Goal: Task Accomplishment & Management: Use online tool/utility

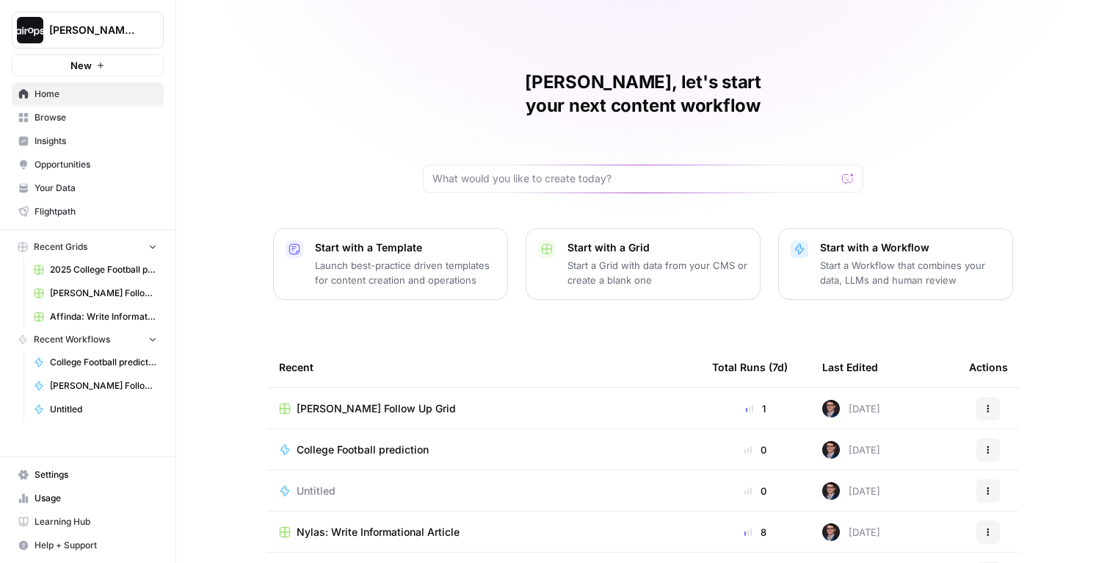
click at [59, 134] on link "Insights" at bounding box center [88, 141] width 152 height 24
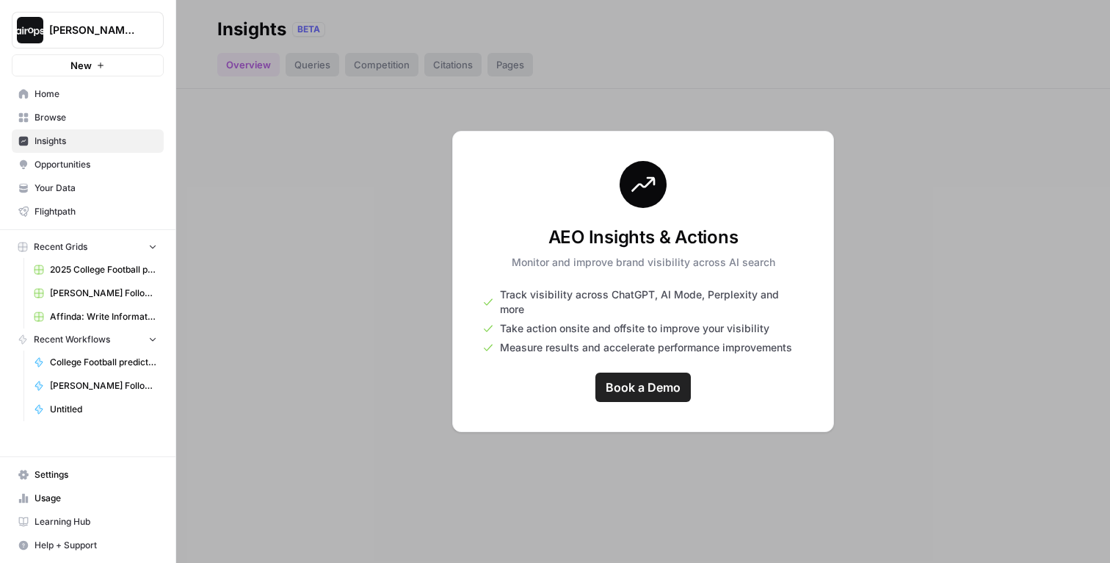
click at [61, 120] on span "Browse" at bounding box center [96, 117] width 123 height 13
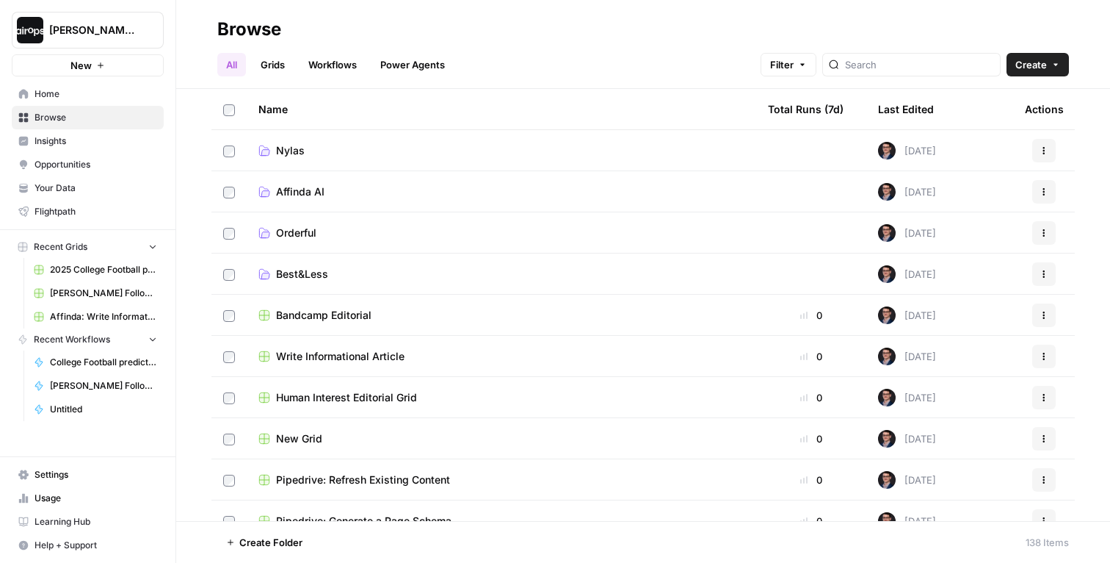
click at [62, 187] on span "Your Data" at bounding box center [96, 187] width 123 height 13
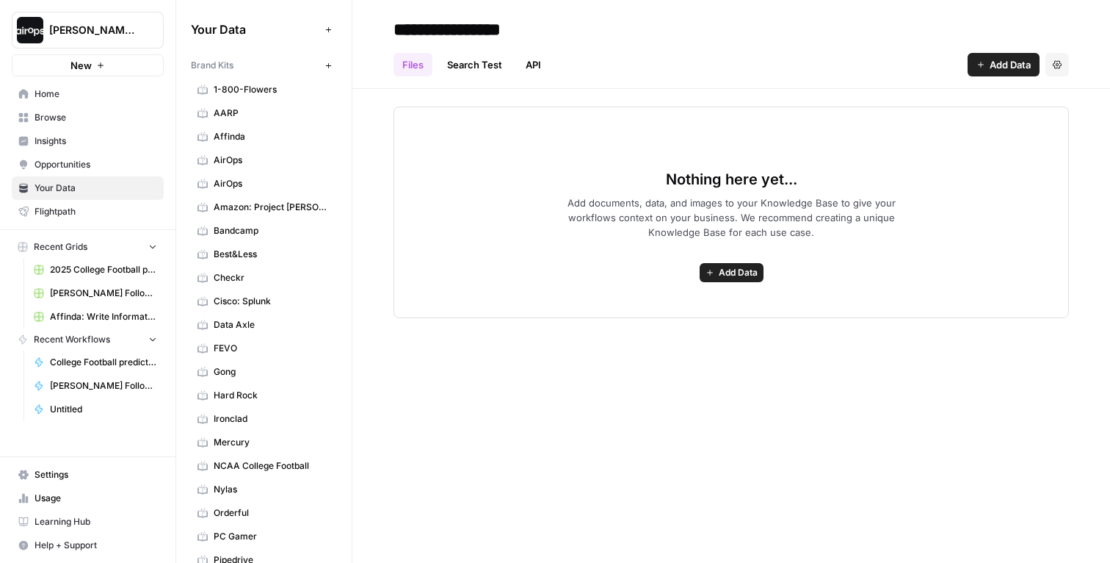
click at [330, 67] on icon "button" at bounding box center [329, 66] width 8 height 8
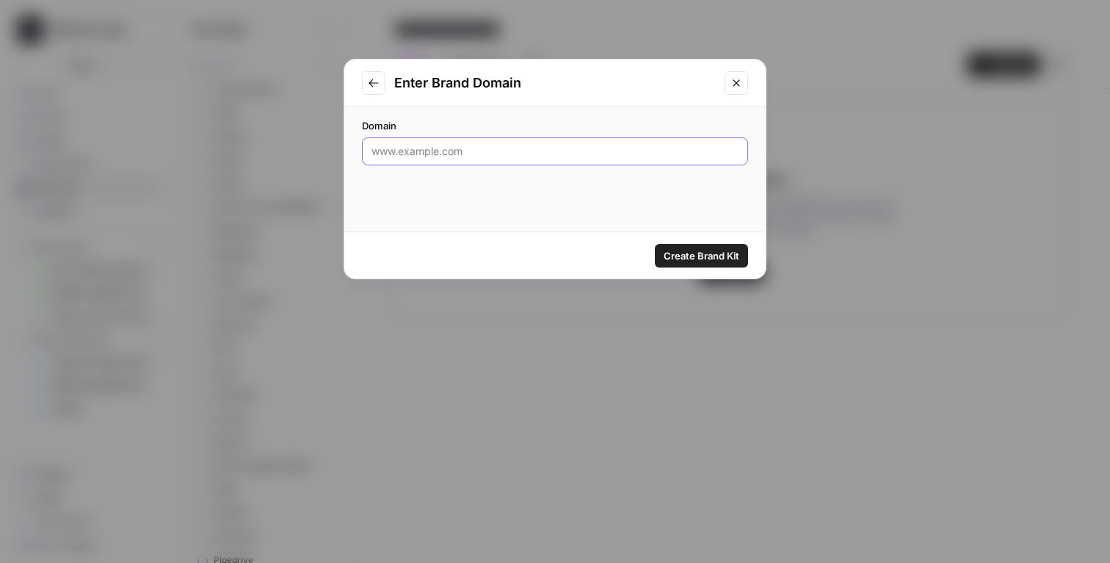
click at [496, 148] on input "Domain" at bounding box center [555, 151] width 367 height 15
paste input "https://hginsights.com/"
type input "https://hginsights.com/"
click at [693, 258] on span "Create Brand Kit" at bounding box center [702, 255] width 76 height 15
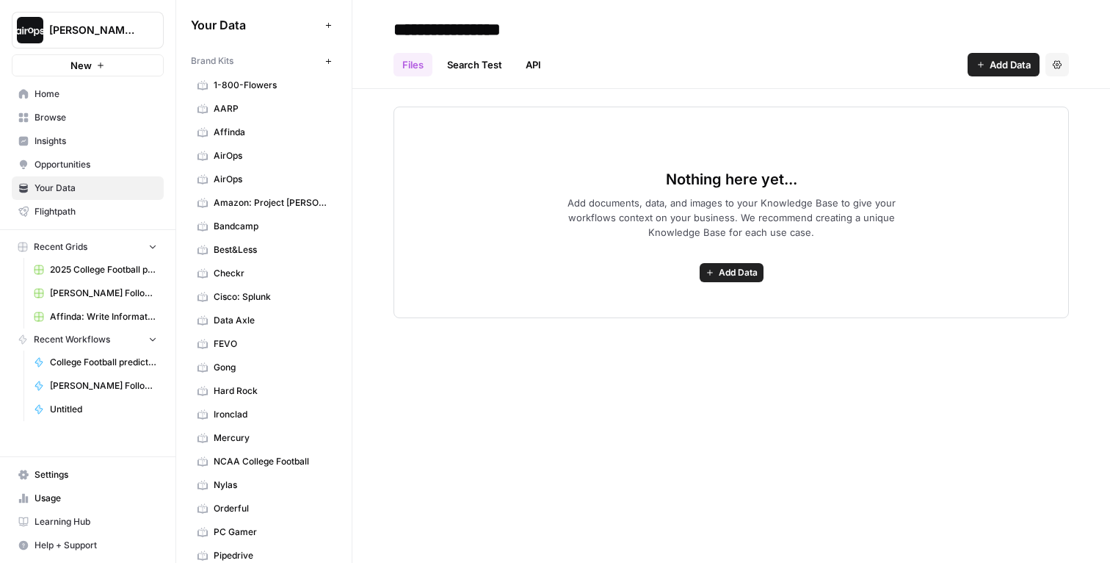
scroll to position [1, 0]
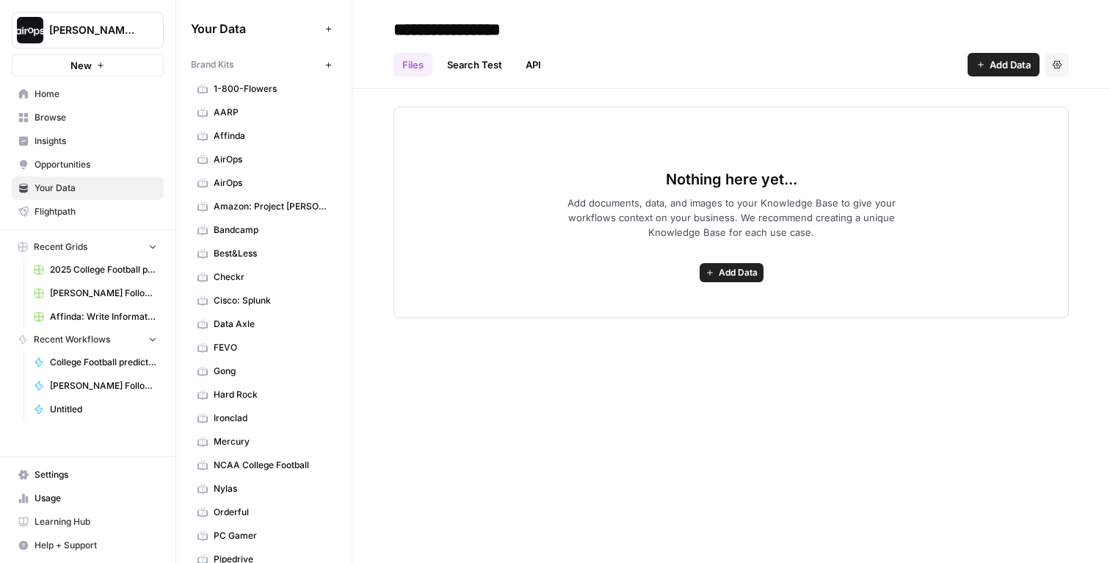
click at [333, 62] on button "New" at bounding box center [328, 65] width 18 height 18
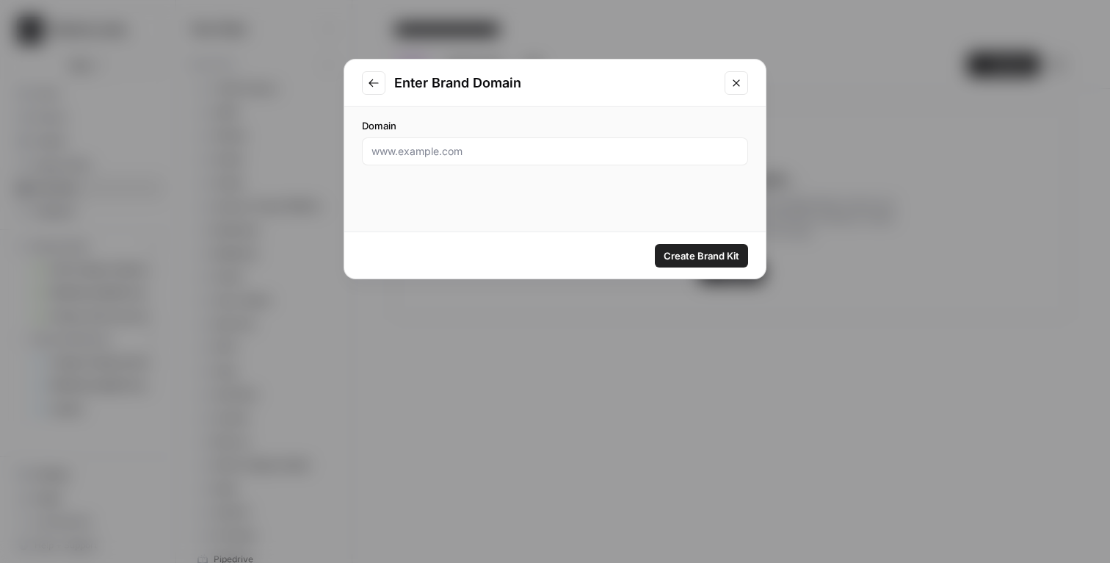
click at [501, 159] on div at bounding box center [555, 151] width 386 height 28
paste input "https://hginsights.com/"
type input "https://hginsights.com/"
click at [745, 65] on div "Enter Brand Domain" at bounding box center [555, 82] width 422 height 47
click at [745, 83] on button "Close modal" at bounding box center [737, 83] width 24 height 24
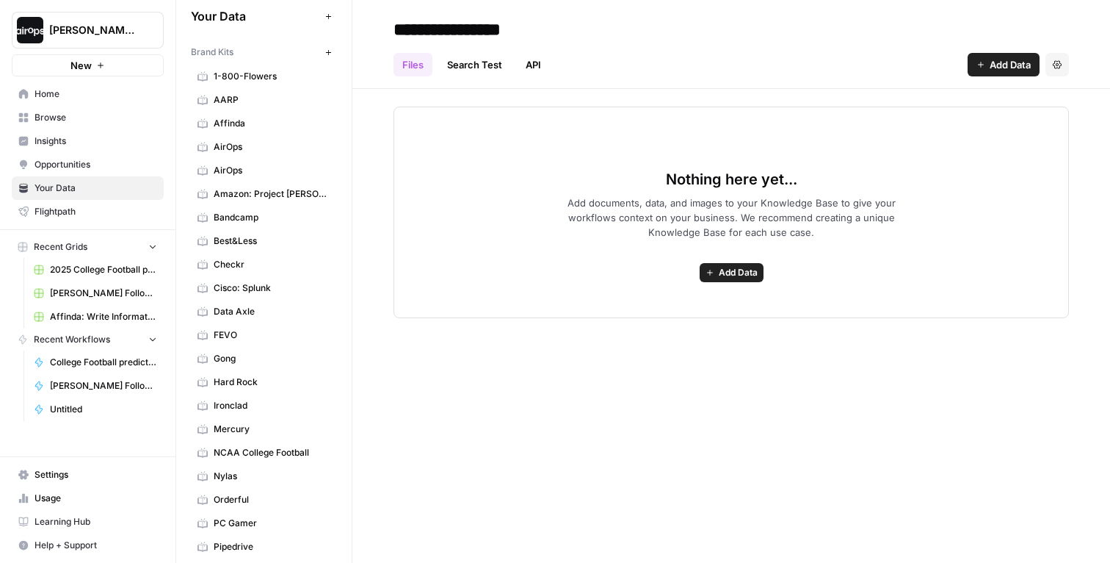
scroll to position [0, 0]
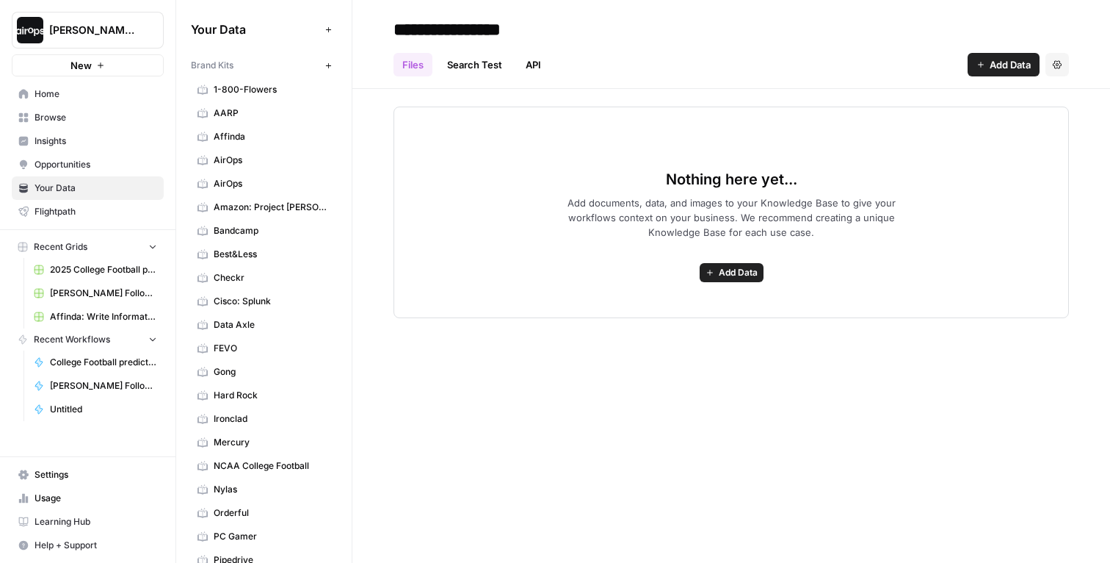
click at [332, 65] on span "New" at bounding box center [332, 65] width 1 height 1
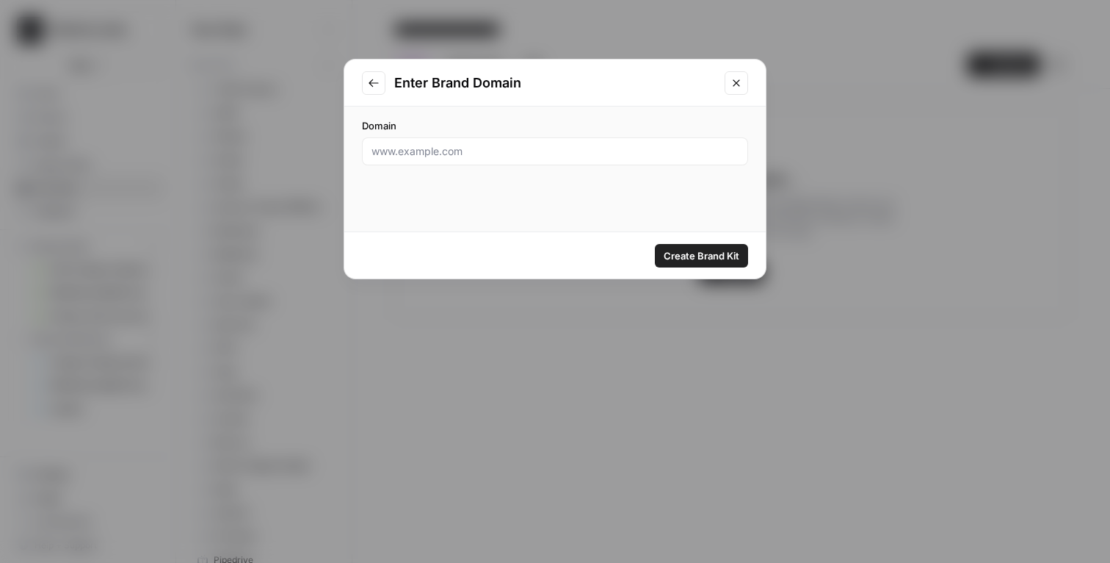
click at [531, 159] on div at bounding box center [555, 151] width 386 height 28
paste input "https://hginsights.com/"
type input "https://hginsights.com/"
click at [690, 256] on span "Create Brand Kit" at bounding box center [702, 255] width 76 height 15
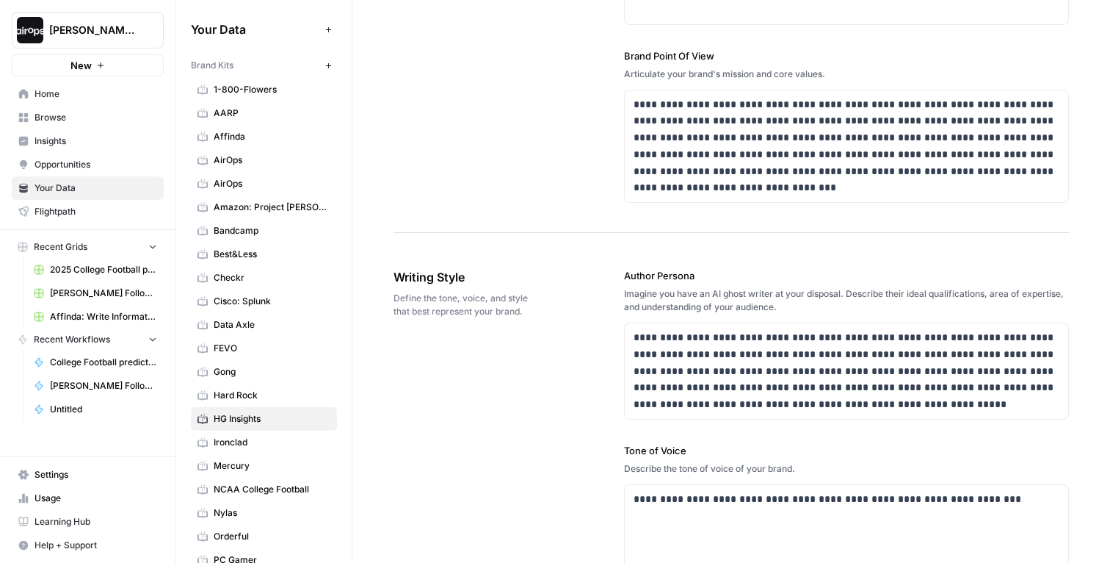
scroll to position [713, 0]
click at [66, 100] on span "Home" at bounding box center [96, 93] width 123 height 13
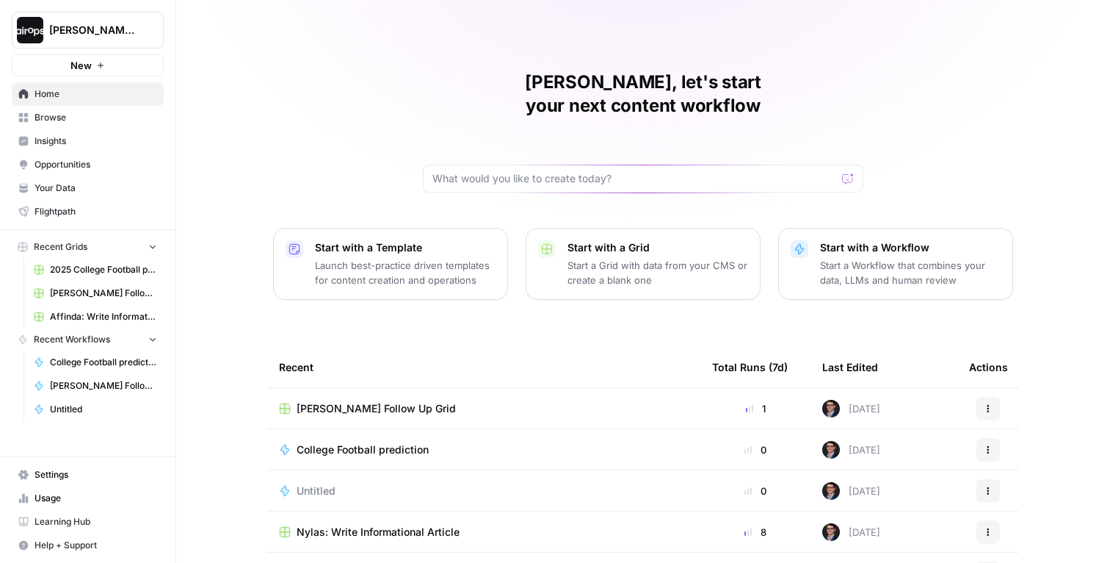
click at [403, 258] on p "Launch best-practice driven templates for content creation and operations" at bounding box center [405, 272] width 181 height 29
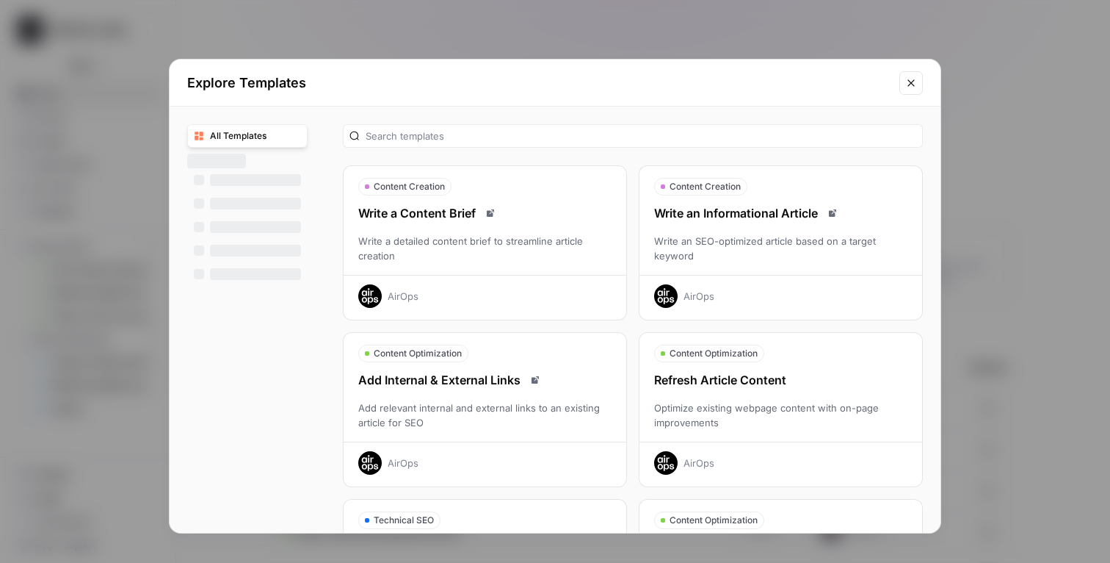
click at [745, 187] on div "Content Creation" at bounding box center [700, 187] width 93 height 18
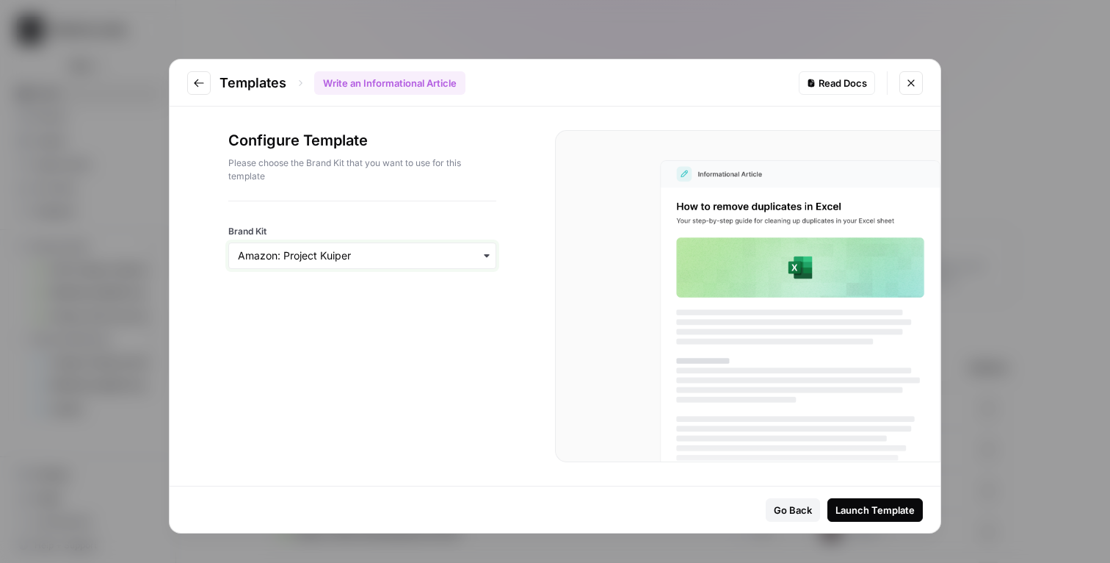
click at [406, 256] on input "Brand Kit" at bounding box center [362, 255] width 249 height 15
click at [309, 460] on div "HG Insights" at bounding box center [362, 466] width 267 height 28
click at [845, 509] on div "Launch Template" at bounding box center [875, 509] width 79 height 15
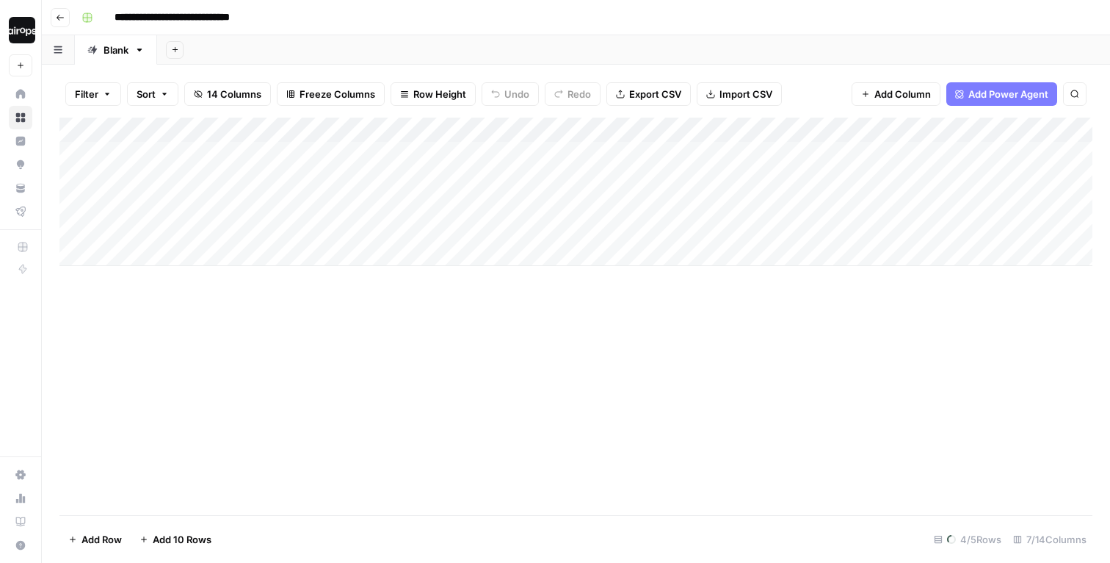
click at [579, 46] on div "Add Sheet" at bounding box center [633, 49] width 953 height 29
click at [412, 152] on div "Add Column" at bounding box center [575, 192] width 1033 height 148
click at [408, 200] on div "Add Column" at bounding box center [575, 192] width 1033 height 148
click at [410, 225] on div "Add Column" at bounding box center [575, 192] width 1033 height 148
click at [407, 178] on div "Add Column" at bounding box center [575, 192] width 1033 height 148
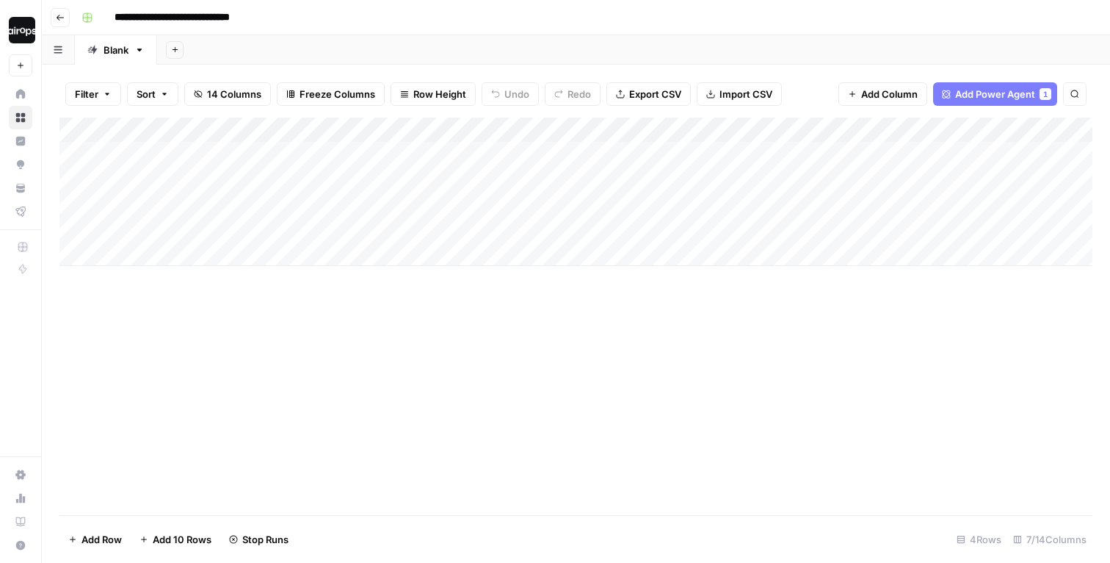
click at [411, 206] on div "Add Column" at bounding box center [575, 192] width 1033 height 148
click at [257, 16] on input "**********" at bounding box center [188, 18] width 161 height 24
click at [114, 15] on input "**********" at bounding box center [180, 18] width 144 height 24
type input "**********"
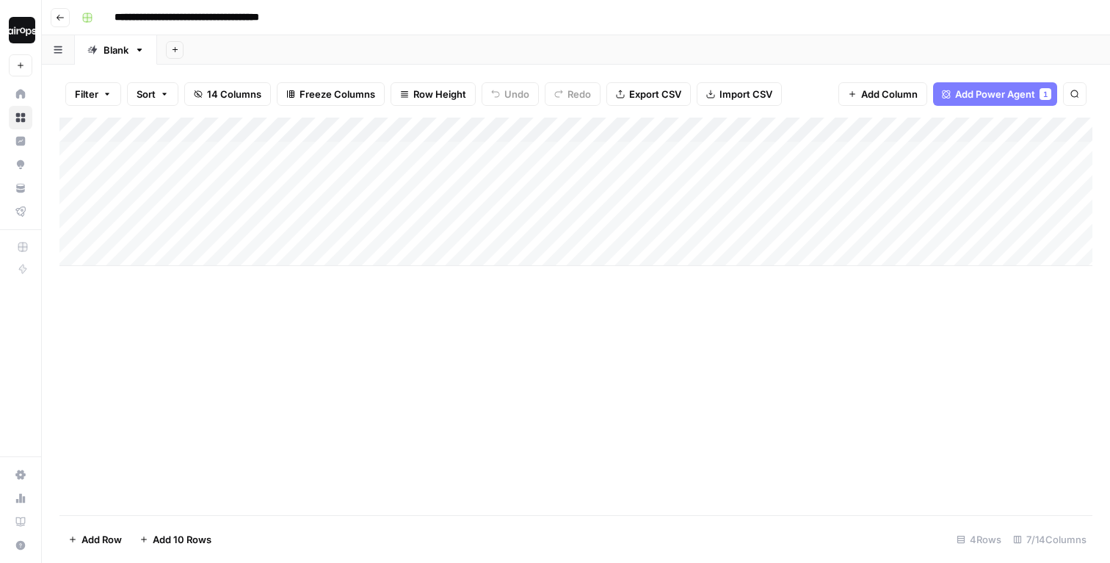
click at [369, 43] on div "Add Sheet" at bounding box center [633, 49] width 953 height 29
click at [408, 376] on div "Add Column" at bounding box center [575, 316] width 1033 height 397
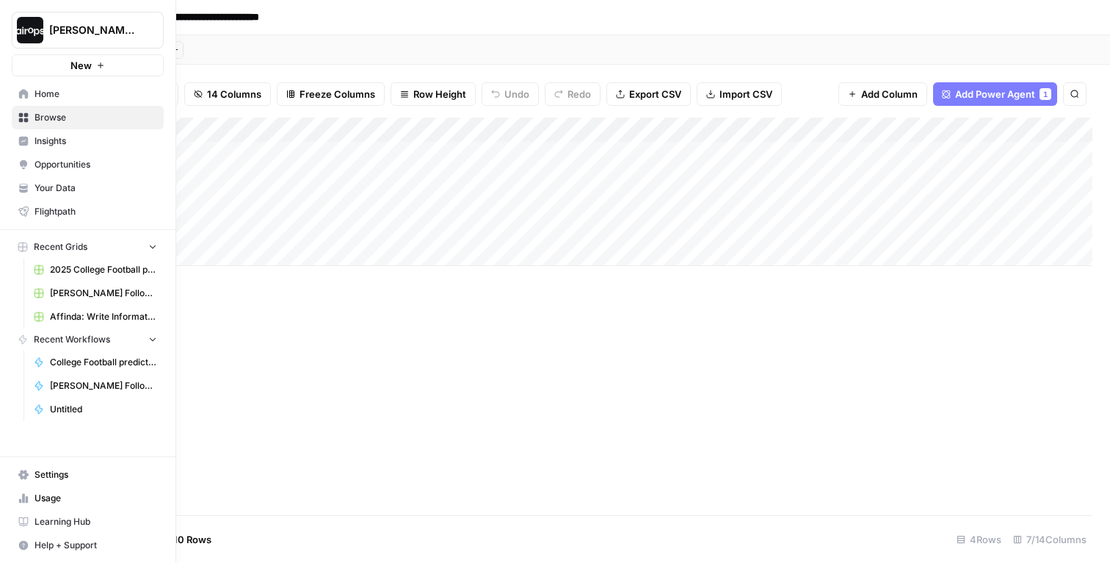
click at [30, 98] on link "Home" at bounding box center [88, 94] width 152 height 24
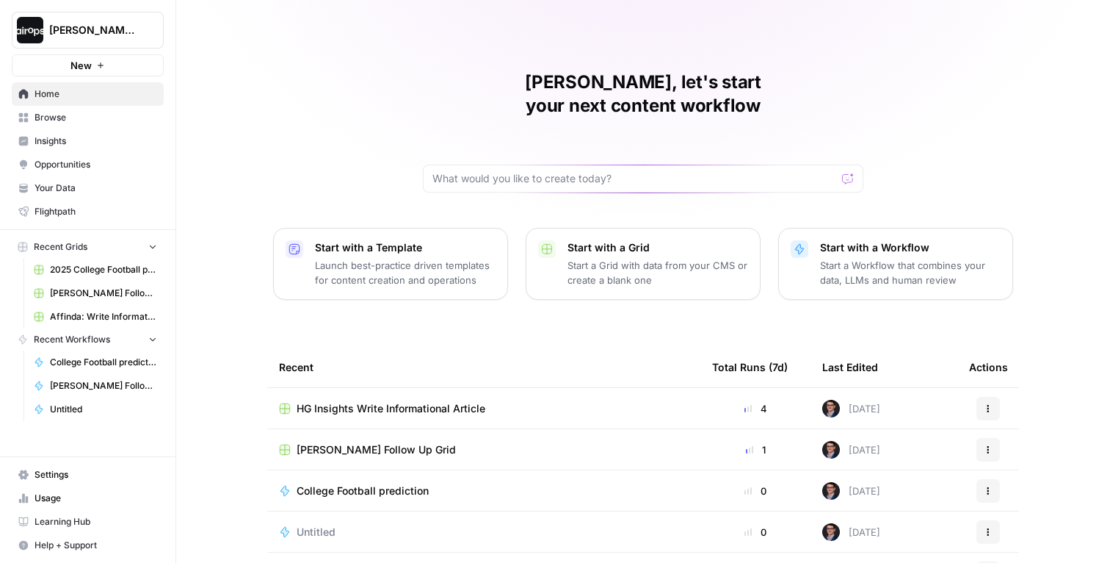
click at [349, 258] on p "Launch best-practice driven templates for content creation and operations" at bounding box center [405, 272] width 181 height 29
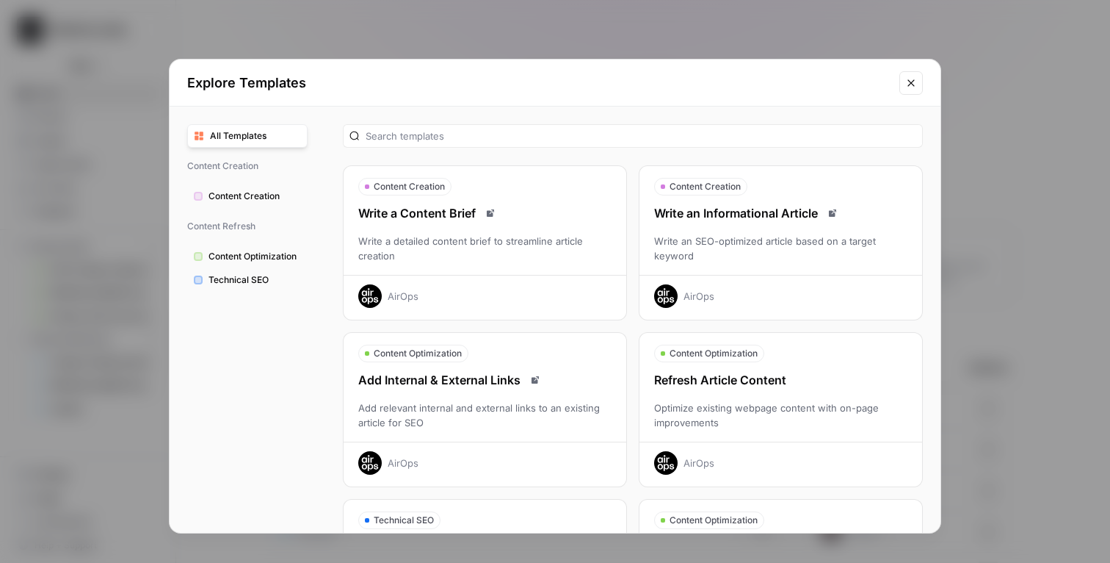
click at [783, 377] on div "Refresh Article Content" at bounding box center [781, 380] width 283 height 18
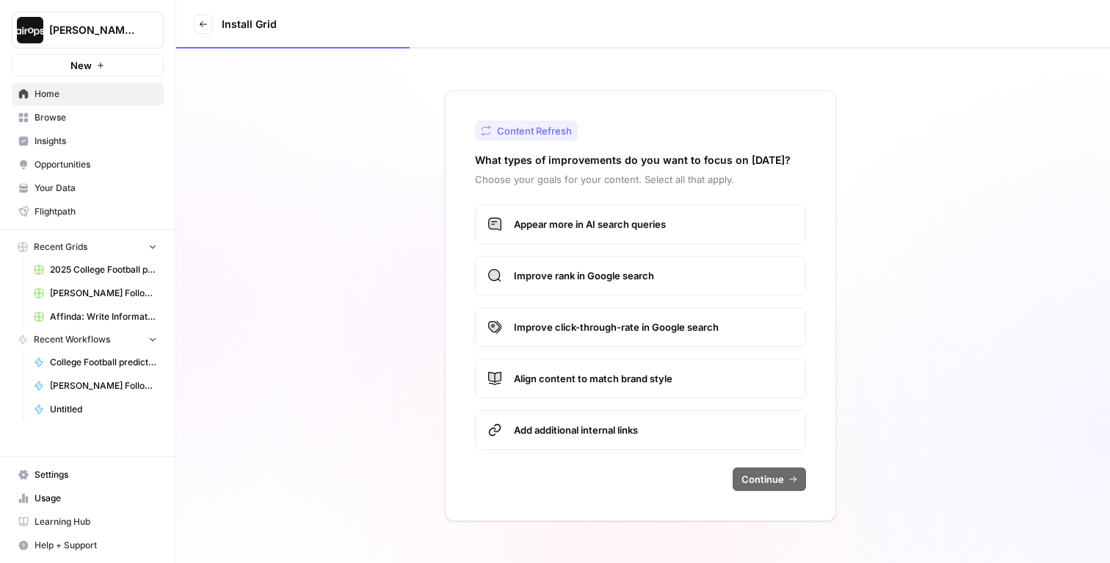
click at [606, 223] on span "Appear more in AI search queries" at bounding box center [654, 224] width 280 height 15
click at [606, 272] on span "Improve rank in Google search" at bounding box center [654, 275] width 280 height 15
click at [604, 324] on span "Improve click-through-rate in Google search" at bounding box center [654, 326] width 280 height 15
click at [604, 347] on div "Appear more in AI search queries Improve rank in Google search Improve click-th…" at bounding box center [640, 326] width 331 height 245
click at [603, 366] on label "Align content to match brand style" at bounding box center [640, 378] width 331 height 40
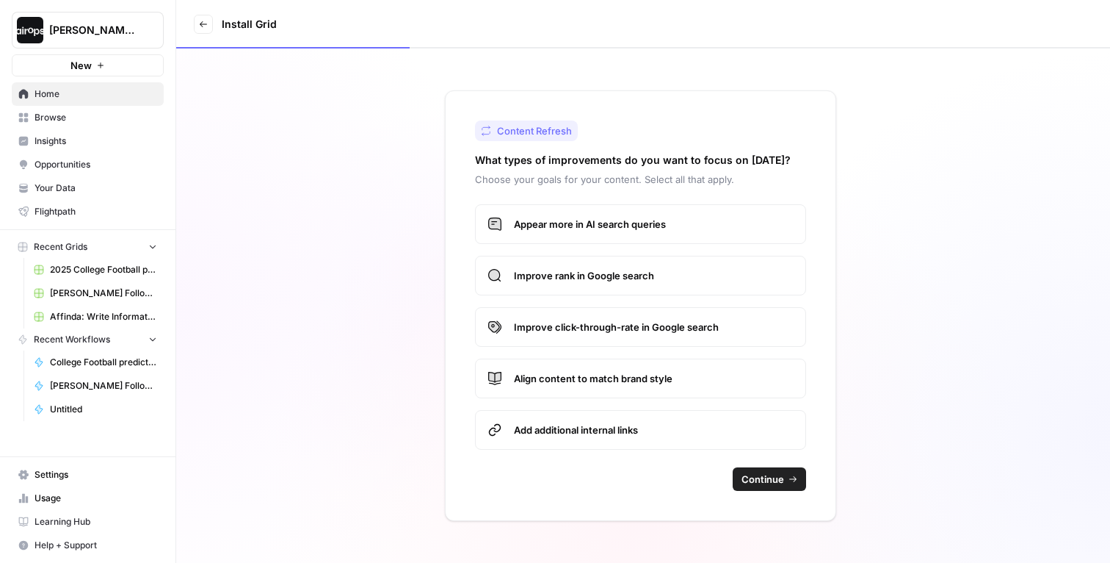
click at [603, 410] on label "Add additional internal links" at bounding box center [640, 430] width 331 height 40
click at [773, 478] on span "Continue" at bounding box center [763, 479] width 43 height 15
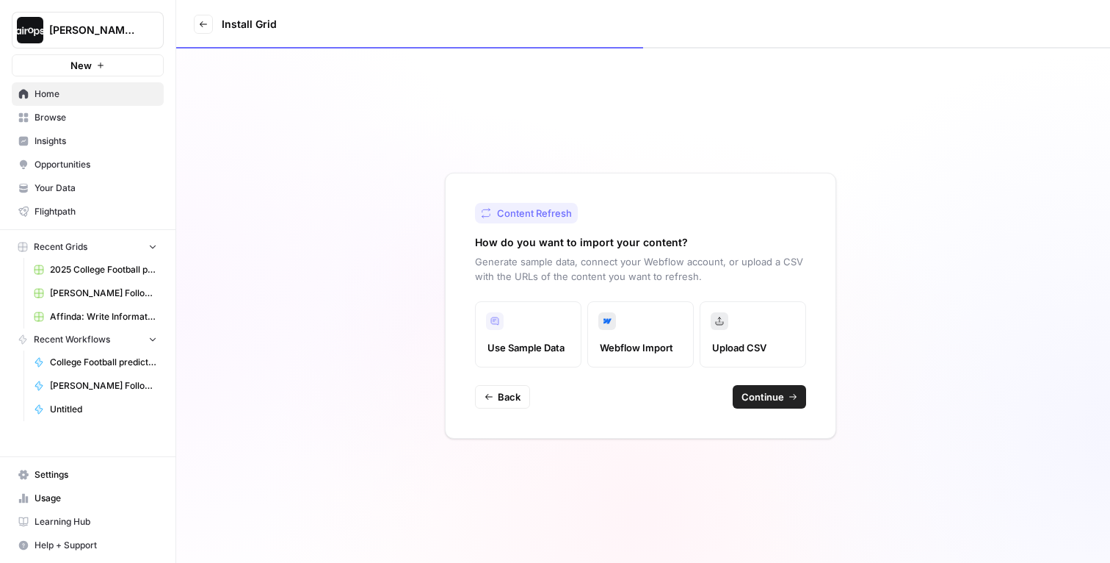
click at [775, 391] on span "Continue" at bounding box center [763, 396] width 43 height 15
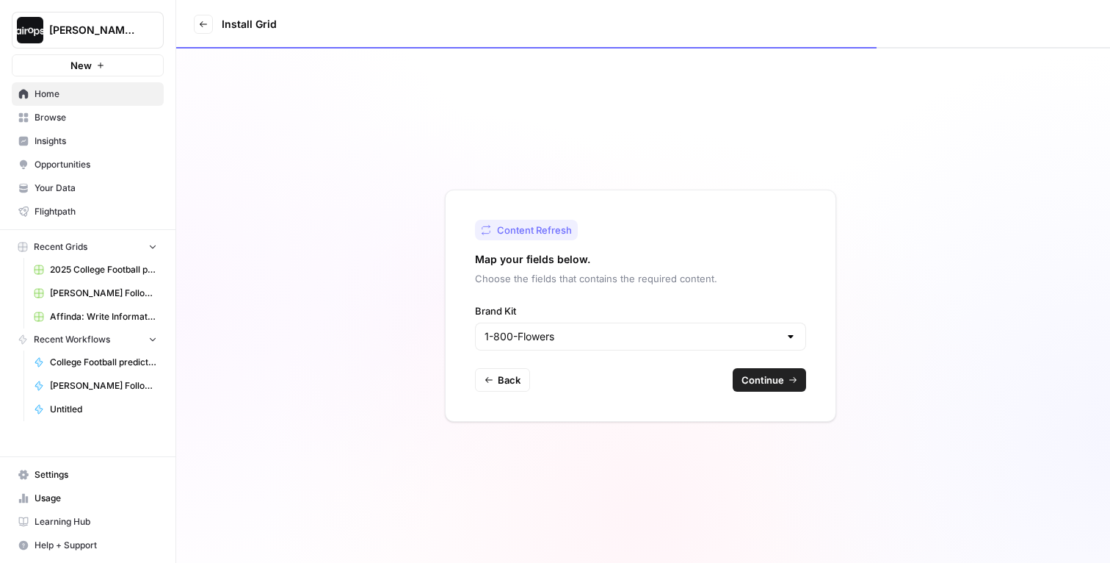
click at [720, 346] on div "1-800-Flowers" at bounding box center [640, 336] width 331 height 28
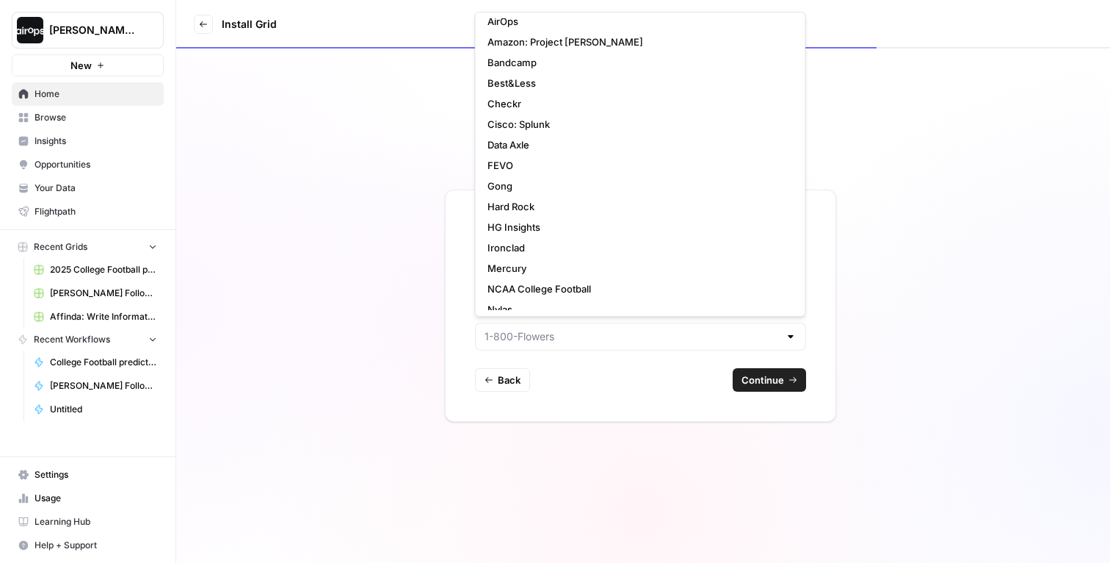
scroll to position [83, 0]
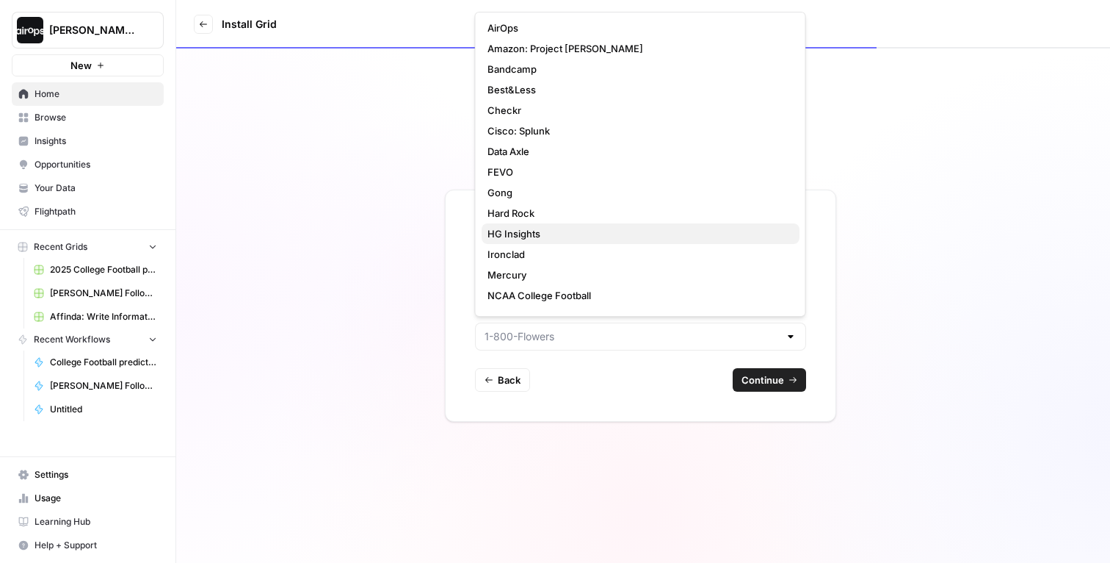
click at [565, 231] on span "HG Insights" at bounding box center [638, 233] width 300 height 15
type input "HG Insights"
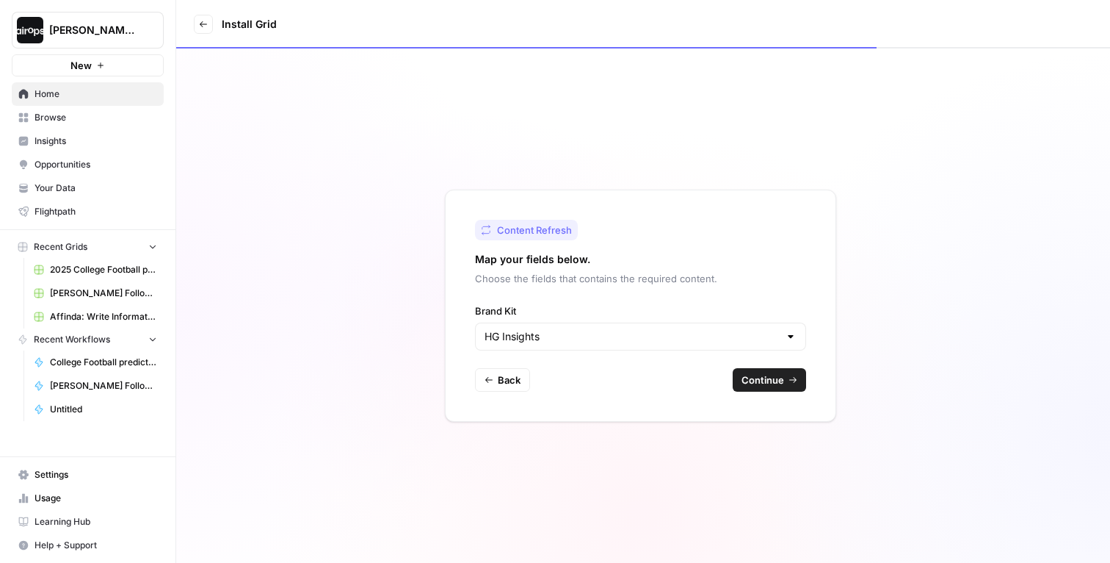
click at [776, 377] on span "Continue" at bounding box center [763, 379] width 43 height 15
click at [573, 18] on div "Exit Install Grid" at bounding box center [643, 24] width 934 height 48
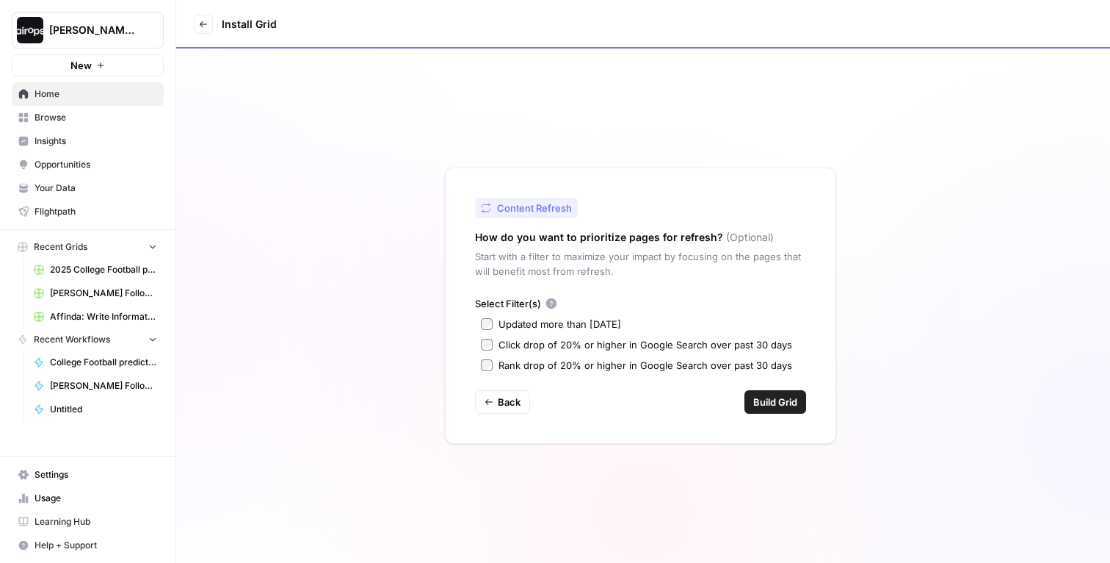
click at [522, 320] on div "Updated more than 90 days ago" at bounding box center [560, 324] width 123 height 15
click at [777, 399] on span "Build Grid" at bounding box center [776, 401] width 44 height 15
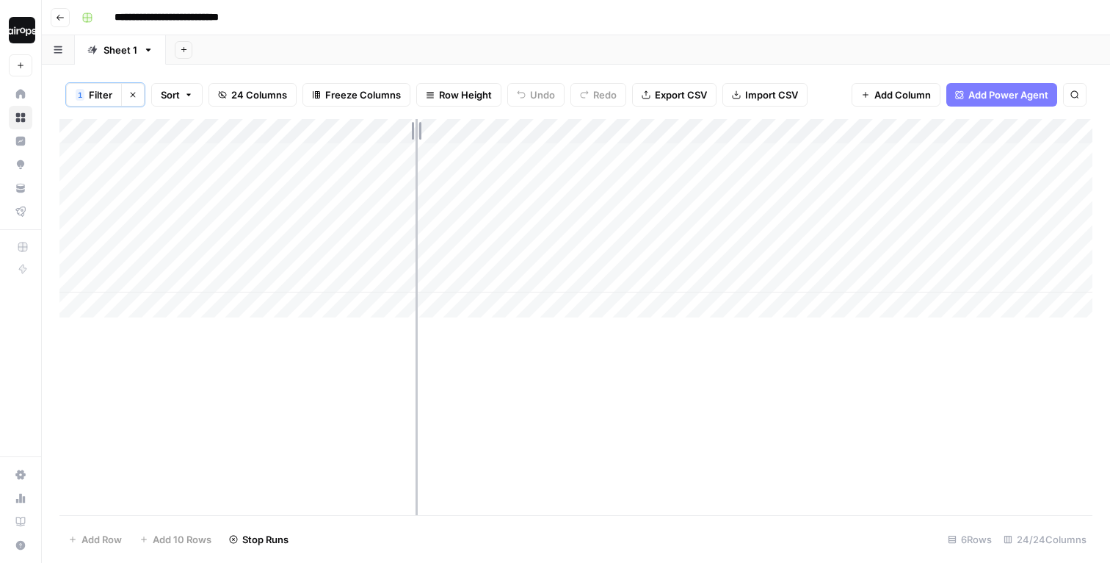
drag, startPoint x: 242, startPoint y: 131, endPoint x: 416, endPoint y: 131, distance: 174.1
click at [416, 131] on div "Add Column" at bounding box center [575, 218] width 1033 height 198
click at [98, 154] on div "Add Column" at bounding box center [575, 218] width 1033 height 198
click at [78, 153] on div "Add Column" at bounding box center [575, 218] width 1033 height 198
click at [98, 538] on span "Delete 1 Row" at bounding box center [97, 539] width 59 height 15
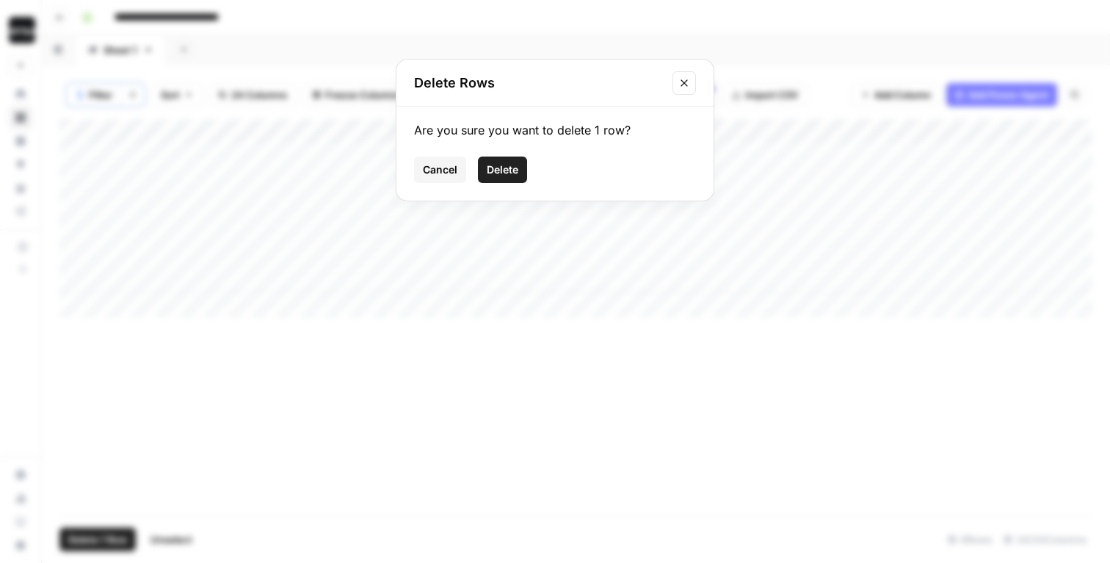
click at [515, 174] on span "Delete" at bounding box center [503, 169] width 32 height 15
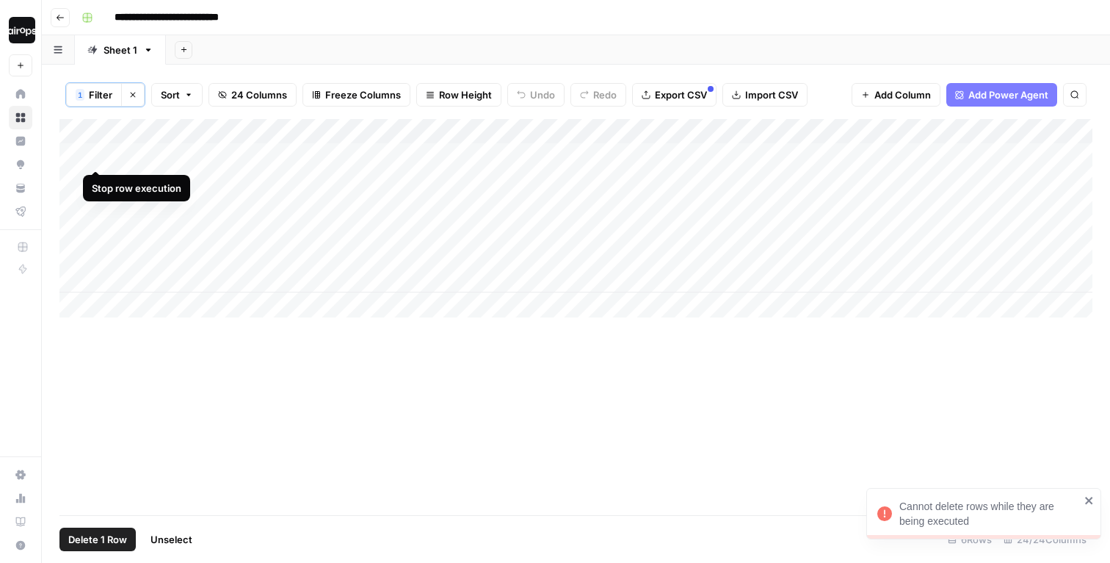
click at [98, 154] on div "Add Column" at bounding box center [575, 218] width 1033 height 198
click at [365, 156] on div "Add Column" at bounding box center [575, 218] width 1033 height 198
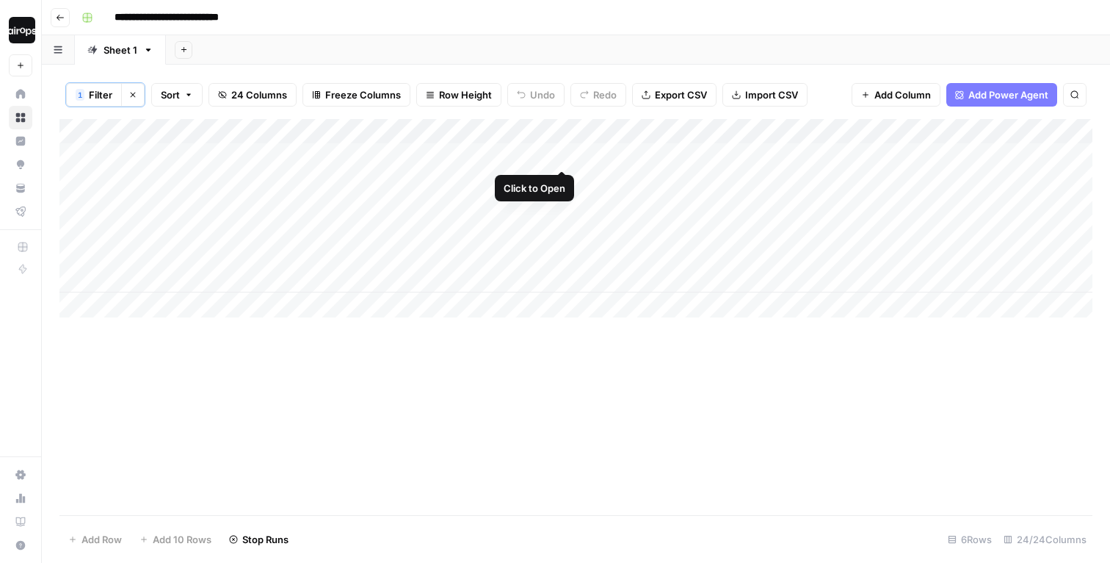
click at [505, 159] on div "Add Column" at bounding box center [575, 218] width 1033 height 198
click at [521, 153] on div "Add Column" at bounding box center [575, 218] width 1033 height 198
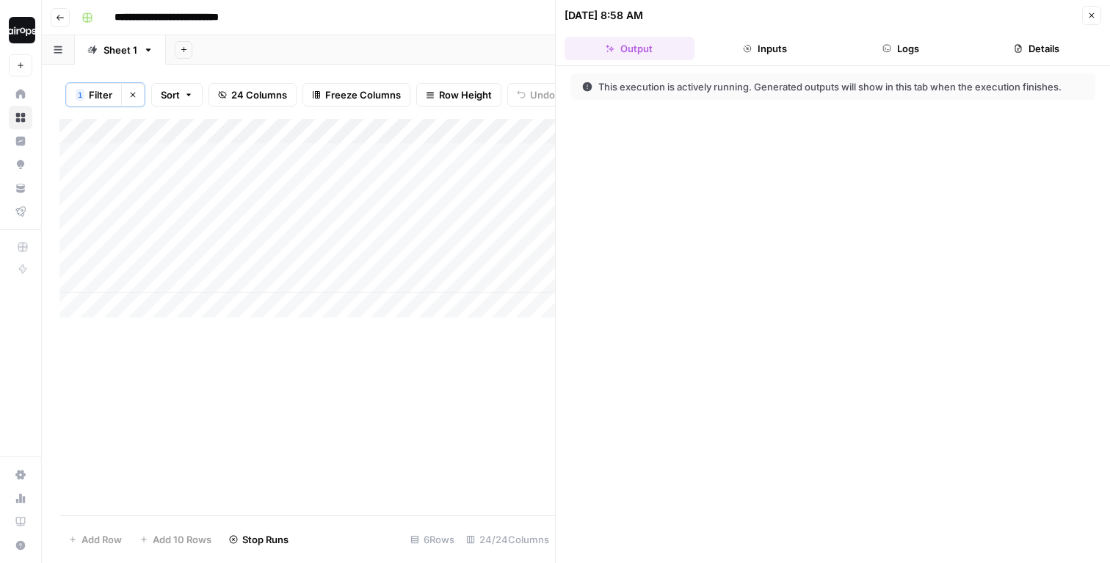
click at [1089, 17] on icon "button" at bounding box center [1092, 15] width 9 height 9
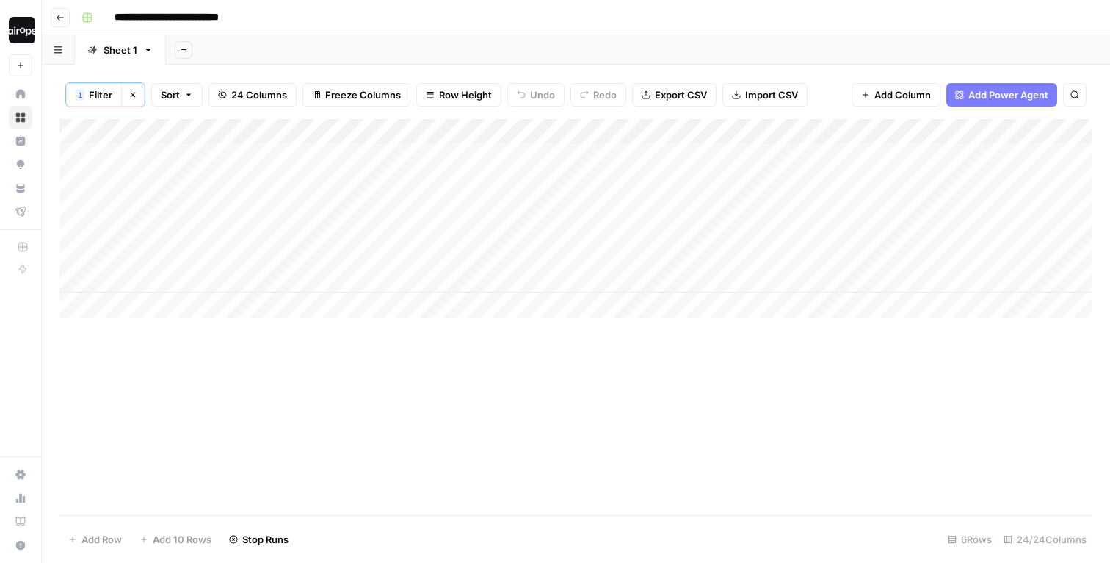
click at [583, 156] on div "Add Column" at bounding box center [575, 218] width 1033 height 198
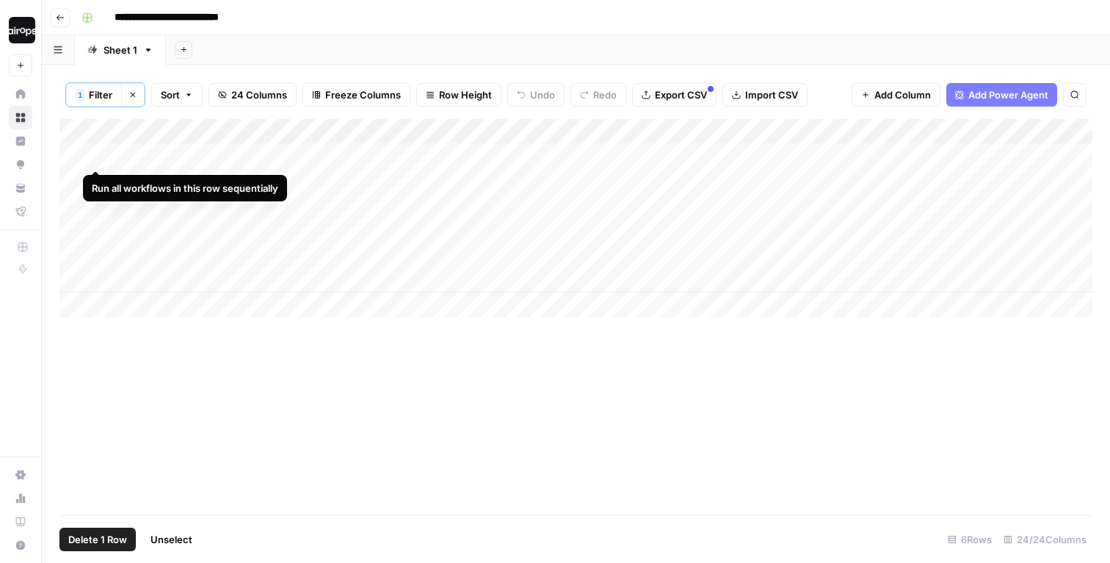
click at [74, 155] on div "Add Column" at bounding box center [575, 218] width 1033 height 198
click at [107, 535] on span "Delete 1 Row" at bounding box center [97, 539] width 59 height 15
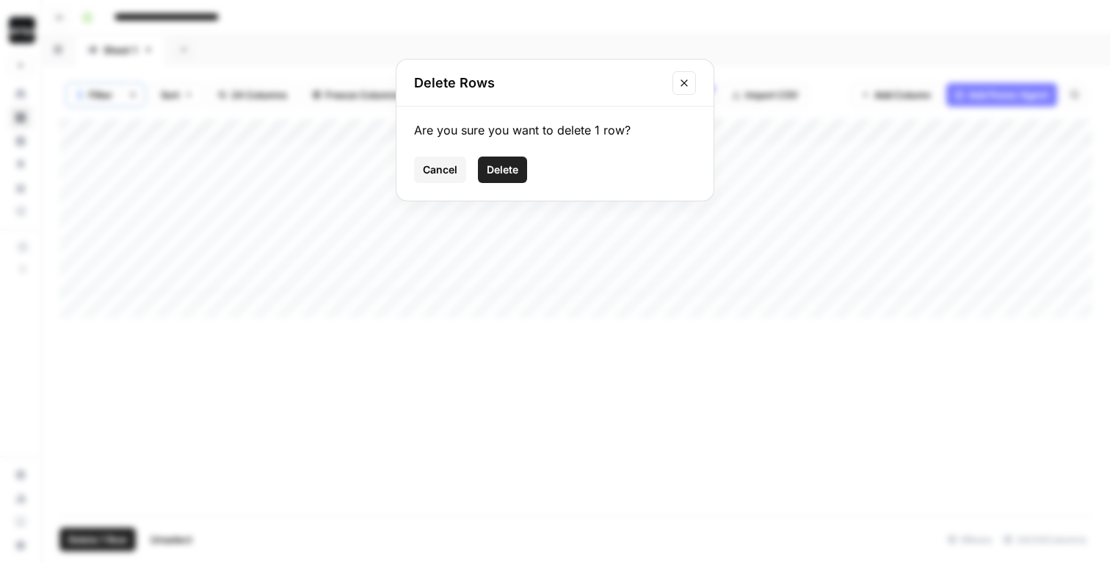
click at [475, 177] on div "Cancel Delete" at bounding box center [555, 169] width 282 height 26
click at [483, 176] on button "Delete" at bounding box center [502, 169] width 49 height 26
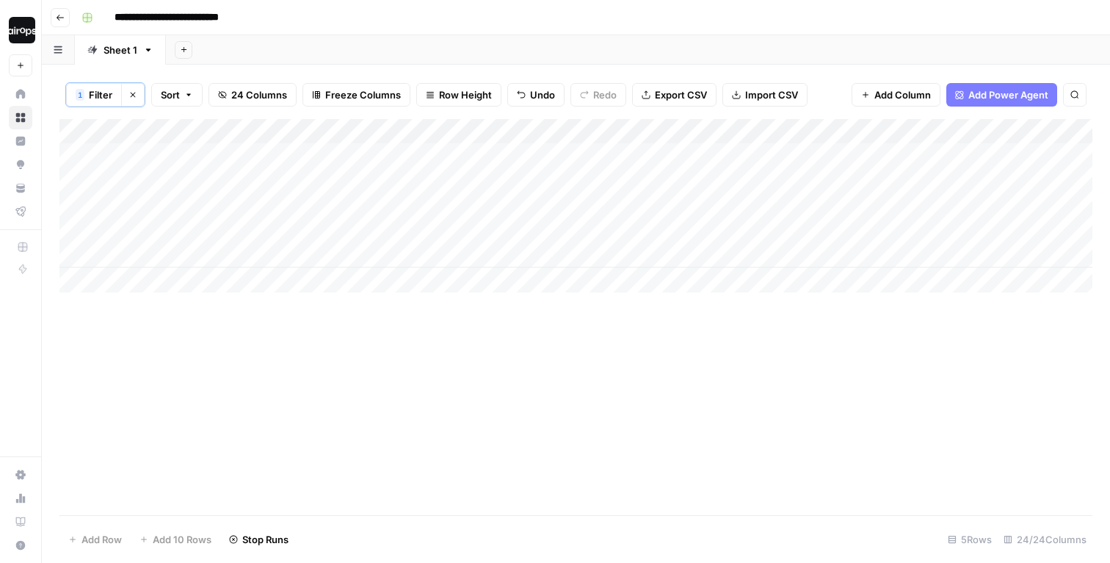
click at [593, 30] on header "**********" at bounding box center [576, 17] width 1069 height 35
click at [456, 57] on div "Add Sheet" at bounding box center [638, 49] width 944 height 29
drag, startPoint x: 417, startPoint y: 125, endPoint x: 543, endPoint y: 121, distance: 126.4
click at [543, 121] on div "Add Column" at bounding box center [575, 205] width 1033 height 173
click at [95, 154] on div "Add Column" at bounding box center [575, 205] width 1033 height 173
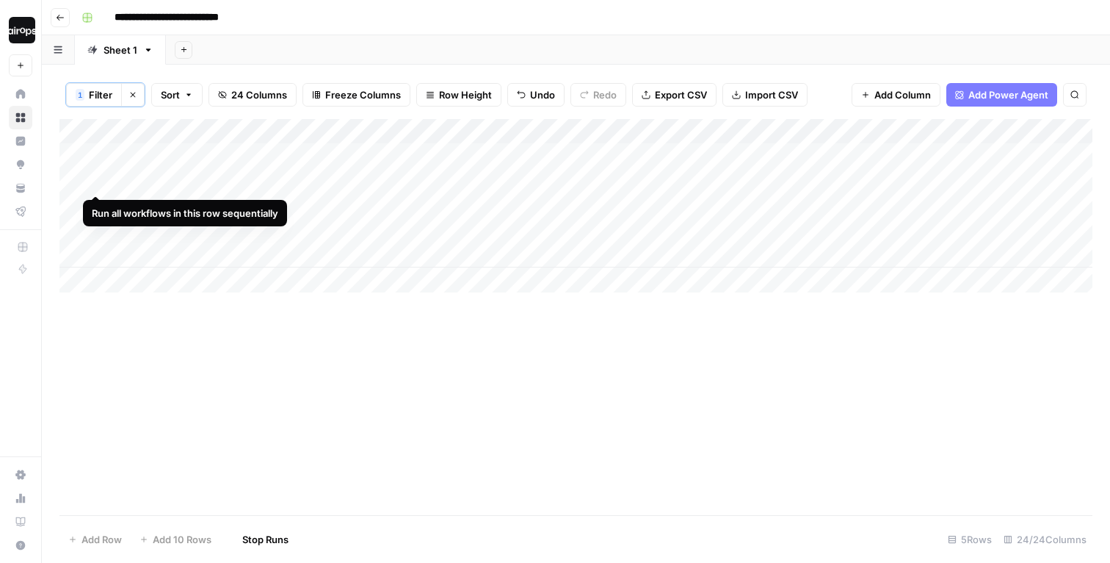
click at [95, 179] on div "Add Column" at bounding box center [575, 205] width 1033 height 173
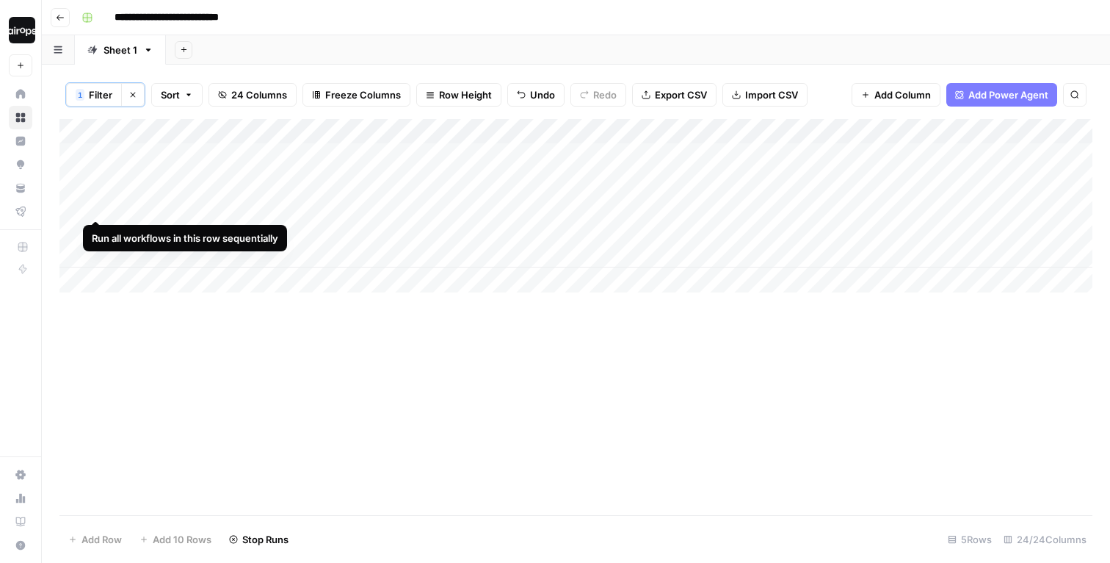
click at [94, 202] on div "Add Column" at bounding box center [575, 205] width 1033 height 173
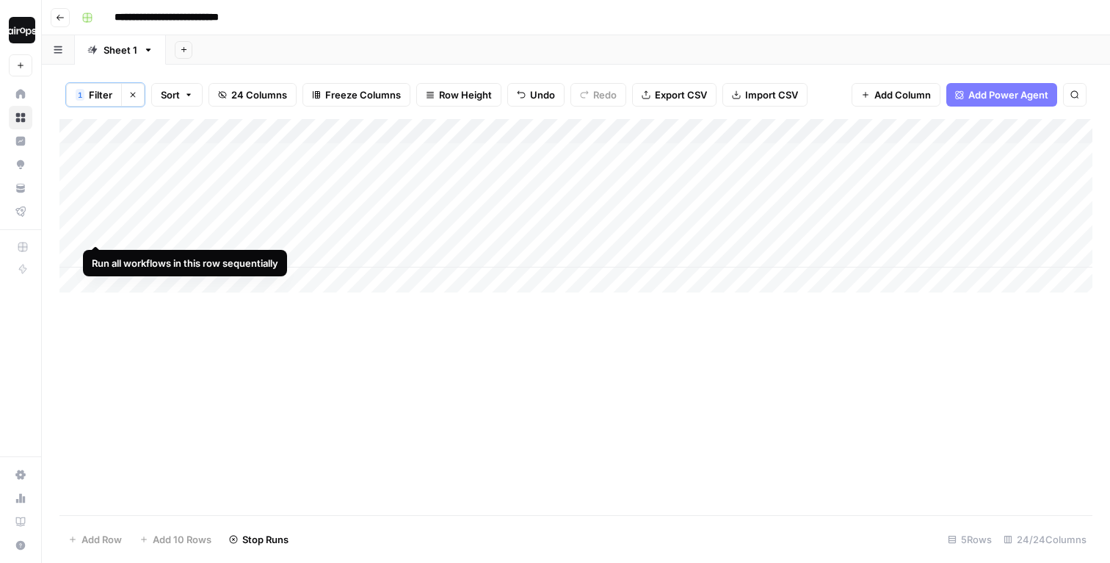
click at [96, 225] on div "Add Column" at bounding box center [575, 205] width 1033 height 173
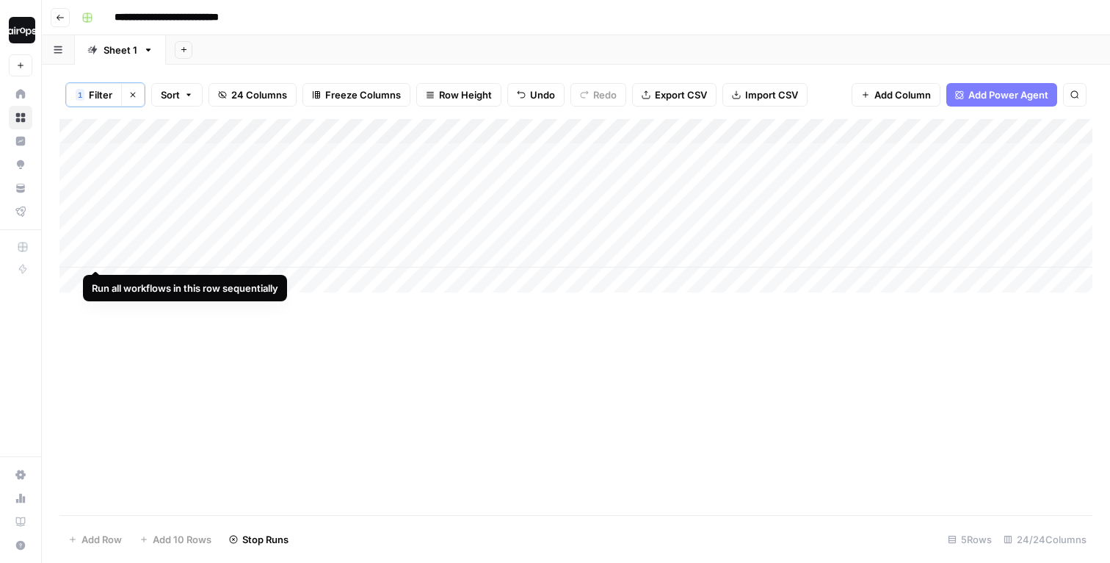
click at [95, 257] on div "Add Column" at bounding box center [575, 205] width 1033 height 173
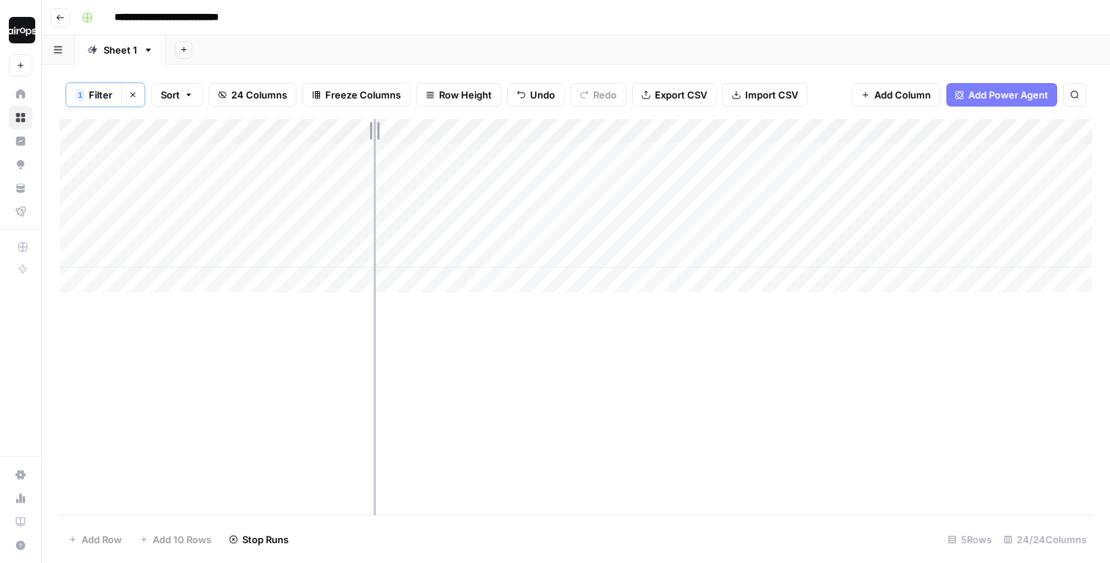
drag, startPoint x: 543, startPoint y: 132, endPoint x: 375, endPoint y: 131, distance: 167.5
click at [375, 131] on div "Add Column" at bounding box center [575, 205] width 1033 height 173
click at [422, 48] on div "Add Sheet" at bounding box center [638, 49] width 944 height 29
click at [447, 88] on span "Row Height" at bounding box center [465, 94] width 53 height 15
click at [441, 165] on div "Medium" at bounding box center [491, 166] width 128 height 15
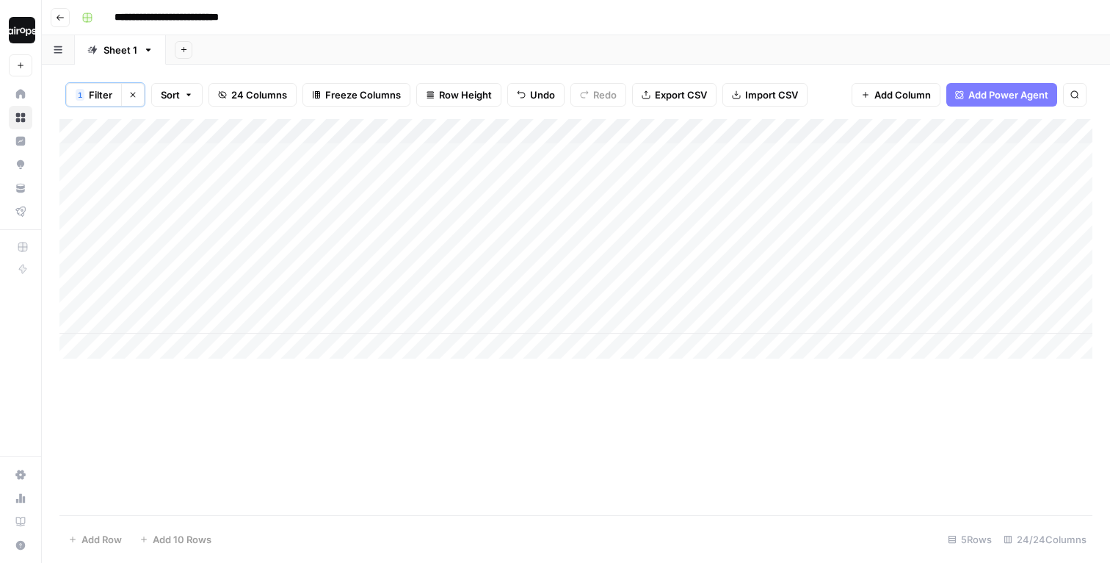
click at [460, 51] on div "Add Sheet" at bounding box center [638, 49] width 944 height 29
click at [560, 156] on div "Add Column" at bounding box center [575, 238] width 1033 height 239
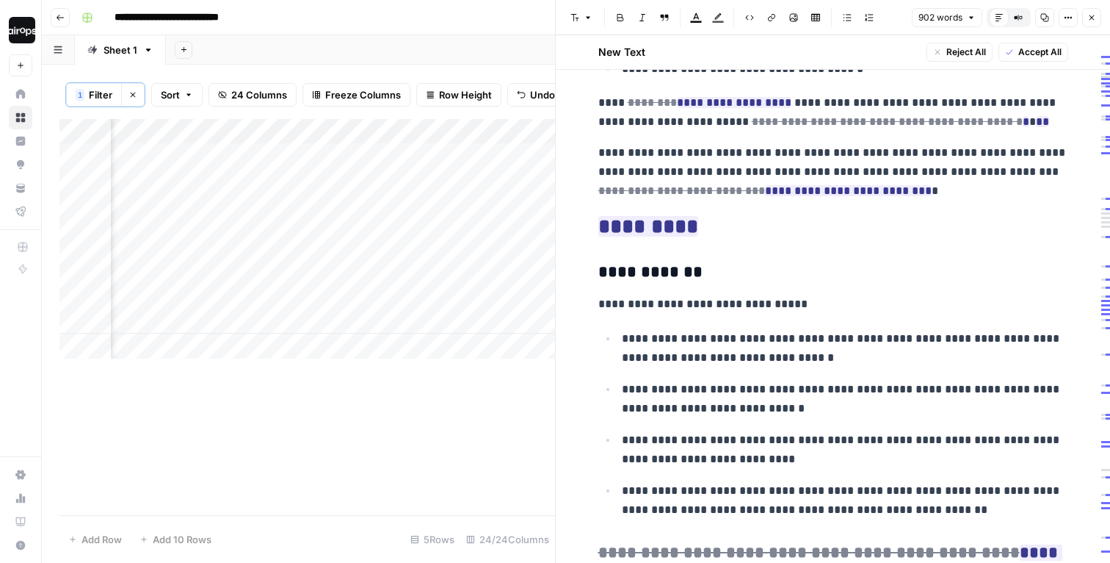
scroll to position [676, 0]
click at [1096, 10] on button "Close" at bounding box center [1092, 17] width 19 height 19
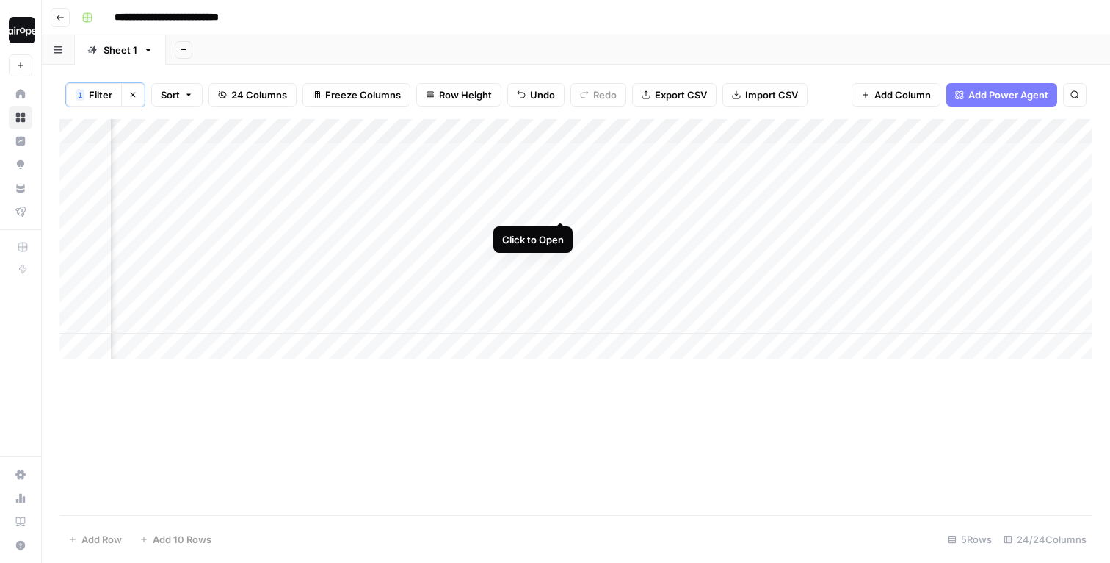
click at [557, 189] on div "Add Column" at bounding box center [575, 238] width 1033 height 239
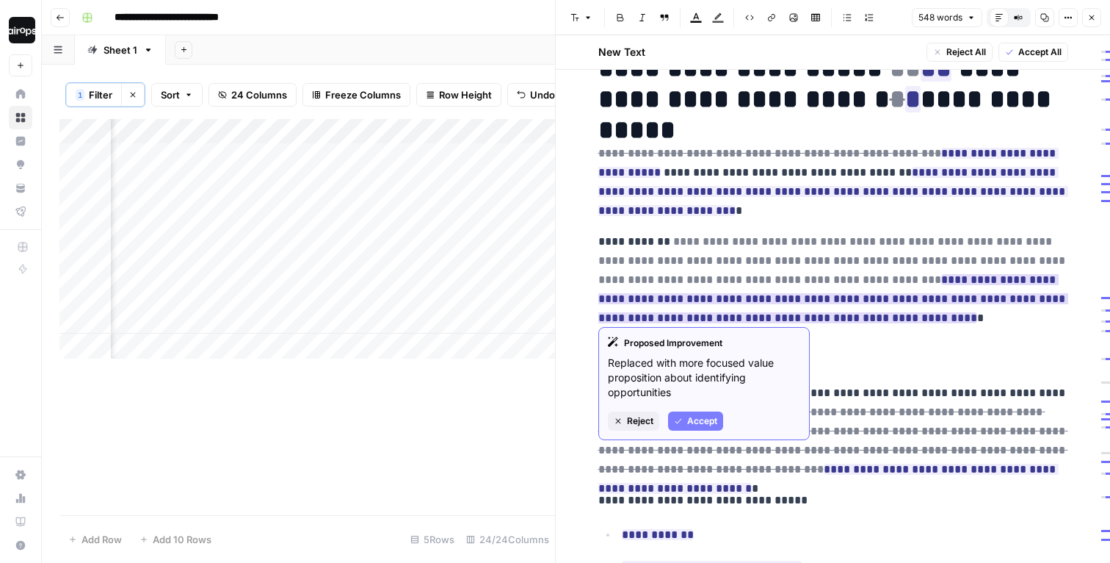
scroll to position [51, 0]
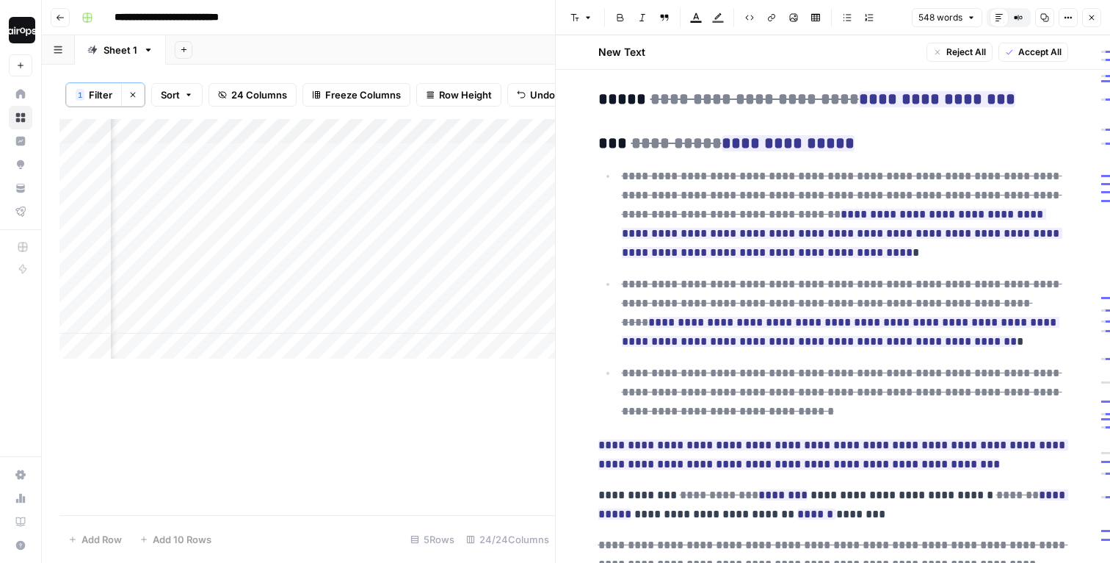
scroll to position [1015, 0]
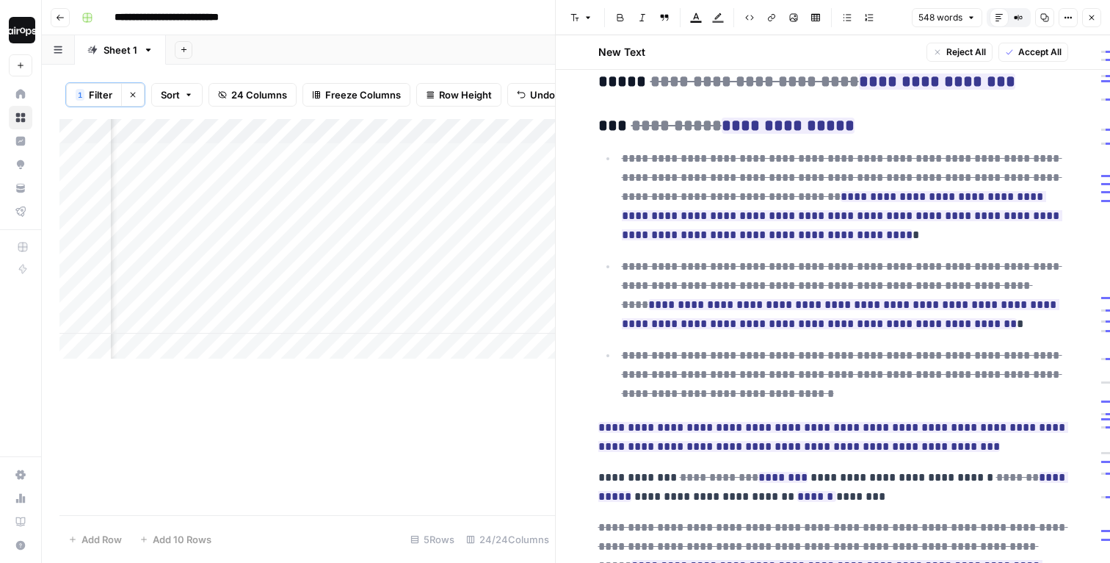
click at [1088, 15] on icon "button" at bounding box center [1092, 17] width 9 height 9
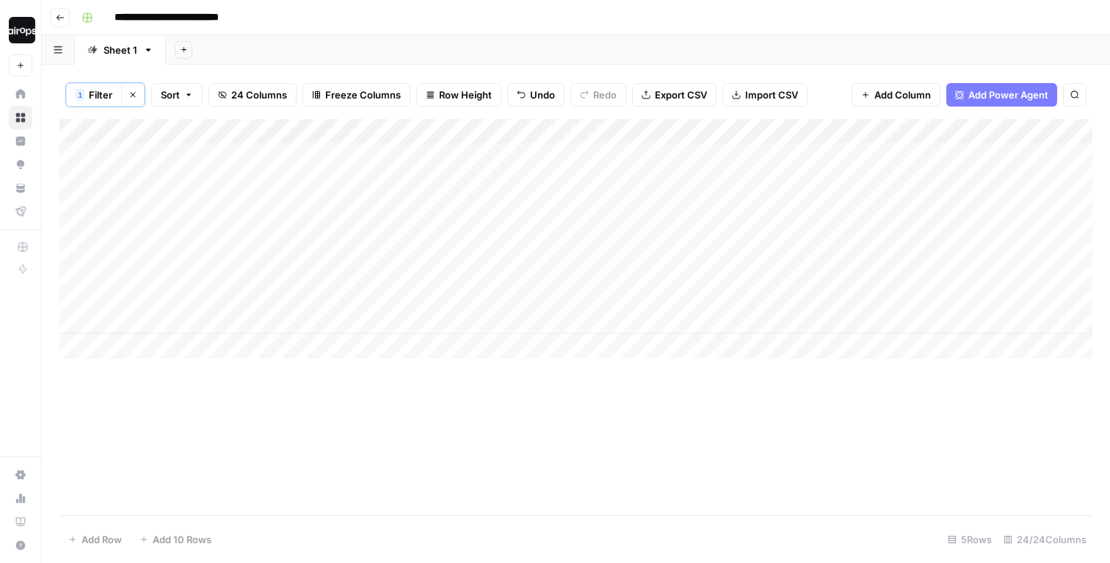
click at [21, 93] on icon at bounding box center [21, 94] width 10 height 10
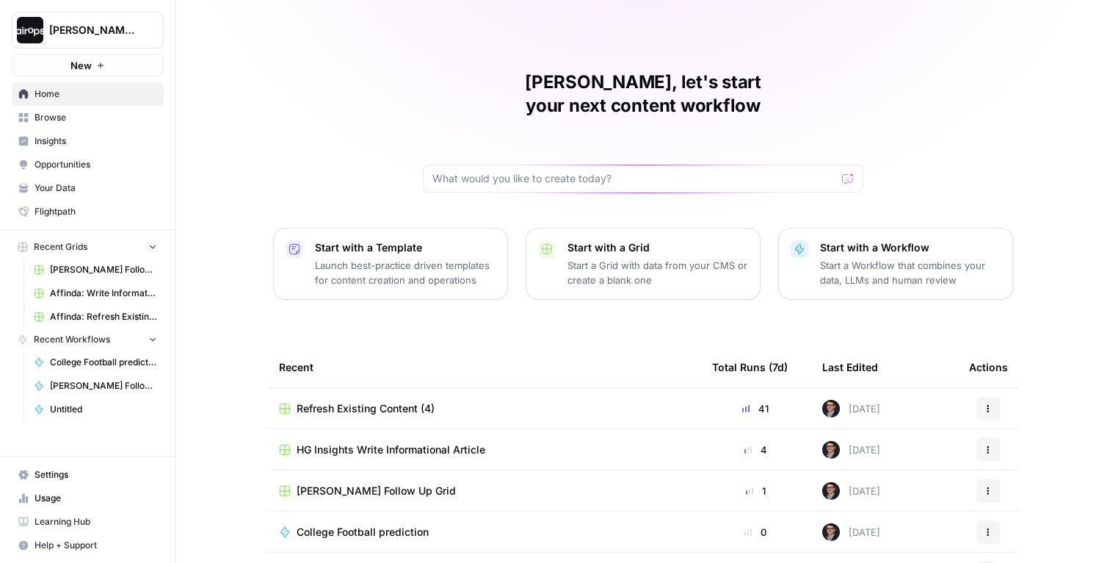
click at [382, 401] on span "Refresh Existing Content (4)" at bounding box center [366, 408] width 138 height 15
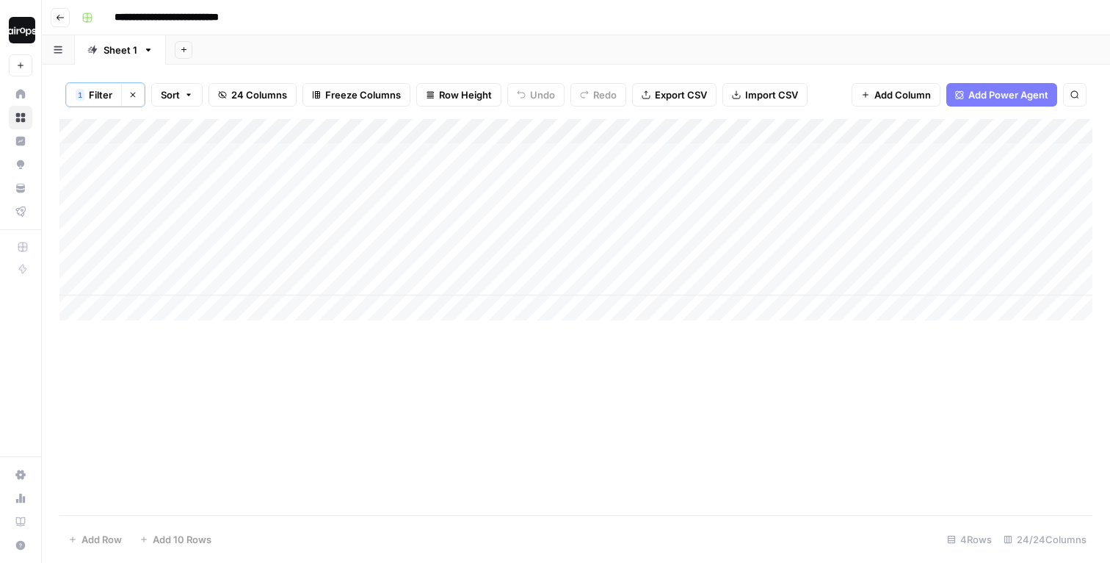
click at [245, 10] on input "**********" at bounding box center [184, 18] width 153 height 24
click at [247, 23] on input "**********" at bounding box center [184, 18] width 153 height 24
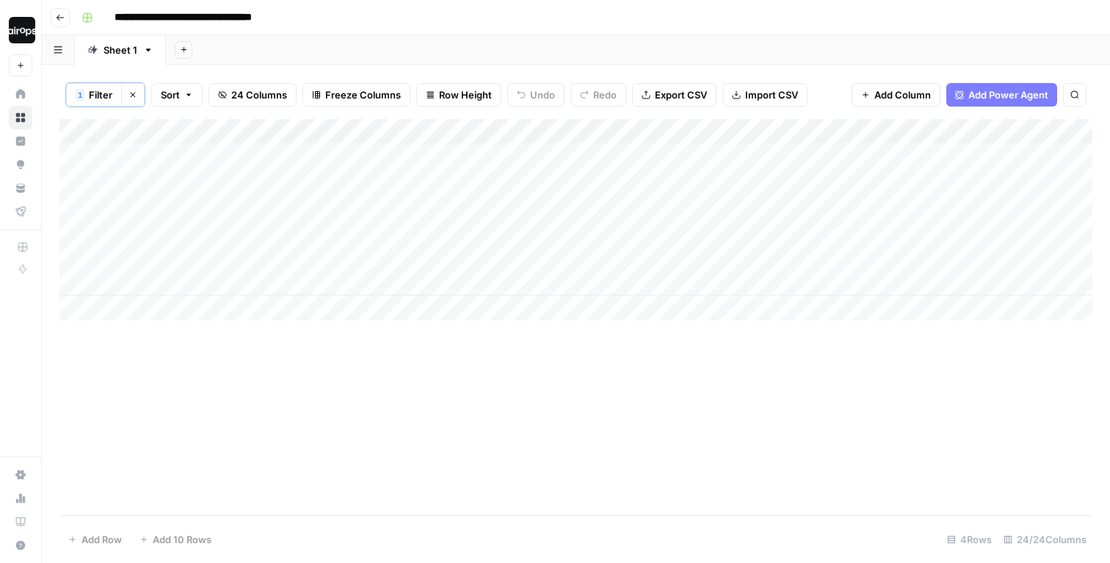
type input "**********"
click at [460, 40] on div "Add Sheet" at bounding box center [638, 49] width 944 height 29
click at [499, 47] on div "Add Sheet" at bounding box center [638, 49] width 944 height 29
click at [129, 97] on icon "button" at bounding box center [133, 94] width 9 height 9
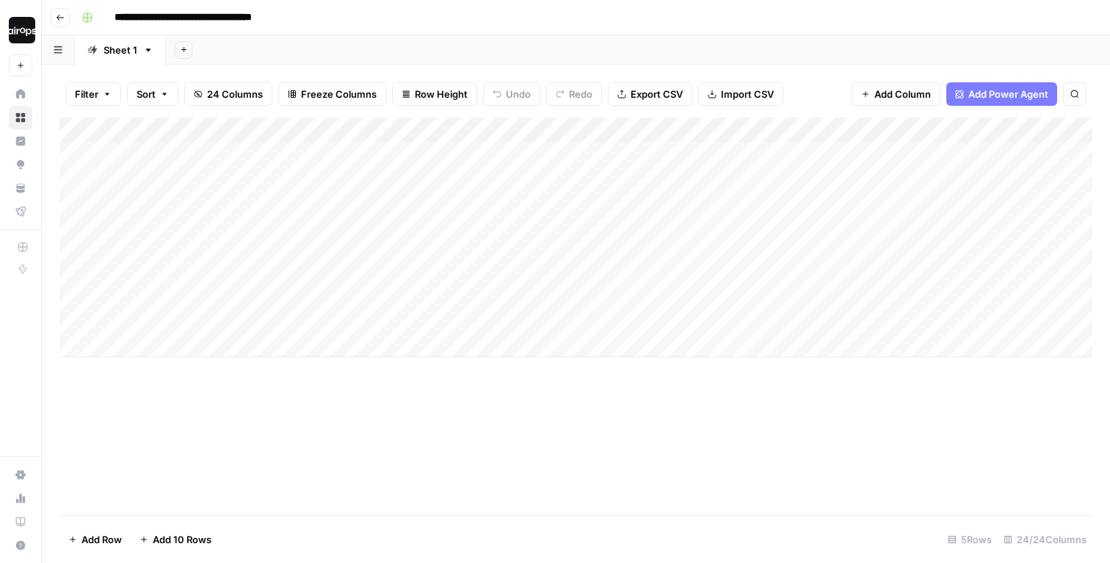
click at [405, 32] on header "**********" at bounding box center [576, 17] width 1069 height 35
click at [22, 87] on link "Home" at bounding box center [21, 94] width 24 height 24
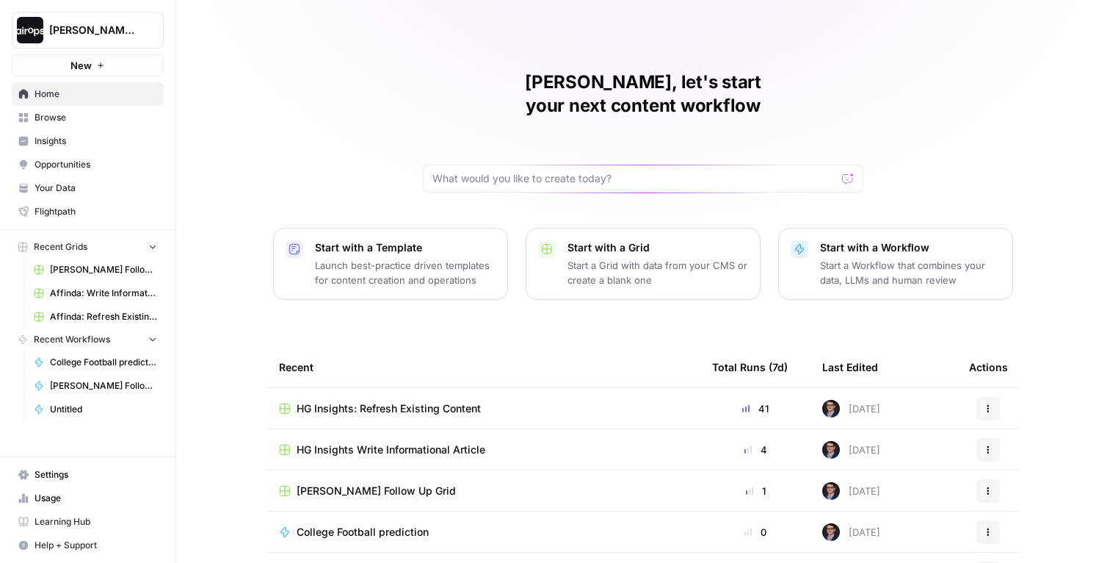
click at [53, 127] on link "Browse" at bounding box center [88, 118] width 152 height 24
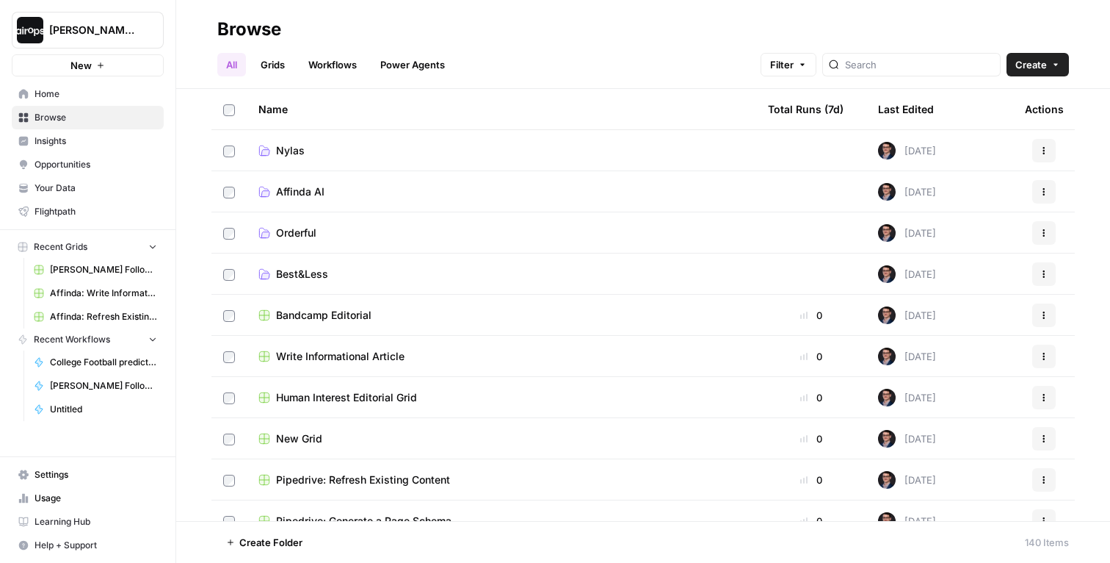
click at [1038, 64] on span "Create" at bounding box center [1032, 64] width 32 height 15
click at [984, 95] on span "Folder" at bounding box center [1010, 99] width 82 height 15
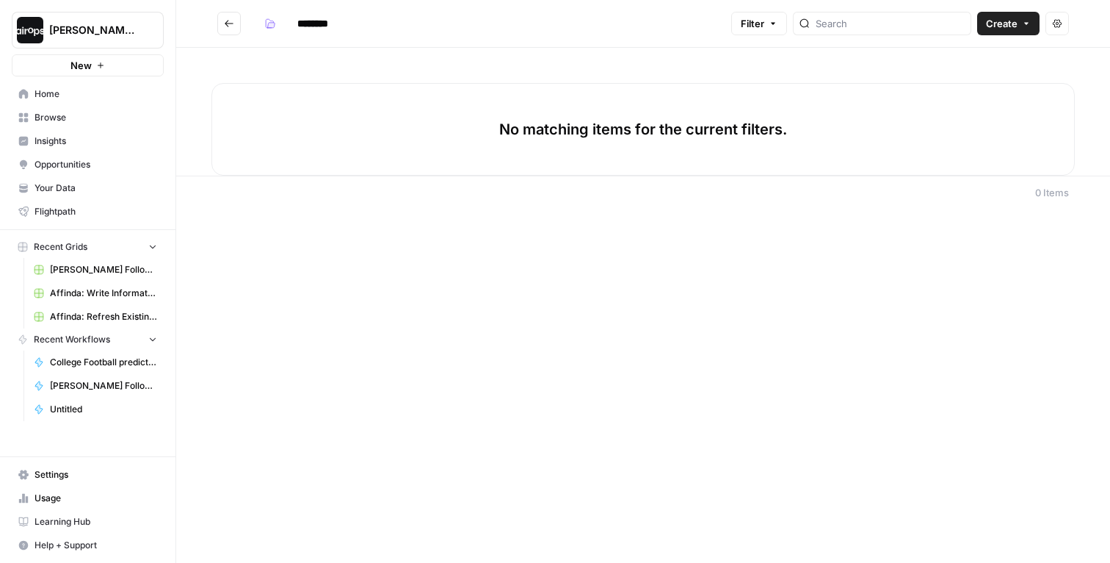
click at [323, 15] on input "********" at bounding box center [332, 24] width 82 height 24
type input "**********"
click at [355, 62] on div "No matching items for the current filters." at bounding box center [643, 112] width 934 height 128
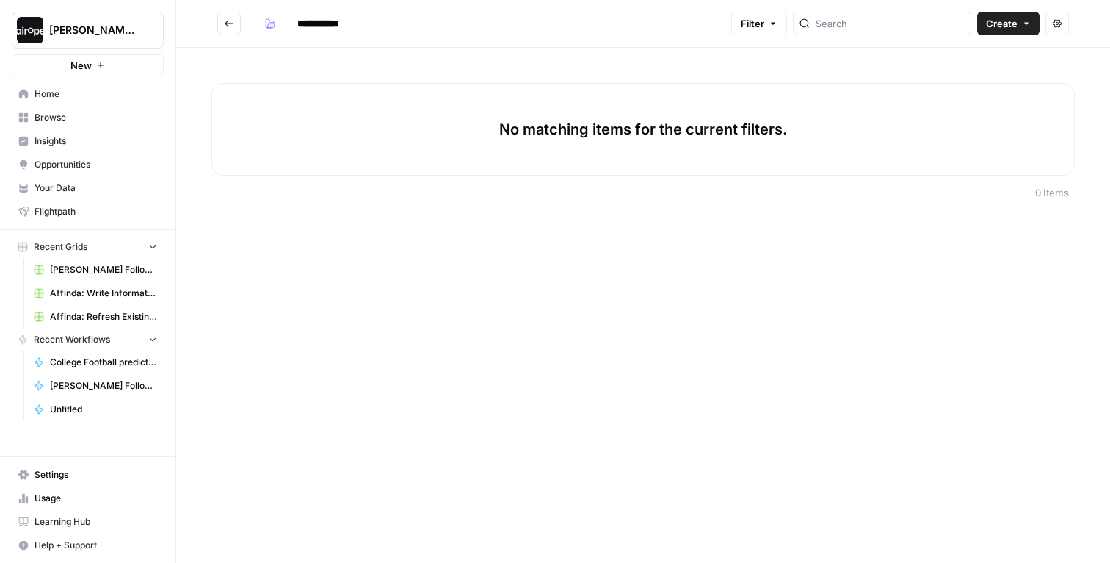
click at [231, 32] on button "Go back" at bounding box center [229, 24] width 24 height 24
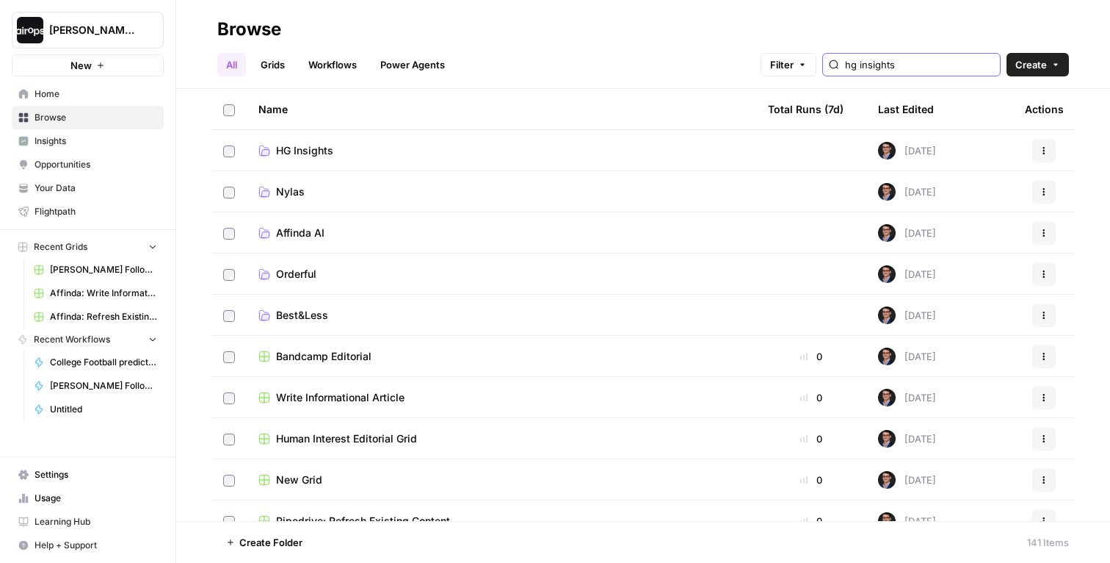
type input "hg insights"
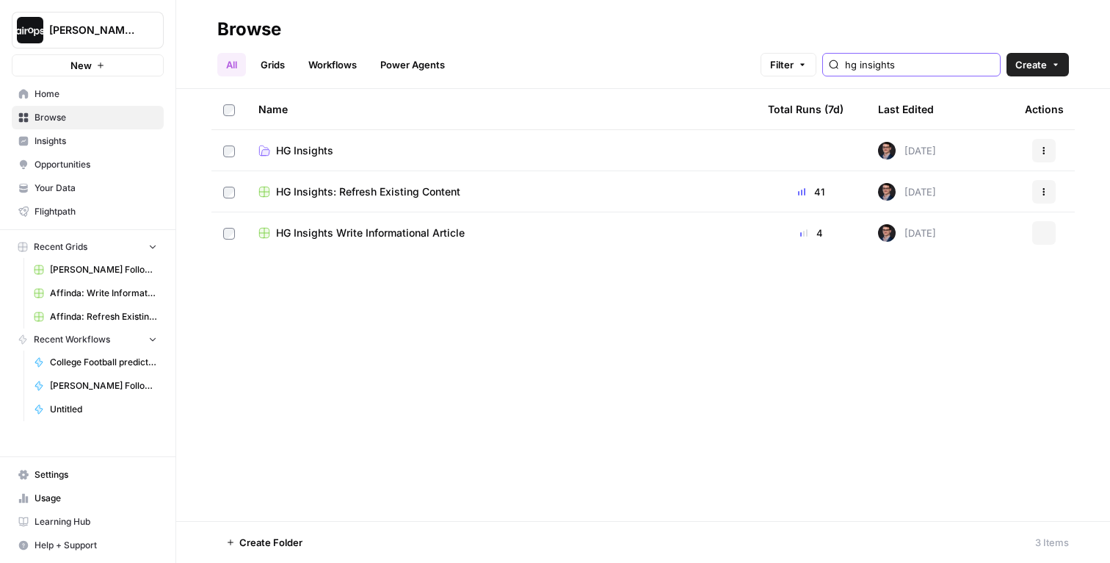
click at [954, 65] on input "hg insights" at bounding box center [919, 64] width 149 height 15
click at [1051, 194] on button "Actions" at bounding box center [1045, 192] width 24 height 24
click at [967, 268] on button "Create Folder" at bounding box center [973, 259] width 151 height 21
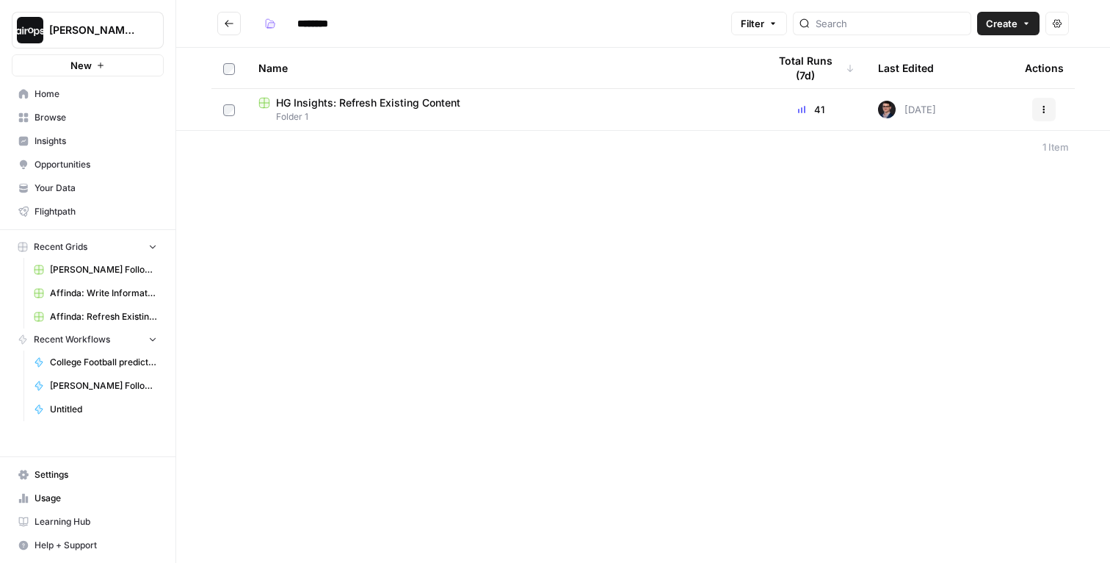
click at [231, 21] on icon "Go back" at bounding box center [229, 23] width 10 height 10
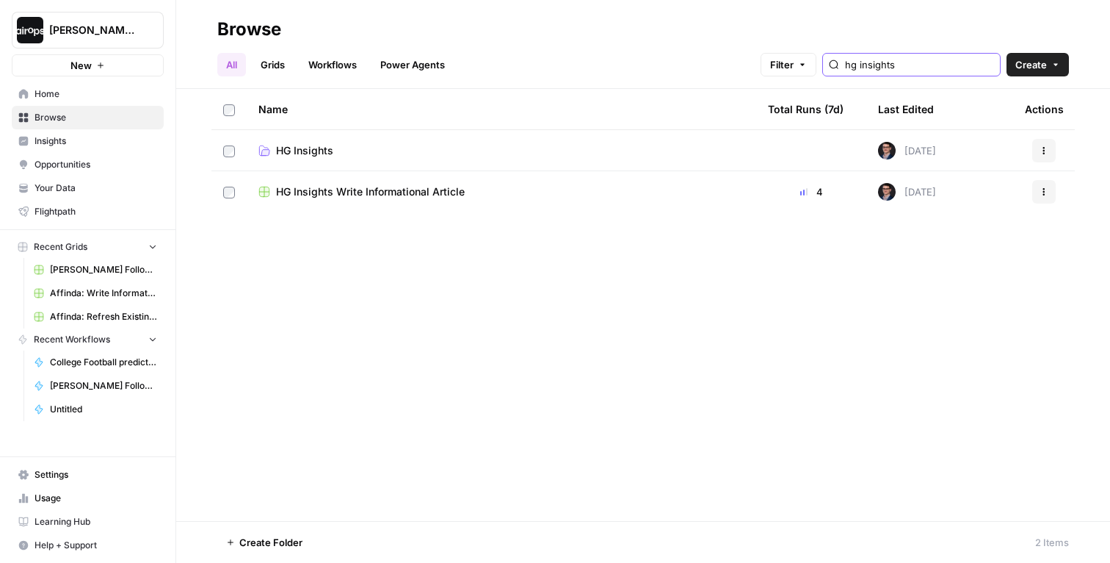
click at [942, 70] on input "hg insights" at bounding box center [919, 64] width 149 height 15
click at [1043, 195] on icon "button" at bounding box center [1044, 191] width 9 height 9
click at [978, 278] on span "Move To" at bounding box center [979, 279] width 118 height 15
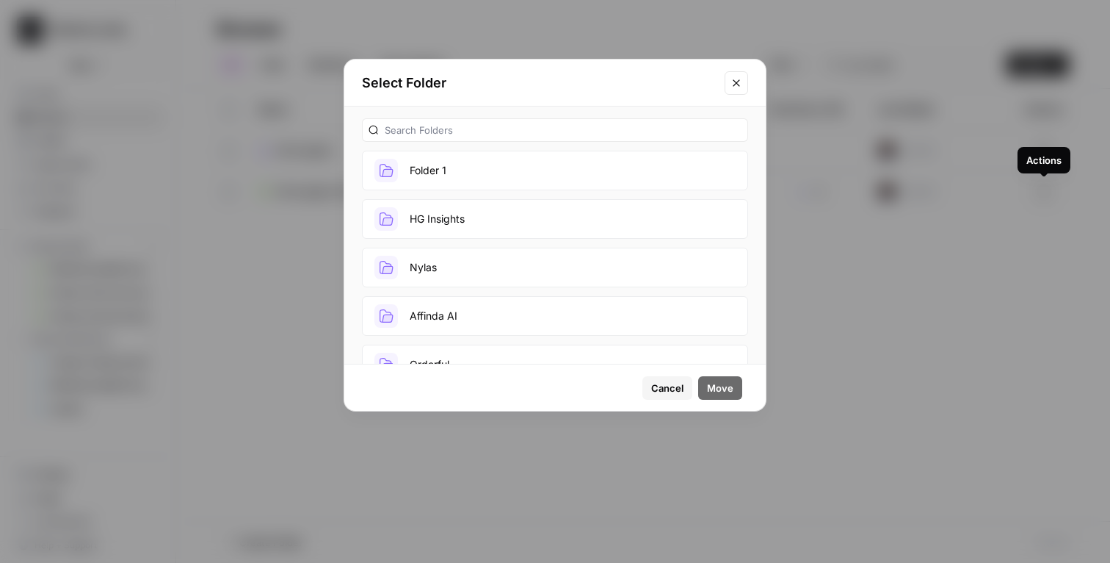
click at [480, 213] on button "HG Insights" at bounding box center [555, 219] width 386 height 40
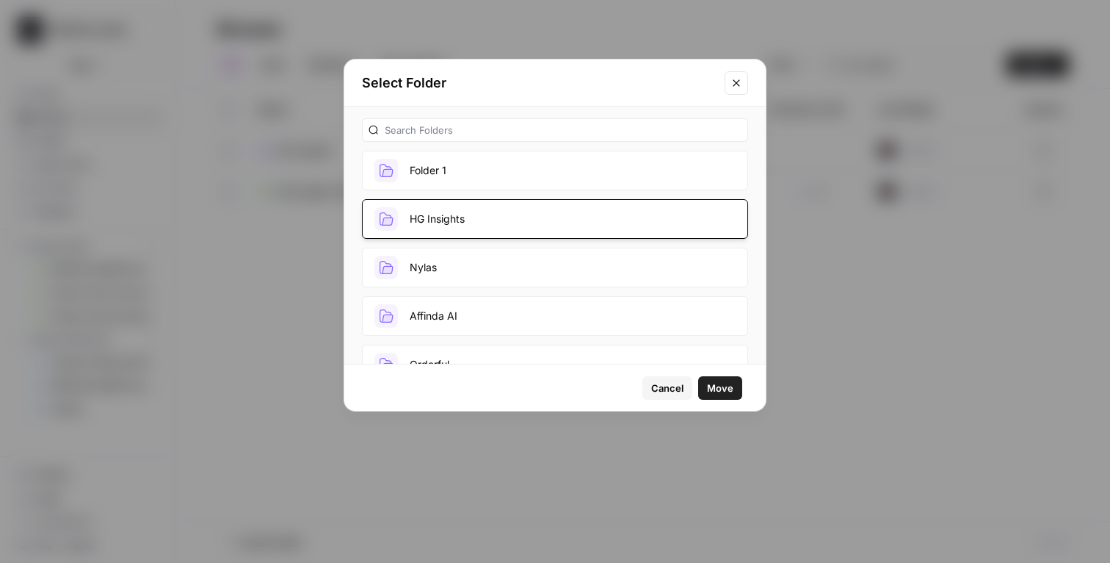
click at [715, 383] on span "Move" at bounding box center [720, 387] width 26 height 15
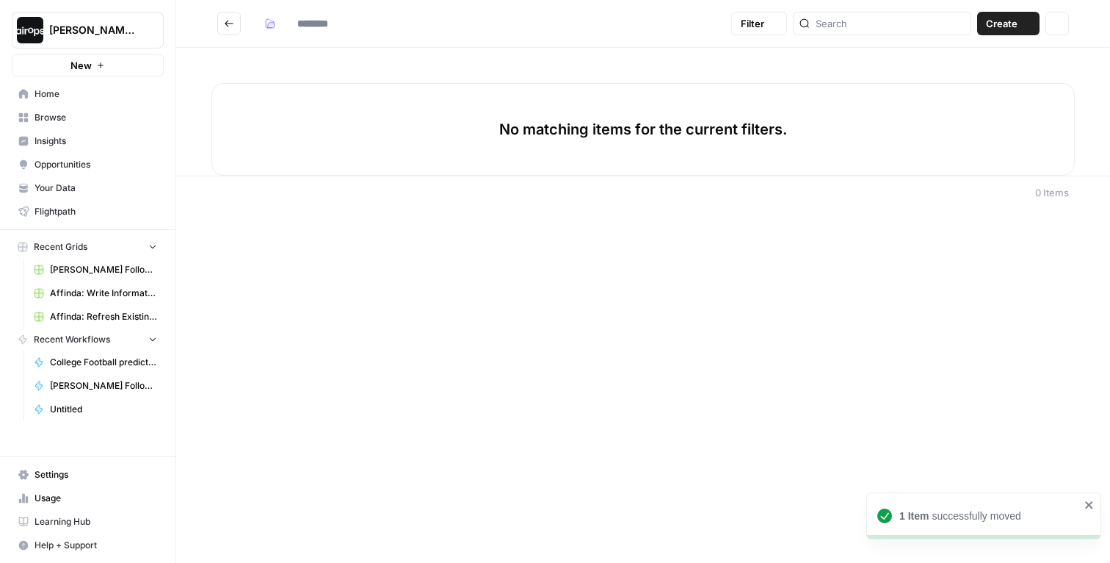
type input "**********"
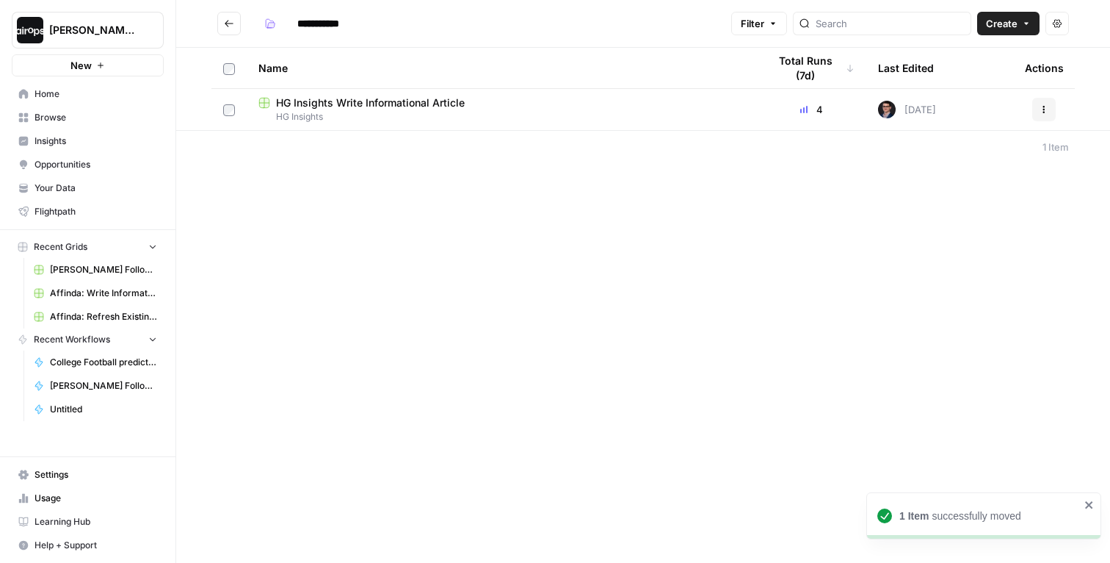
click at [232, 21] on icon "Go back" at bounding box center [229, 23] width 10 height 10
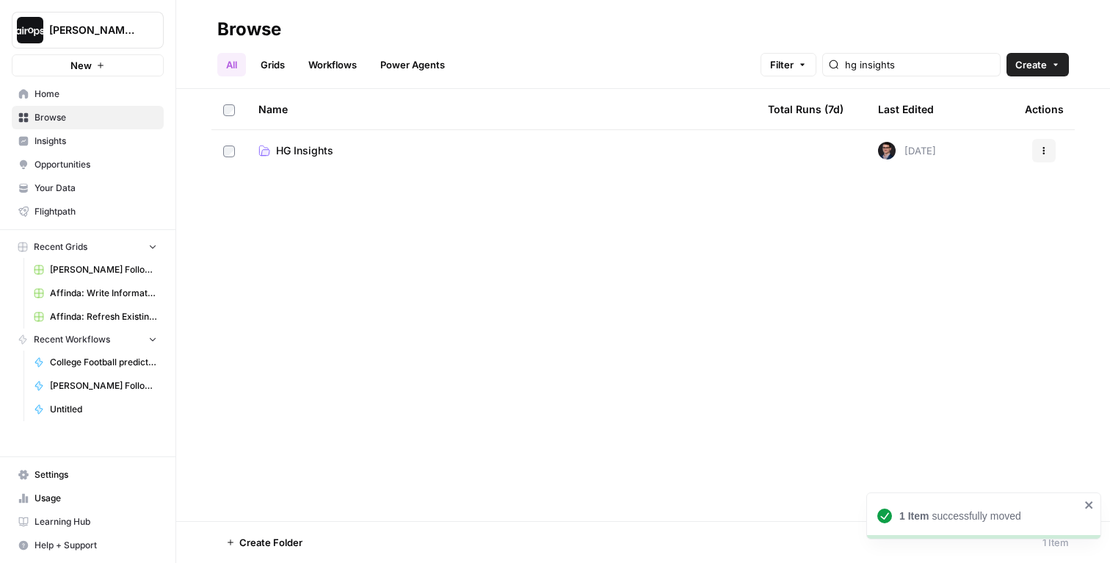
click at [794, 63] on span "Filter" at bounding box center [782, 64] width 24 height 15
click at [681, 30] on div "Browse" at bounding box center [643, 30] width 852 height 24
click at [67, 125] on link "Browse" at bounding box center [88, 118] width 152 height 24
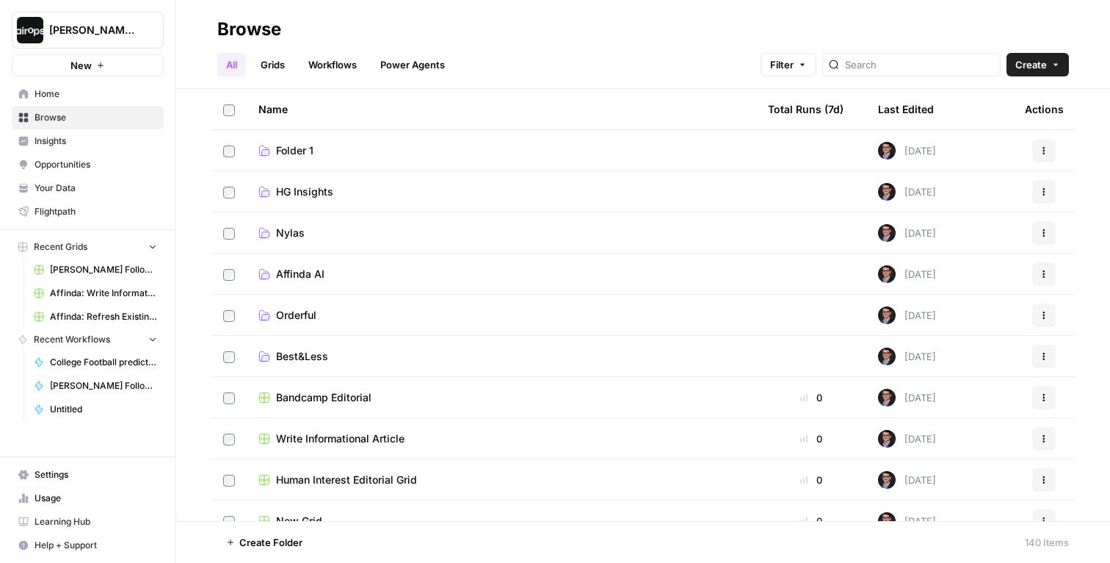
click at [278, 150] on span "Folder 1" at bounding box center [294, 150] width 37 height 15
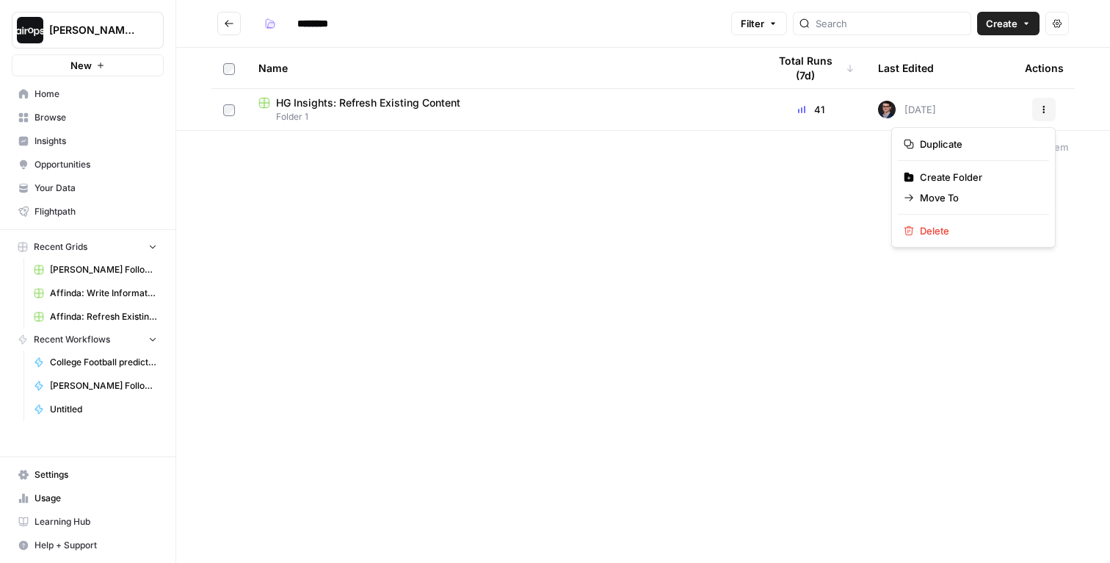
click at [1053, 112] on button "Actions" at bounding box center [1045, 110] width 24 height 24
click at [939, 195] on span "Move To" at bounding box center [979, 197] width 118 height 15
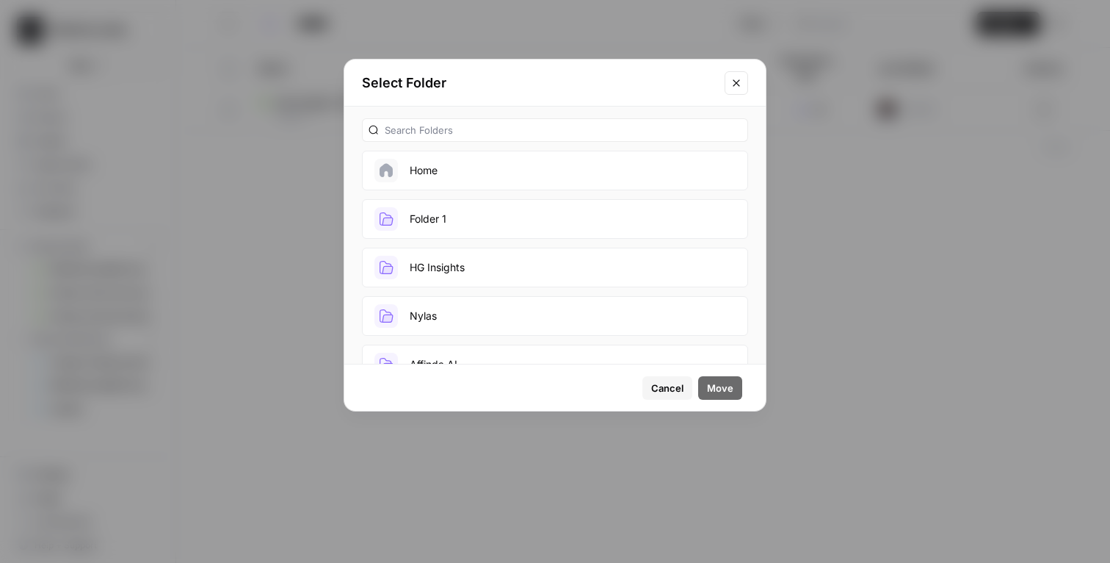
click at [438, 272] on button "HG Insights" at bounding box center [555, 268] width 386 height 40
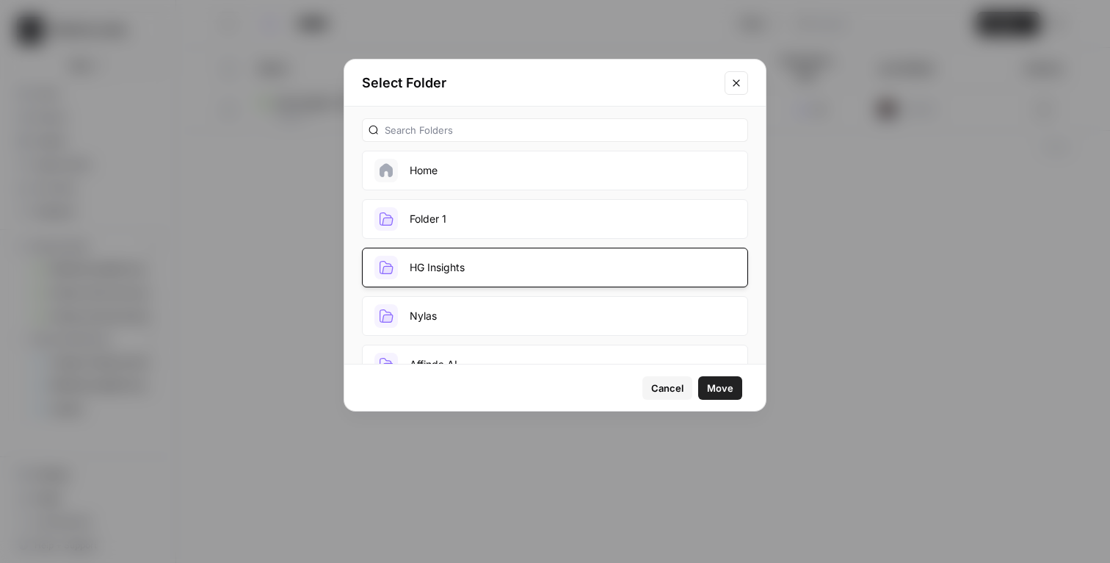
click at [719, 387] on span "Move" at bounding box center [720, 387] width 26 height 15
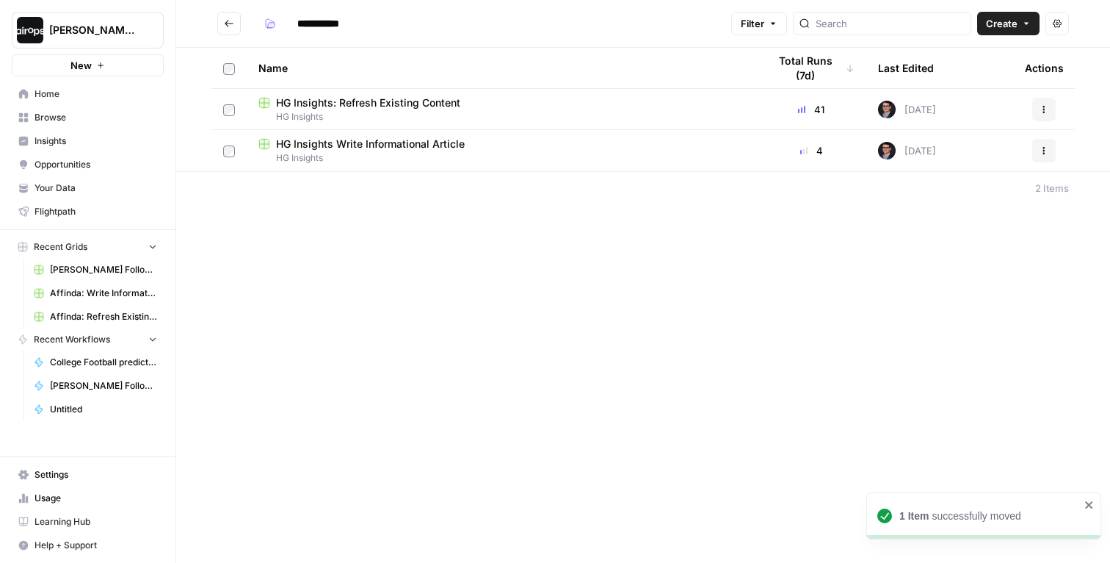
click at [487, 275] on div "**********" at bounding box center [643, 281] width 934 height 563
click at [228, 26] on icon "Go back" at bounding box center [229, 23] width 10 height 10
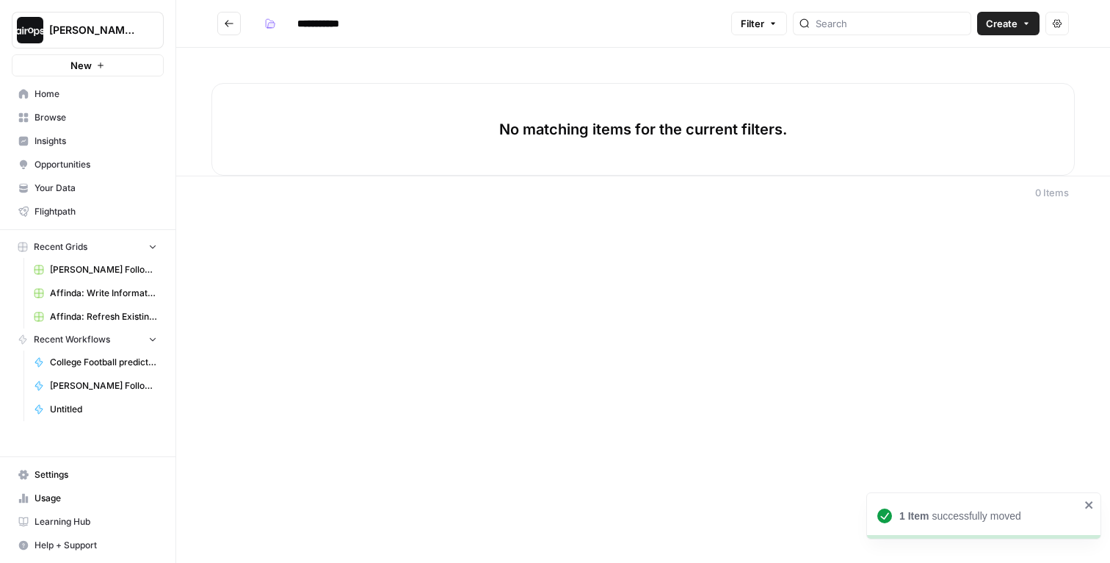
type input "********"
click at [78, 126] on link "Browse" at bounding box center [88, 118] width 152 height 24
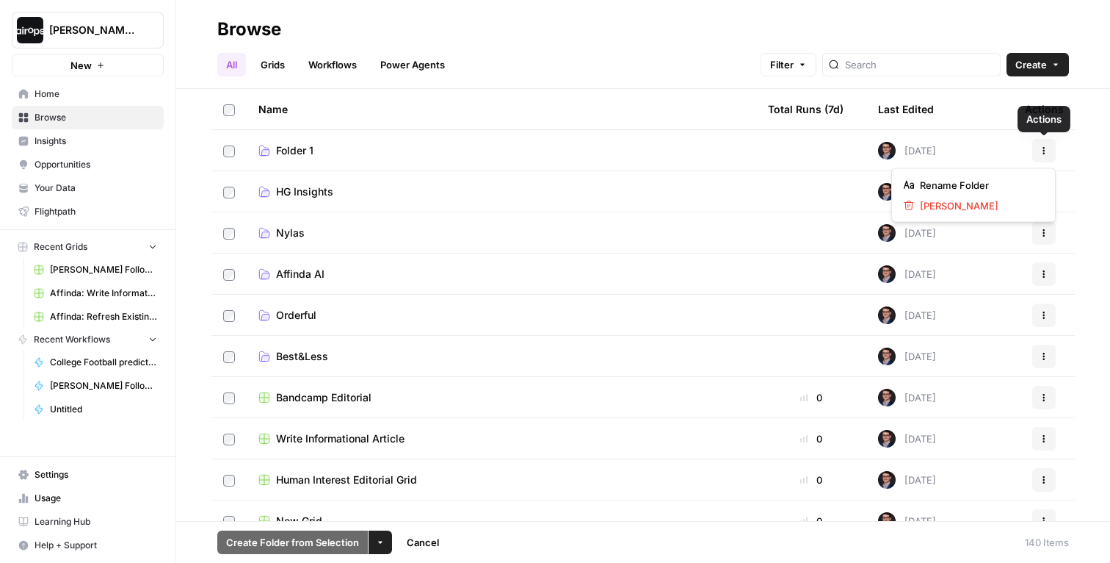
click at [1042, 145] on button "Actions" at bounding box center [1045, 151] width 24 height 24
click at [956, 200] on span "[PERSON_NAME]" at bounding box center [979, 205] width 118 height 15
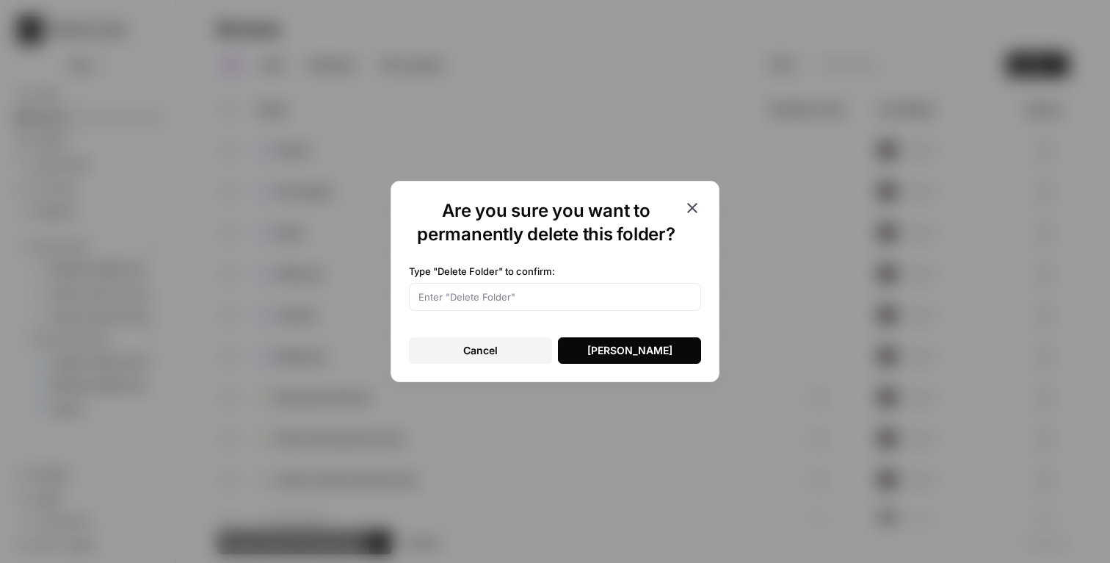
click at [610, 346] on div "[PERSON_NAME]" at bounding box center [630, 350] width 85 height 15
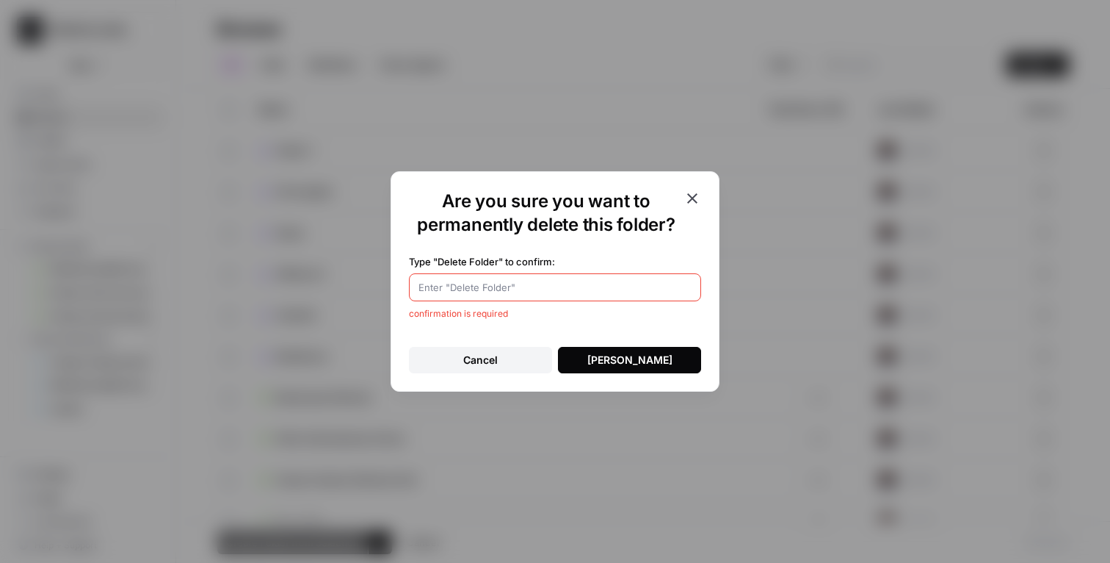
click at [696, 193] on icon "button" at bounding box center [692, 198] width 10 height 10
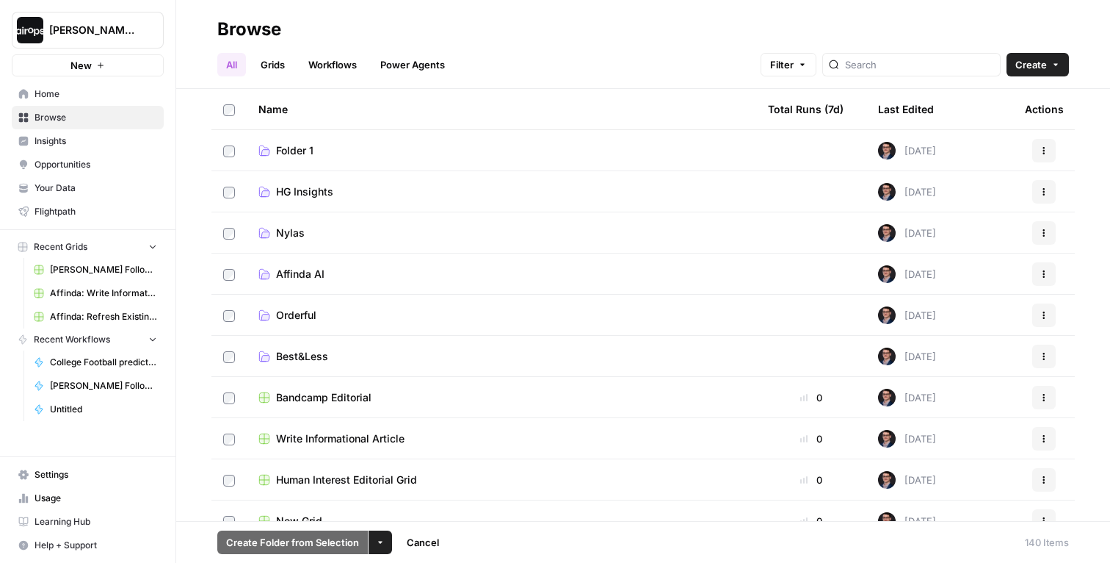
click at [321, 152] on link "Folder 1" at bounding box center [502, 150] width 486 height 15
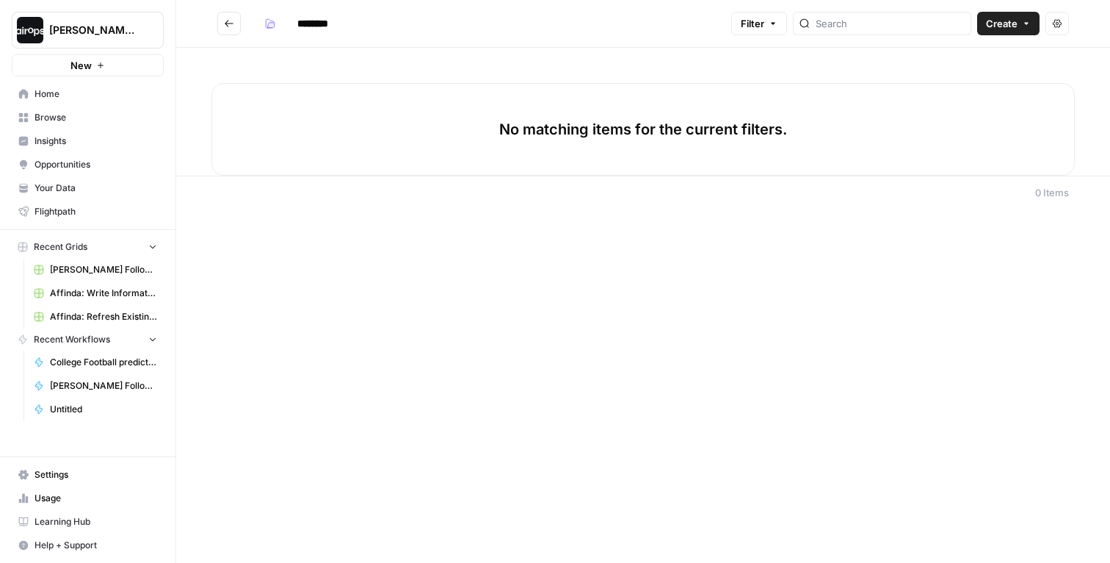
click at [221, 19] on button "Go back" at bounding box center [229, 24] width 24 height 24
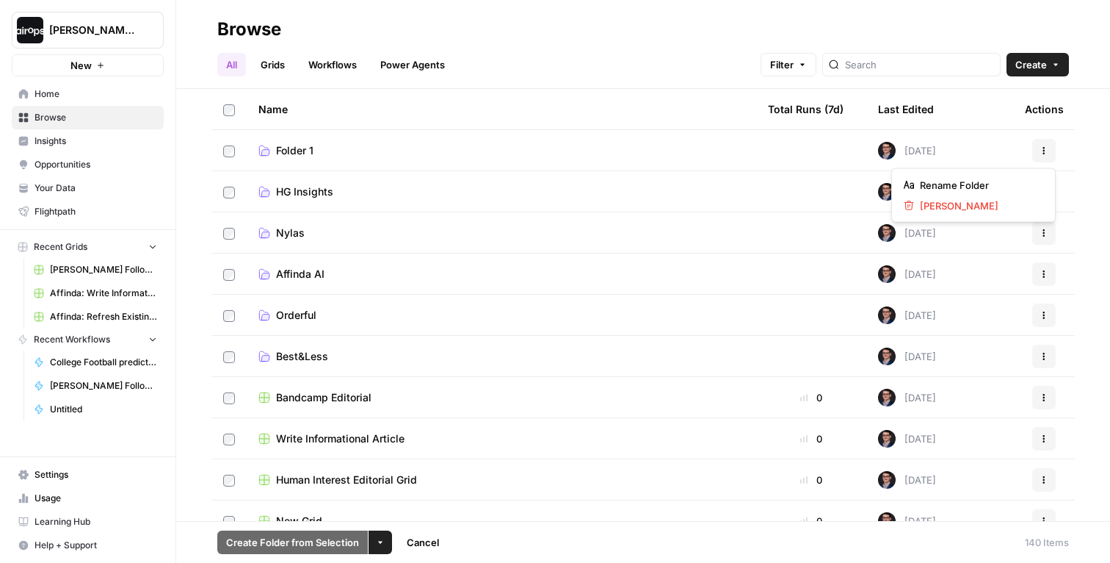
click at [1043, 156] on button "Actions" at bounding box center [1045, 151] width 24 height 24
click at [961, 203] on span "[PERSON_NAME]" at bounding box center [979, 205] width 118 height 15
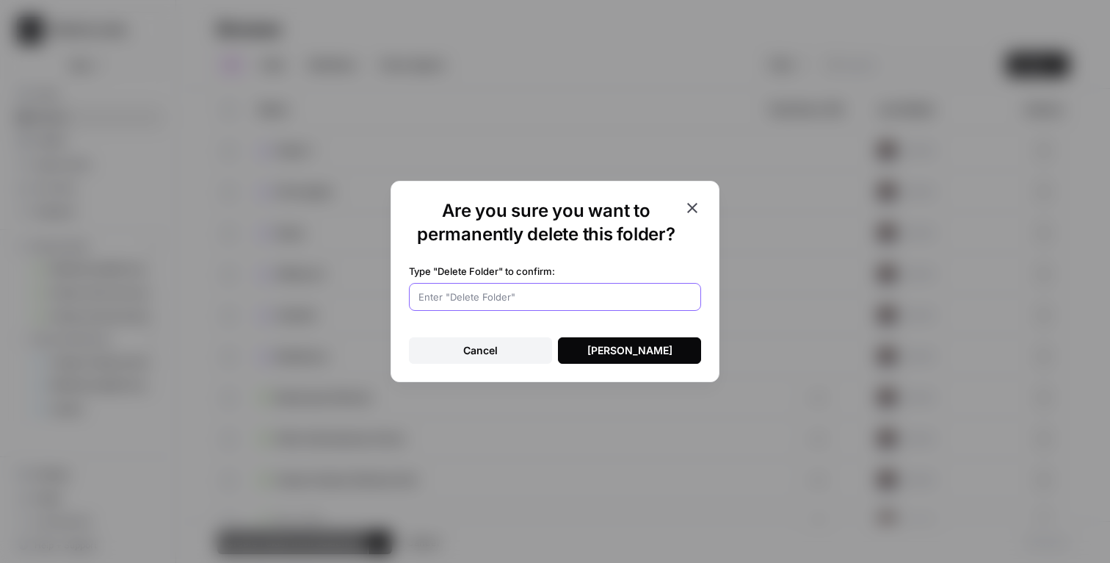
click at [592, 291] on input "Type "Delete Folder" to confirm:" at bounding box center [555, 296] width 273 height 15
click at [581, 351] on button "[PERSON_NAME]" at bounding box center [629, 350] width 143 height 26
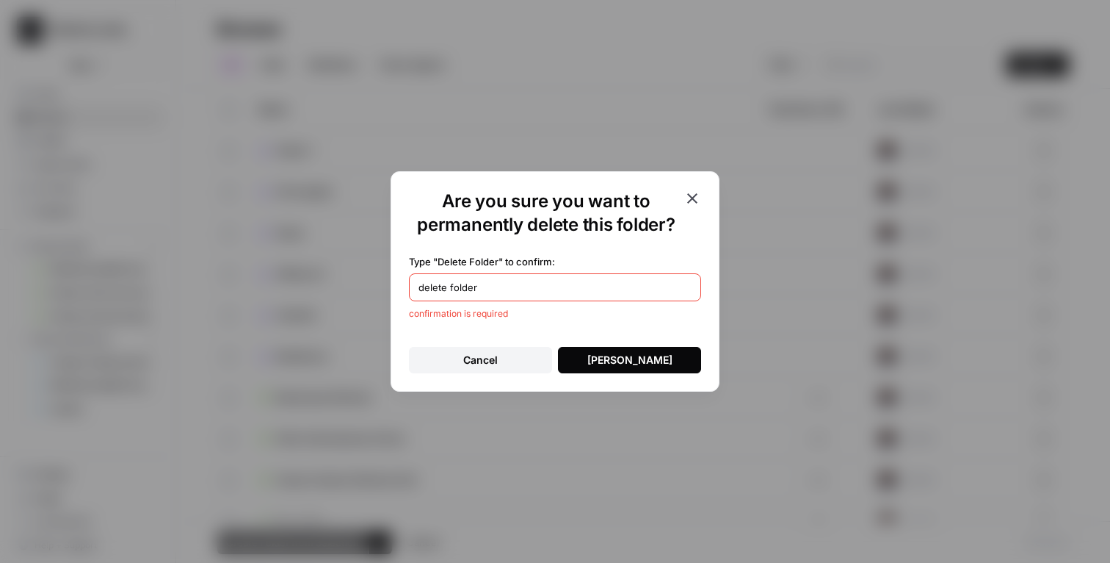
click at [464, 287] on input "delete folder" at bounding box center [555, 287] width 273 height 15
type input "[PERSON_NAME]"
click at [602, 362] on div "[PERSON_NAME]" at bounding box center [630, 360] width 85 height 15
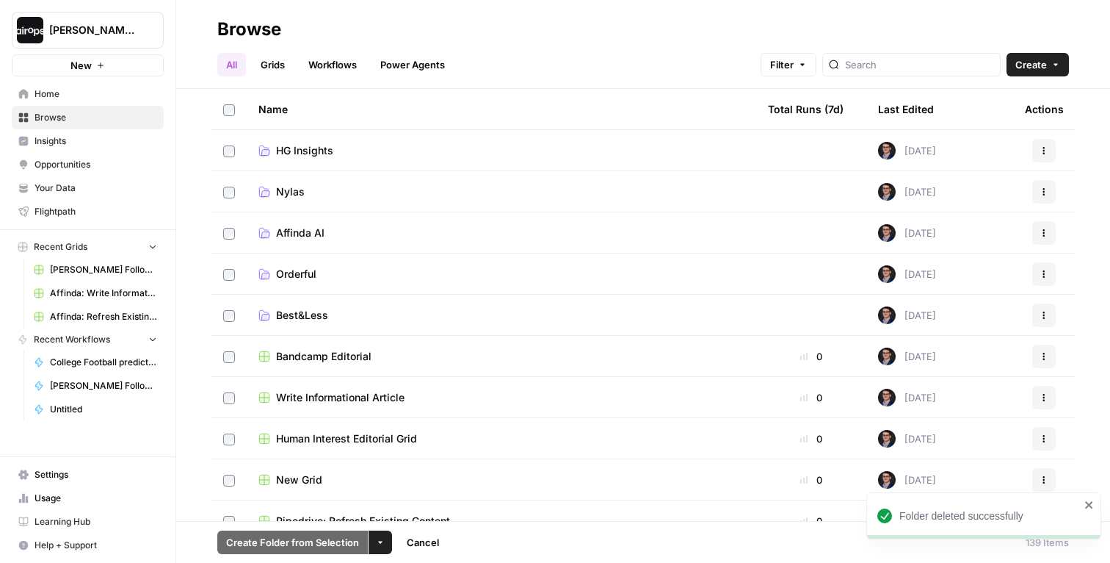
click at [310, 153] on span "HG Insights" at bounding box center [304, 150] width 57 height 15
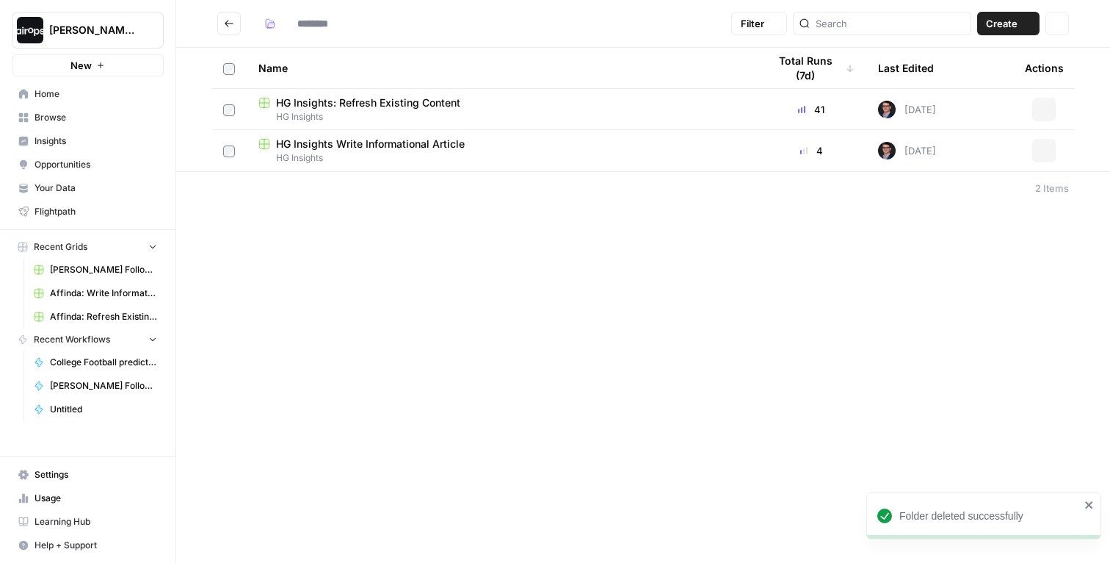
type input "**********"
click at [394, 145] on span "HG Insights Write Informational Article" at bounding box center [370, 144] width 189 height 15
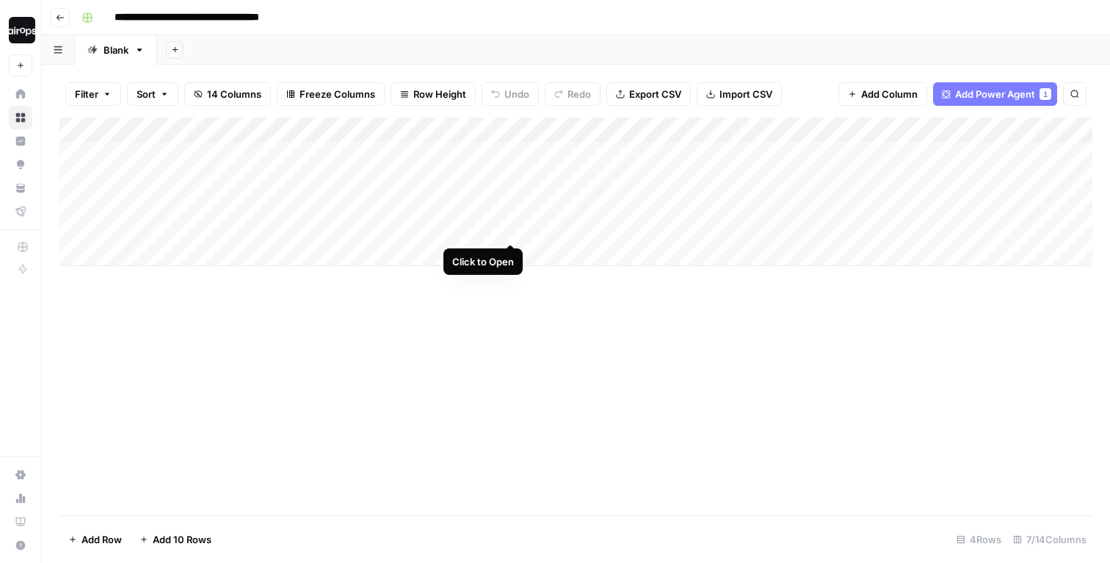
click at [513, 231] on div "Add Column" at bounding box center [575, 192] width 1033 height 148
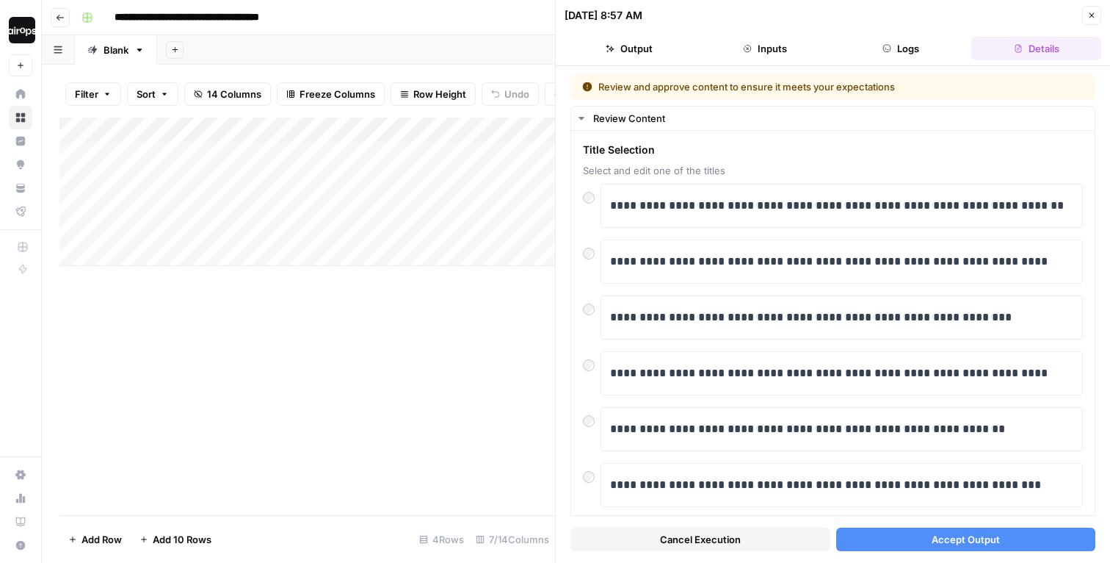
click at [920, 546] on button "Accept Output" at bounding box center [967, 539] width 260 height 24
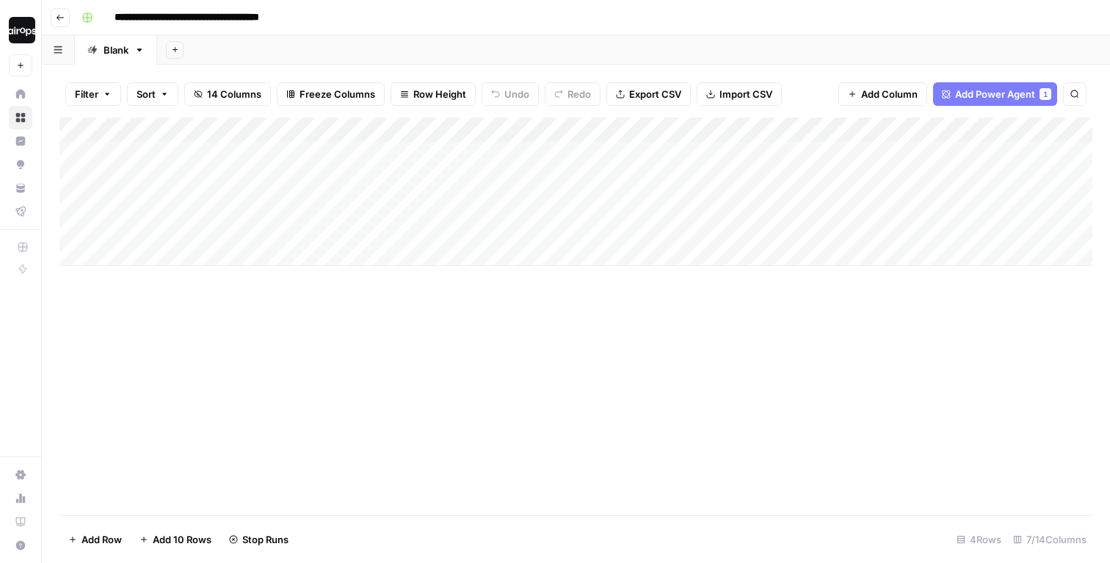
click at [510, 181] on div "Add Column" at bounding box center [575, 192] width 1033 height 148
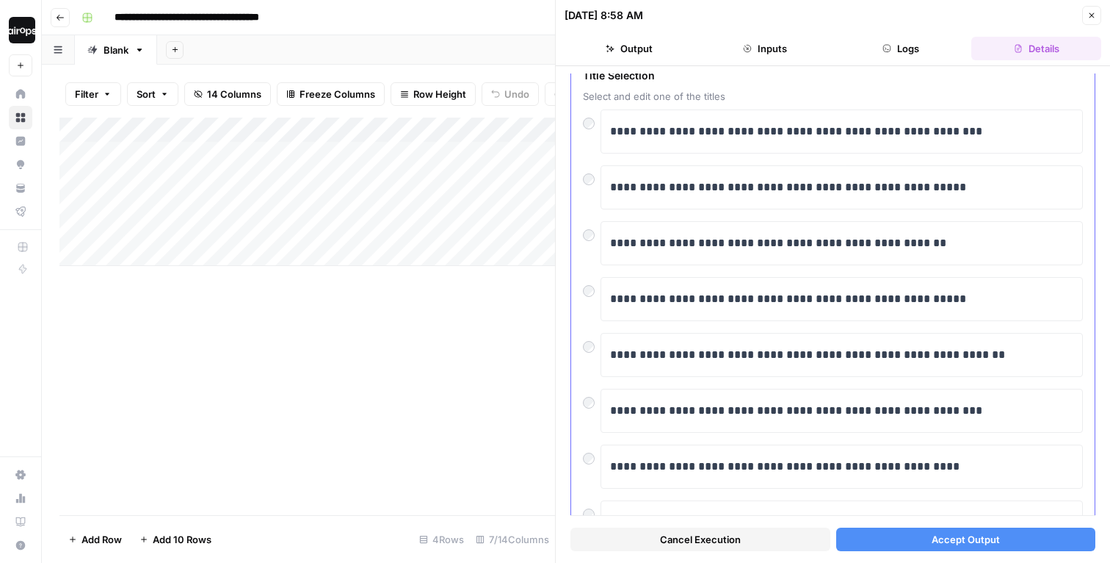
scroll to position [76, 0]
click at [867, 530] on button "Accept Output" at bounding box center [967, 539] width 260 height 24
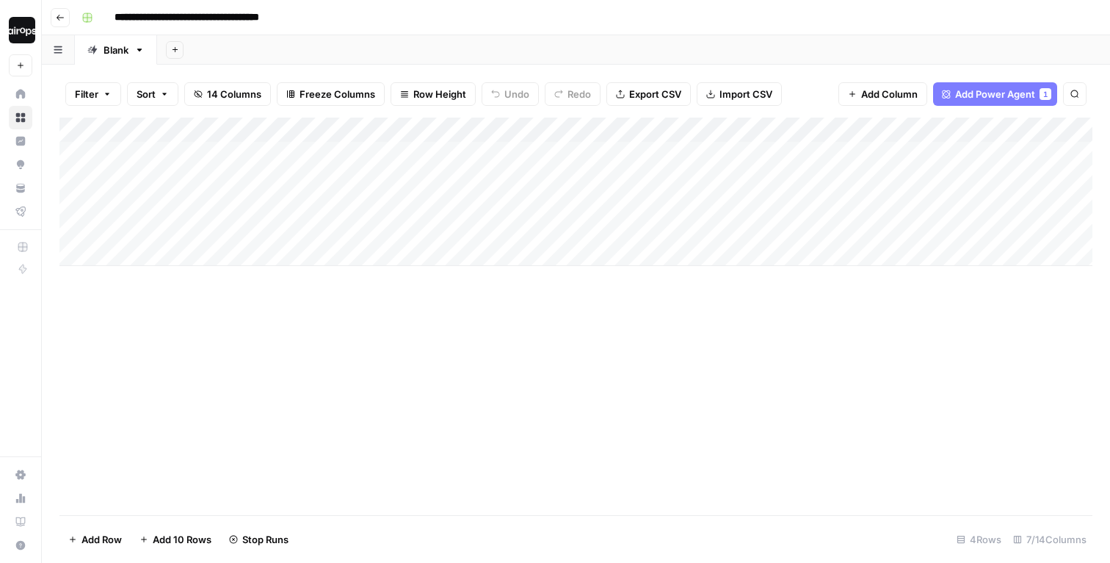
click at [496, 151] on div "Add Column" at bounding box center [575, 192] width 1033 height 148
click at [508, 154] on div "Add Column" at bounding box center [575, 192] width 1033 height 148
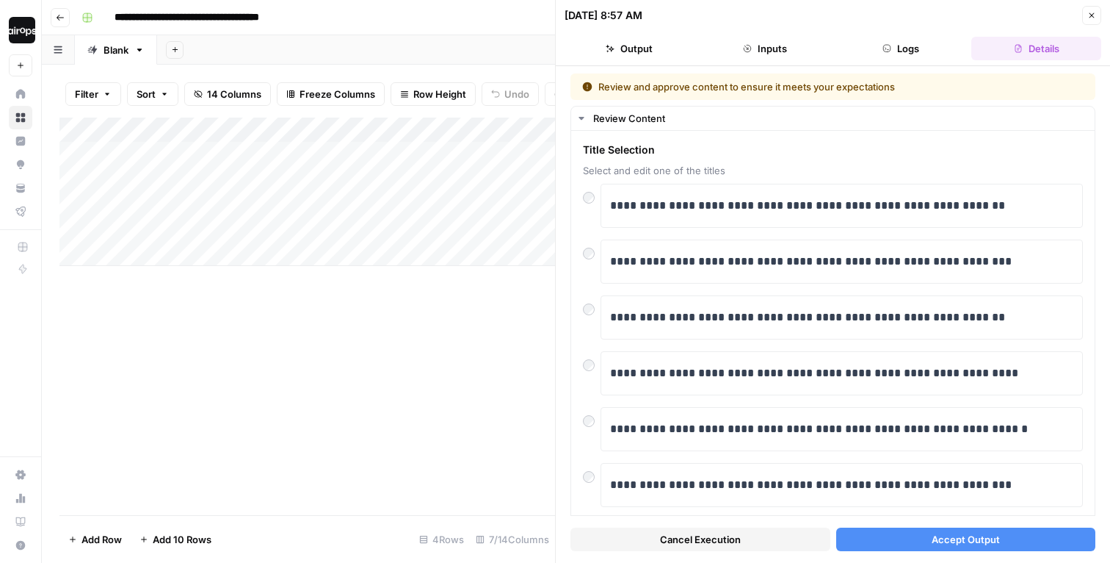
click at [876, 540] on button "Accept Output" at bounding box center [967, 539] width 260 height 24
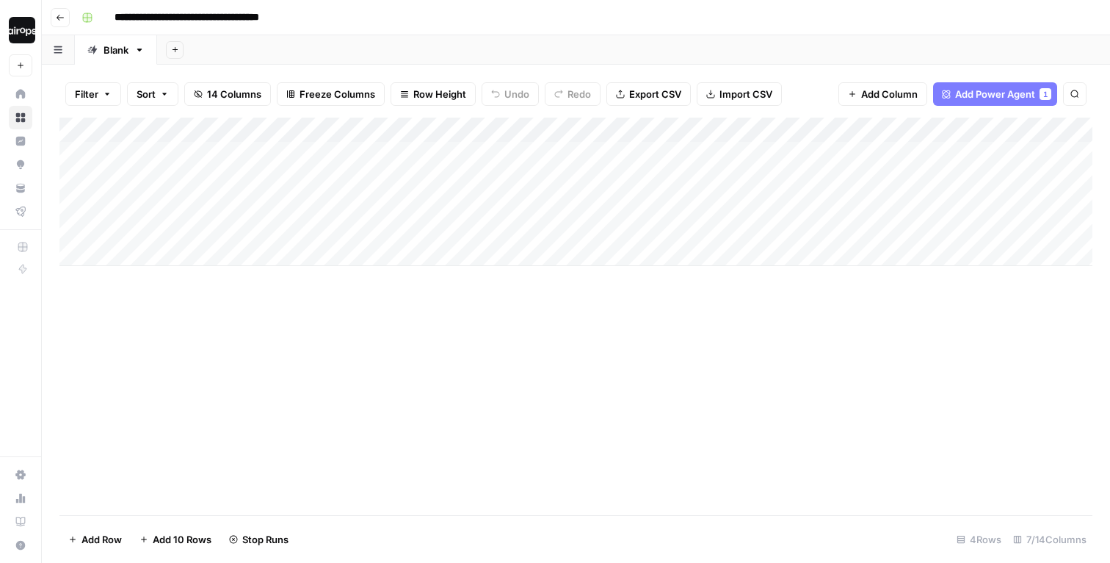
click at [420, 88] on span "Row Height" at bounding box center [439, 94] width 53 height 15
click at [424, 162] on span "Medium" at bounding box center [471, 165] width 106 height 15
click at [453, 350] on div "Add Column" at bounding box center [575, 316] width 1033 height 397
click at [687, 52] on div "Add Sheet" at bounding box center [633, 49] width 953 height 29
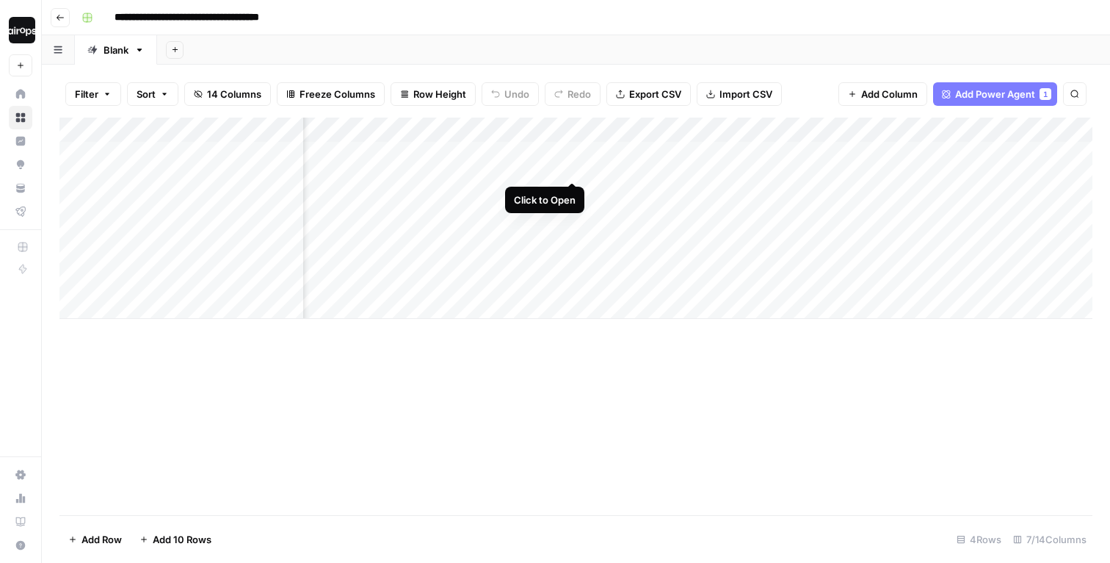
click at [569, 155] on div "Add Column" at bounding box center [575, 218] width 1033 height 201
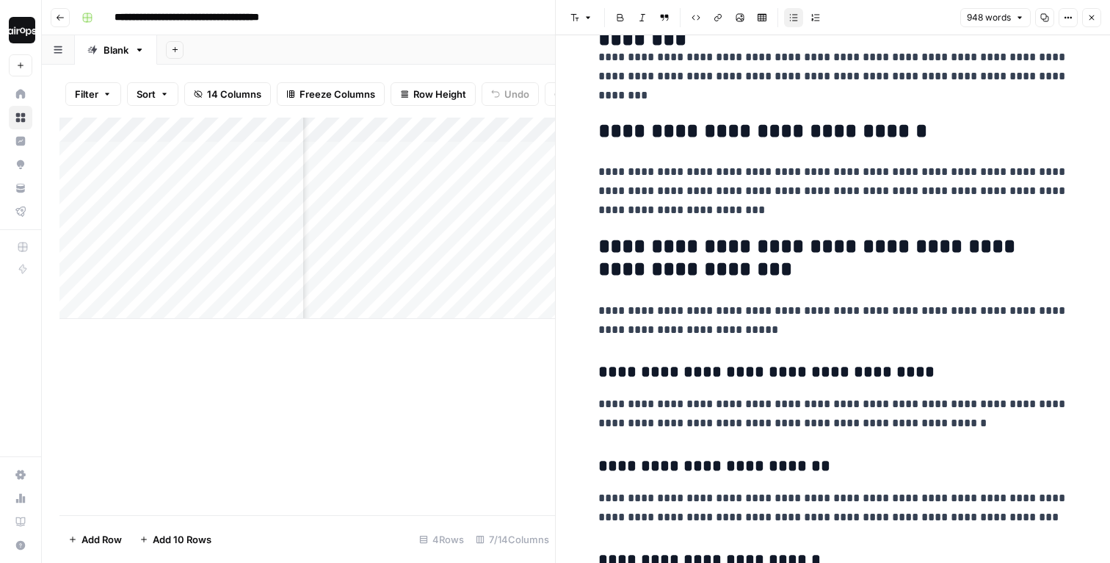
scroll to position [336, 0]
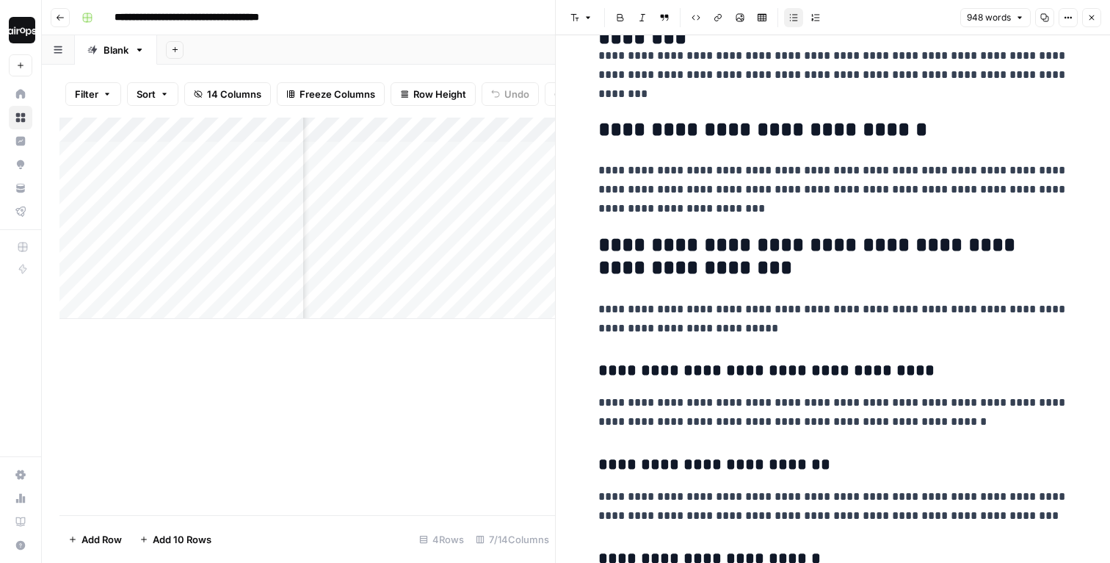
click at [1093, 22] on button "Close" at bounding box center [1092, 17] width 19 height 19
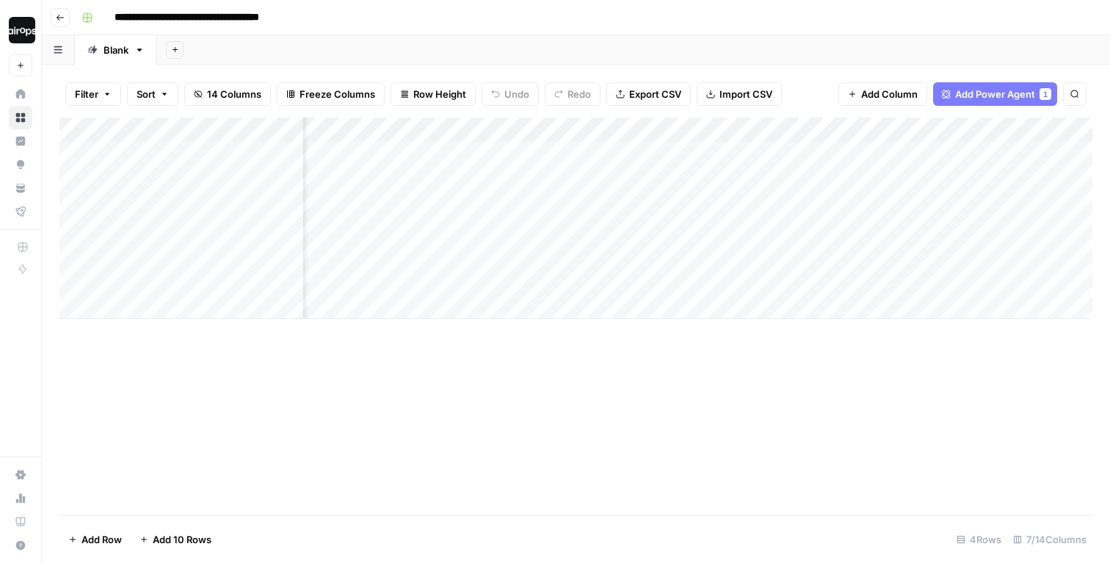
click at [686, 159] on div "Add Column" at bounding box center [575, 218] width 1033 height 201
click at [680, 192] on div "Add Column" at bounding box center [575, 218] width 1033 height 201
click at [686, 265] on div "Add Column" at bounding box center [575, 218] width 1033 height 201
click at [173, 306] on div "Add Column" at bounding box center [575, 218] width 1033 height 201
click at [165, 341] on div "Add Column" at bounding box center [575, 237] width 1033 height 239
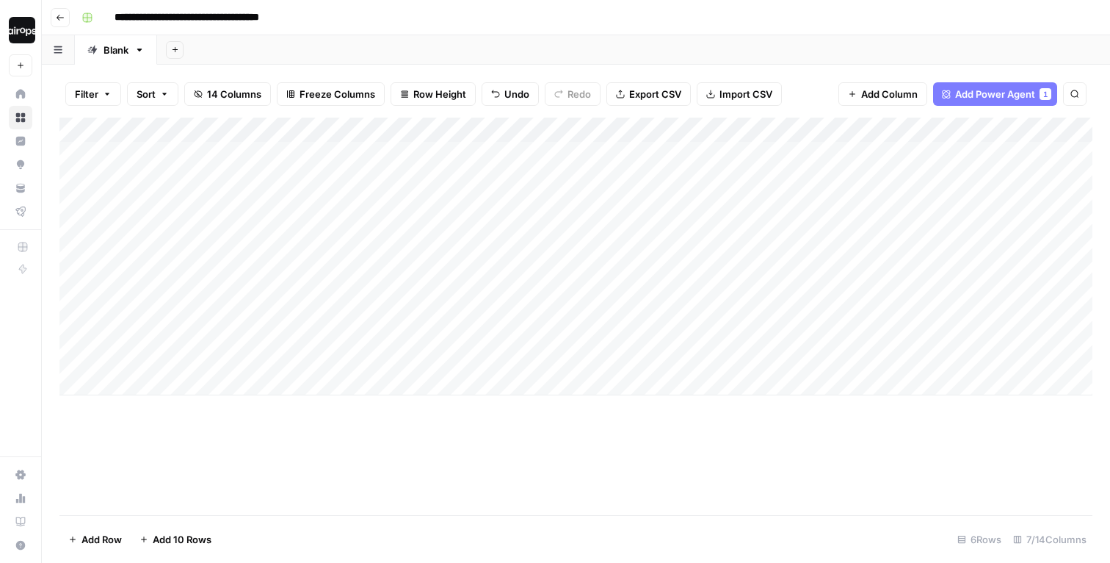
click at [176, 387] on div "Add Column" at bounding box center [575, 257] width 1033 height 278
click at [320, 488] on div "Add Column" at bounding box center [575, 316] width 1033 height 397
click at [1039, 130] on span "Add Column" at bounding box center [1058, 129] width 51 height 13
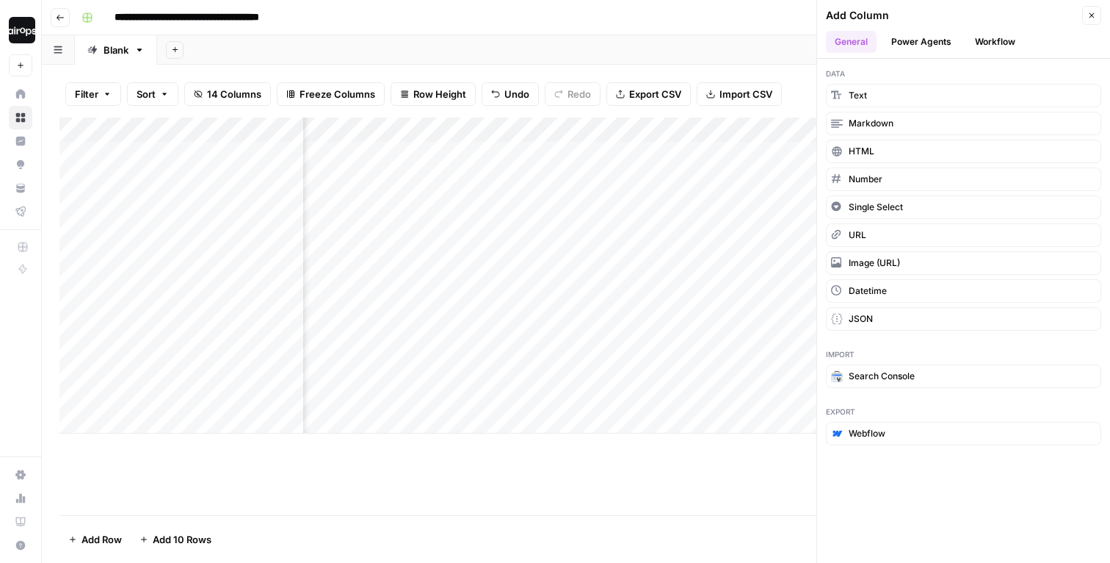
click at [917, 38] on button "Power Agents" at bounding box center [922, 42] width 78 height 22
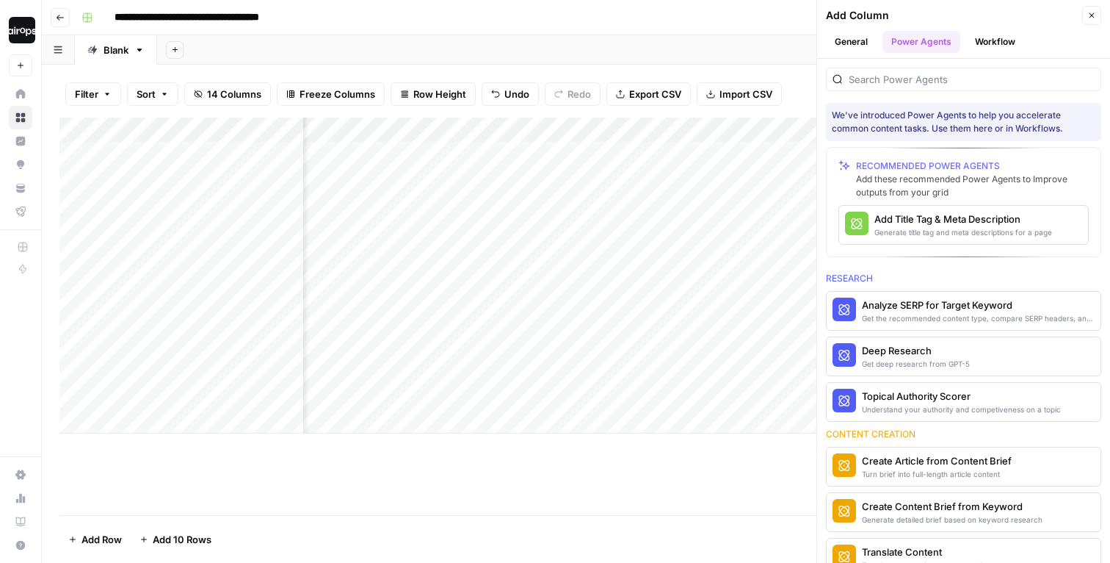
click at [986, 173] on div "Add these recommended Power Agents to Improve outputs from your grid" at bounding box center [972, 186] width 233 height 26
click at [937, 226] on div "Generate title tag and meta descriptions for a page" at bounding box center [939, 232] width 129 height 12
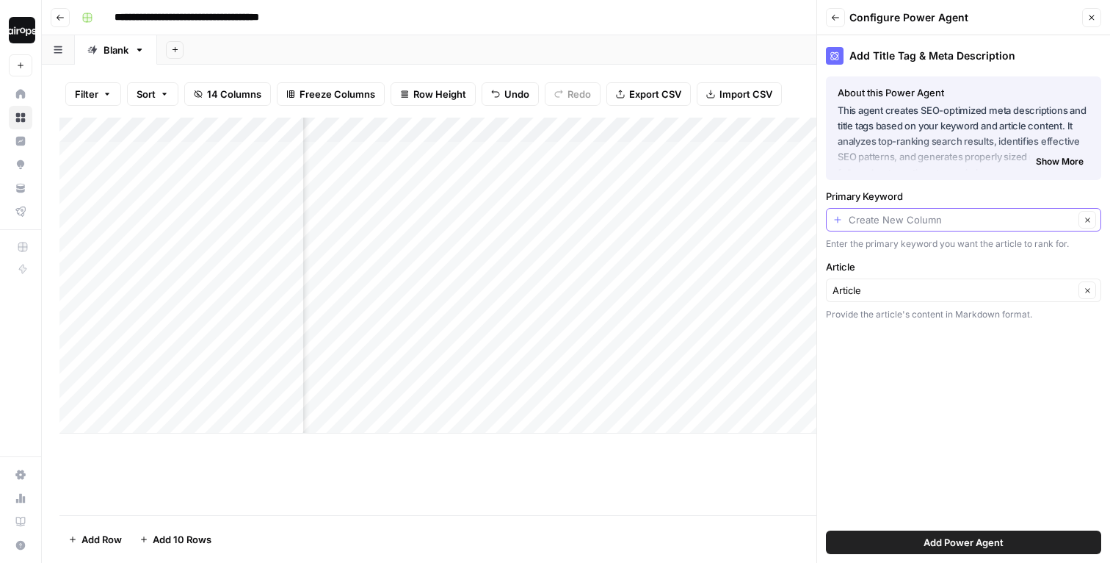
click at [928, 225] on input "Primary Keyword" at bounding box center [961, 219] width 225 height 15
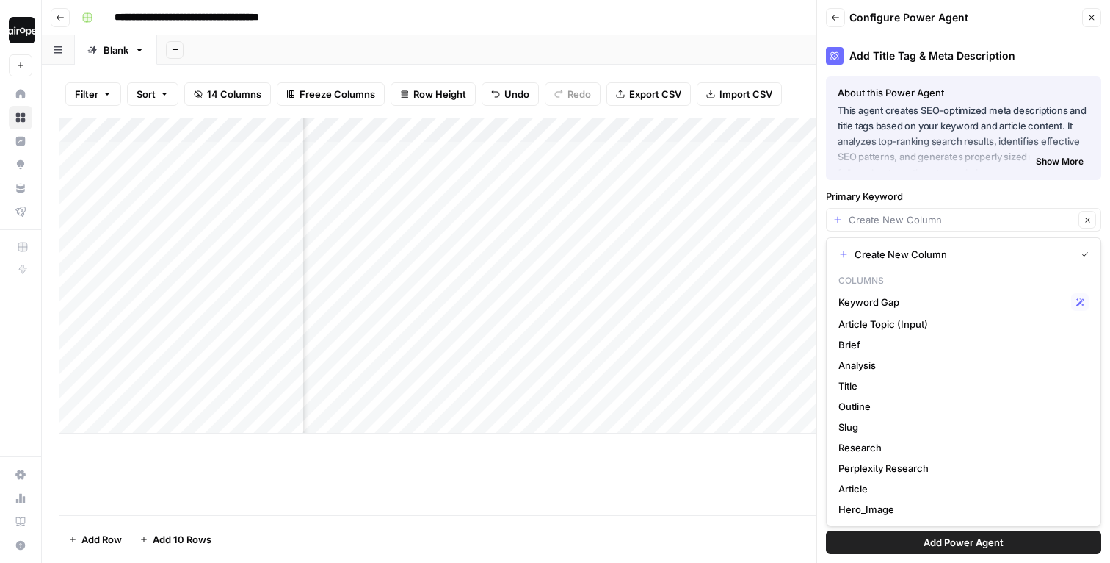
click at [926, 226] on div "Clear" at bounding box center [963, 220] width 275 height 24
type input "Create New Column"
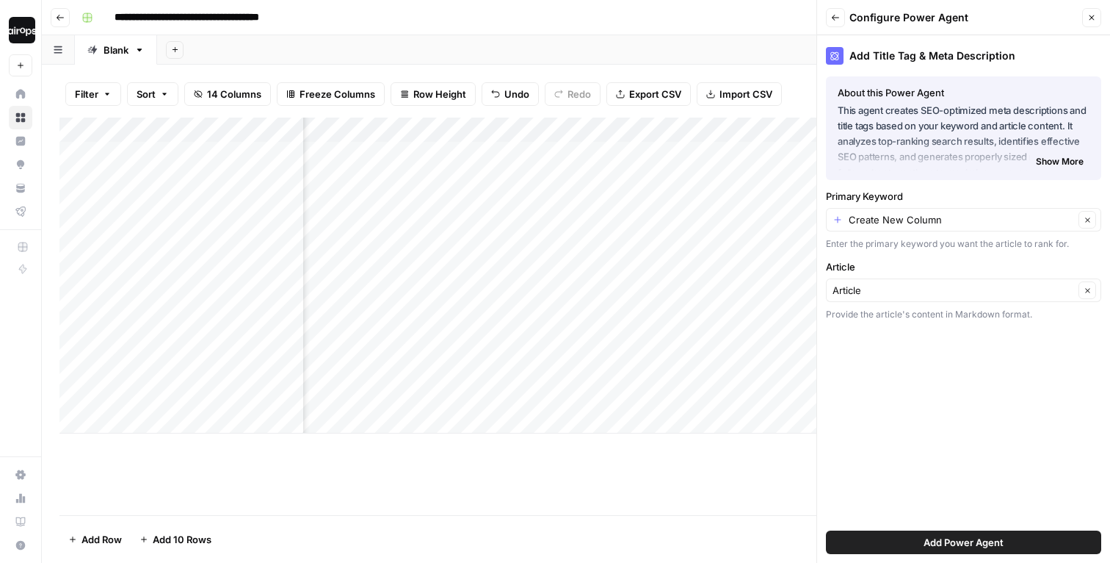
click at [937, 195] on label "Primary Keyword" at bounding box center [963, 196] width 275 height 15
click at [937, 212] on input "Create New Column" at bounding box center [961, 219] width 225 height 15
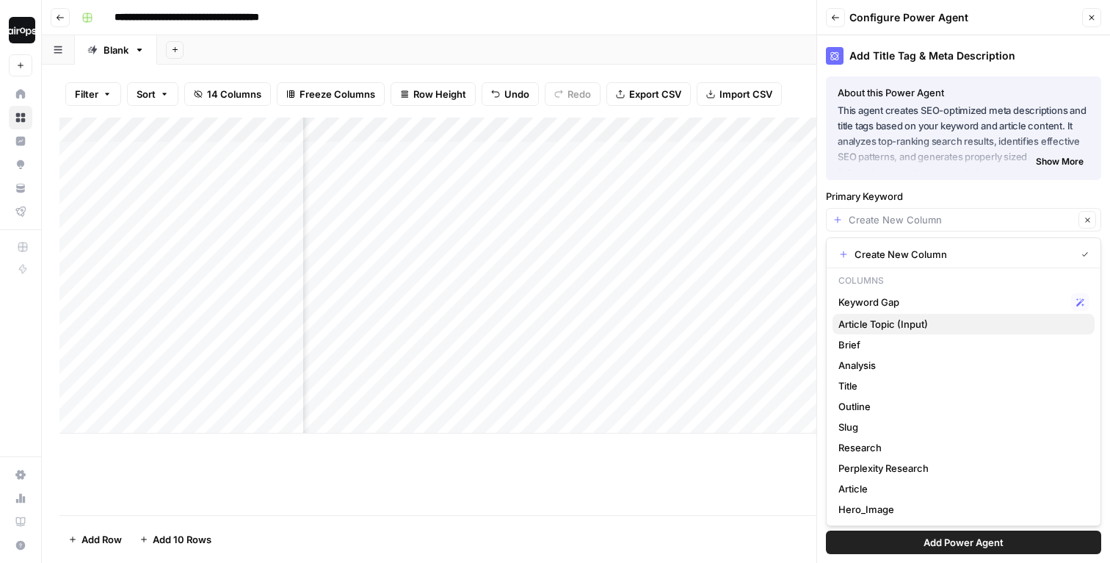
click at [892, 321] on span "Article Topic (Input)" at bounding box center [961, 324] width 245 height 15
type input "Article Topic (Input)"
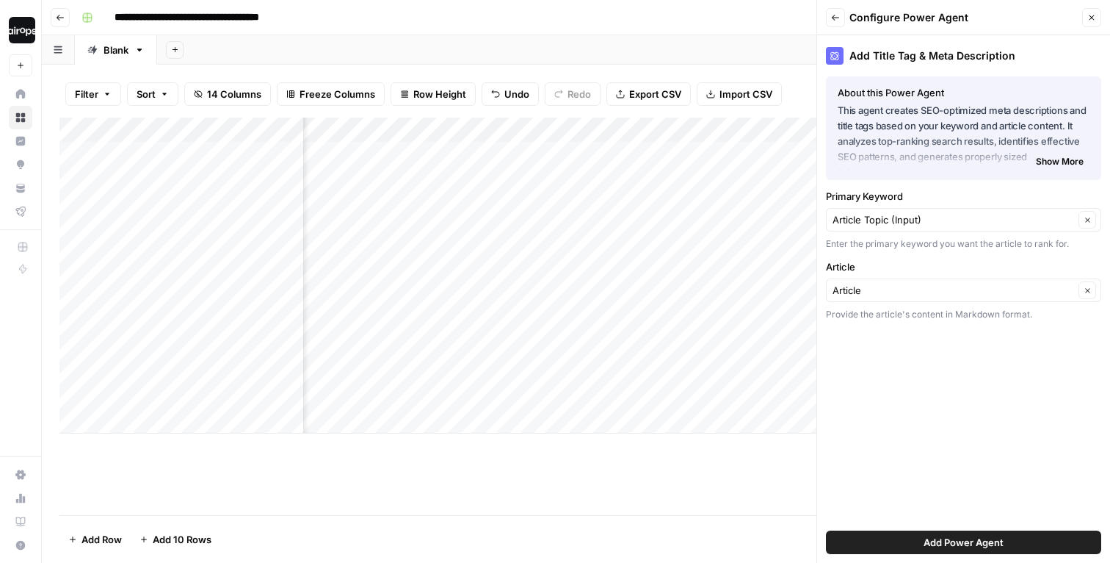
click at [938, 536] on span "Add Power Agent" at bounding box center [964, 542] width 80 height 15
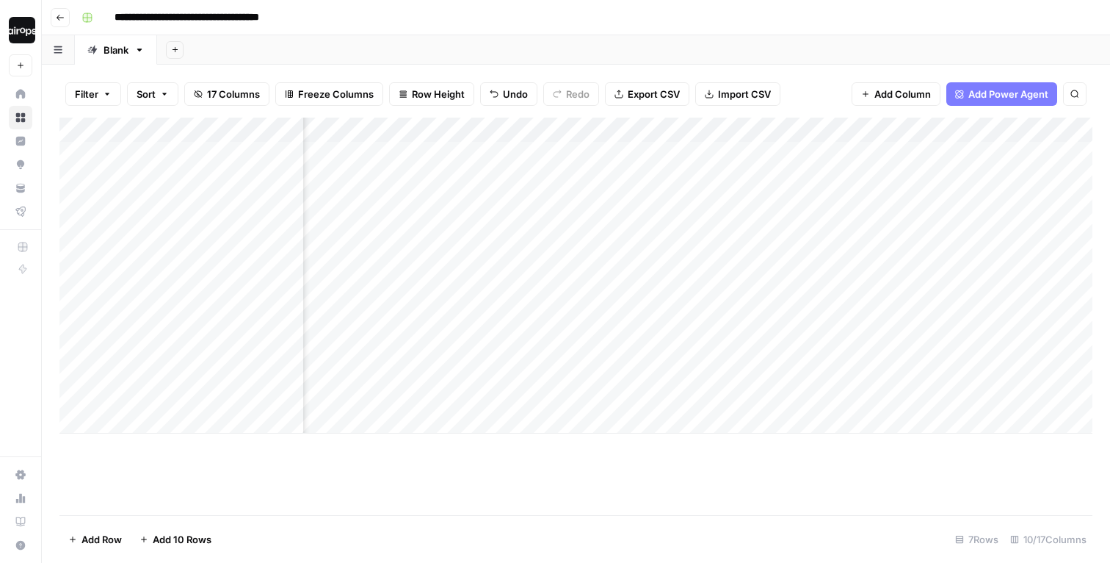
scroll to position [0, 573]
click at [601, 131] on div "Add Column" at bounding box center [575, 276] width 1033 height 316
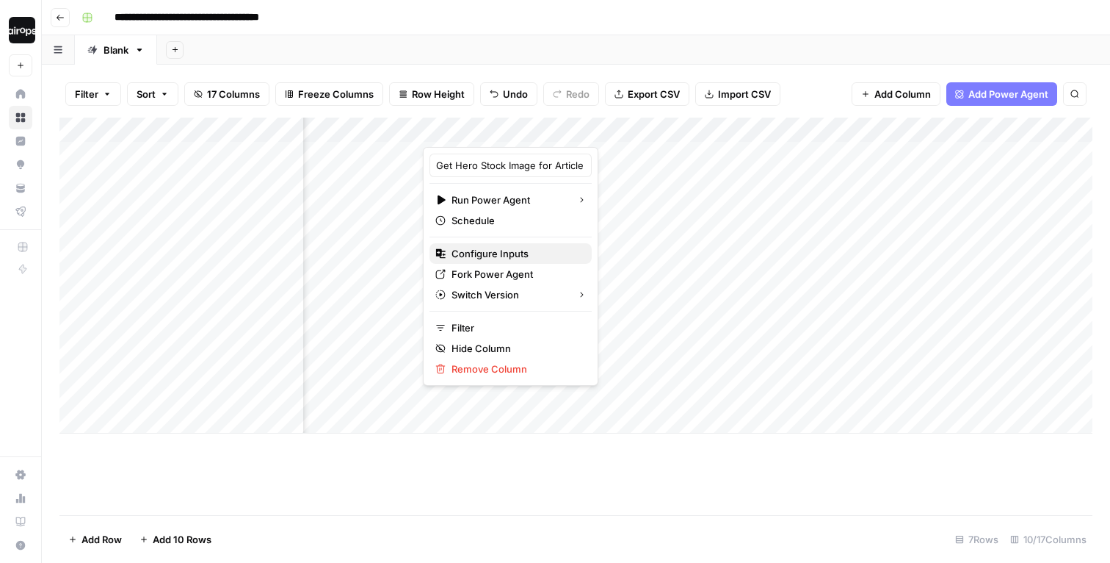
click at [509, 258] on span "Configure Inputs" at bounding box center [516, 253] width 129 height 15
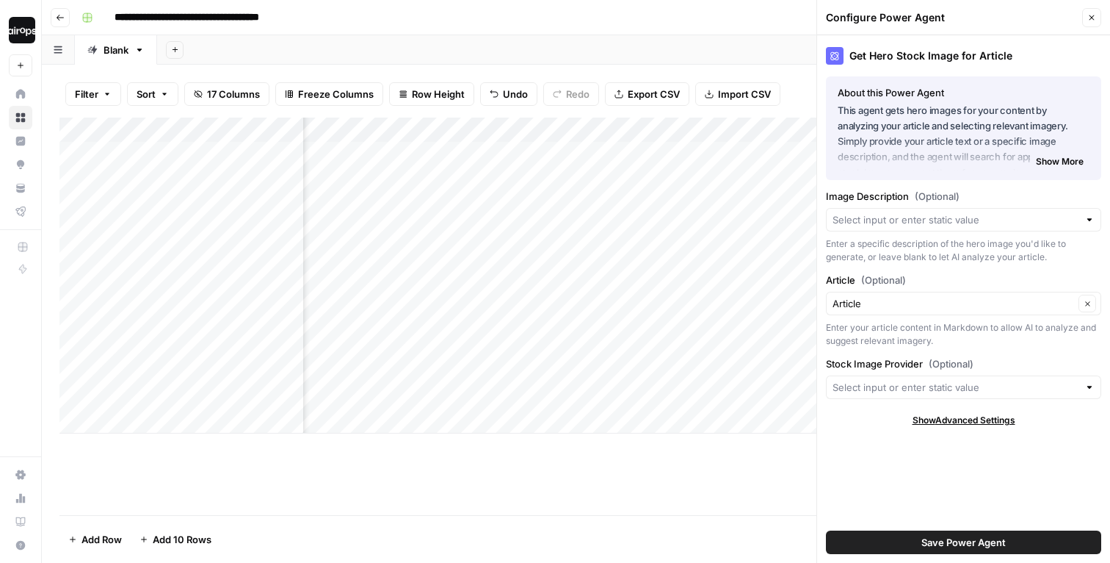
click at [941, 212] on div at bounding box center [963, 220] width 275 height 24
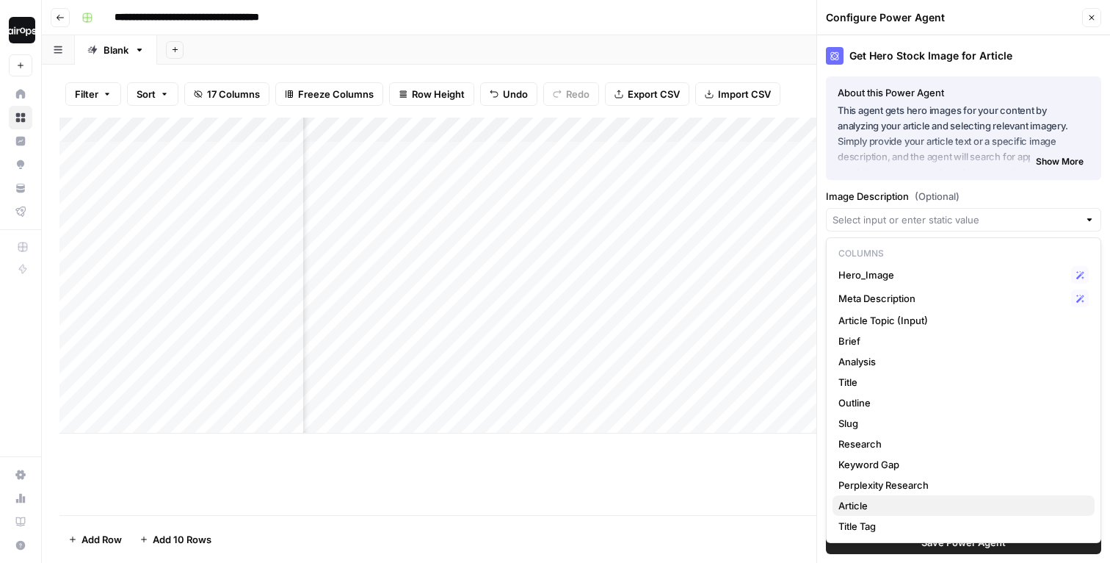
click at [890, 503] on span "Article" at bounding box center [961, 505] width 245 height 15
type input "Article"
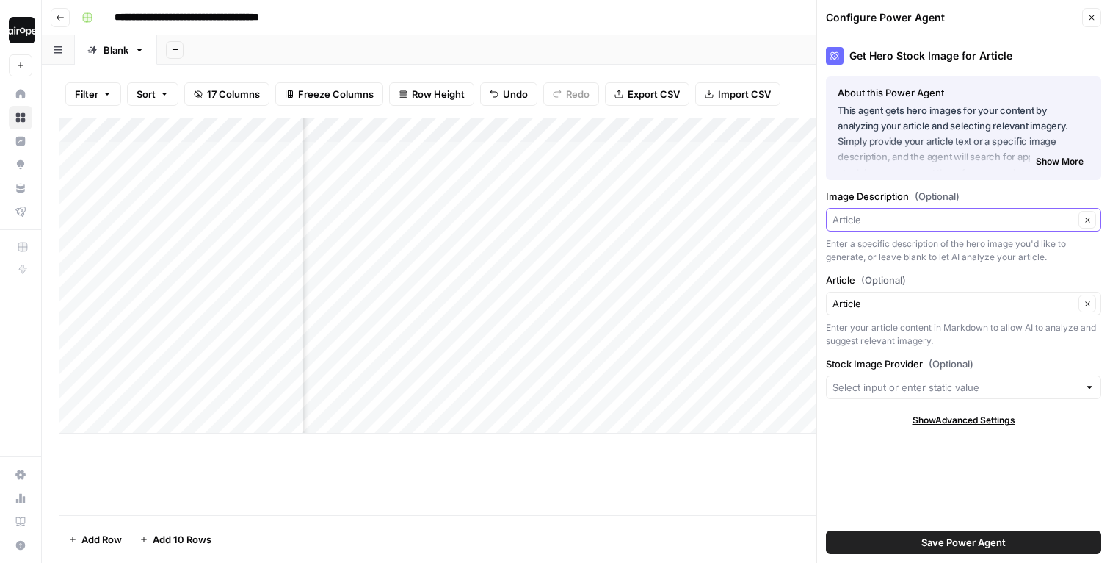
click at [942, 218] on input "Image Description (Optional)" at bounding box center [954, 219] width 242 height 15
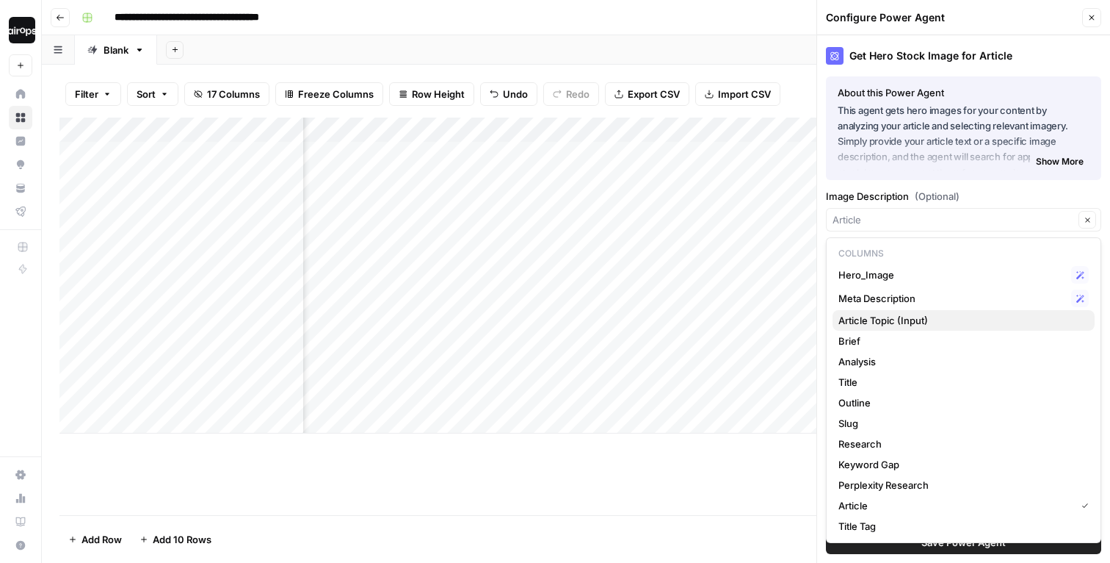
click at [914, 314] on span "Article Topic (Input)" at bounding box center [961, 320] width 245 height 15
type input "Article Topic (Input)"
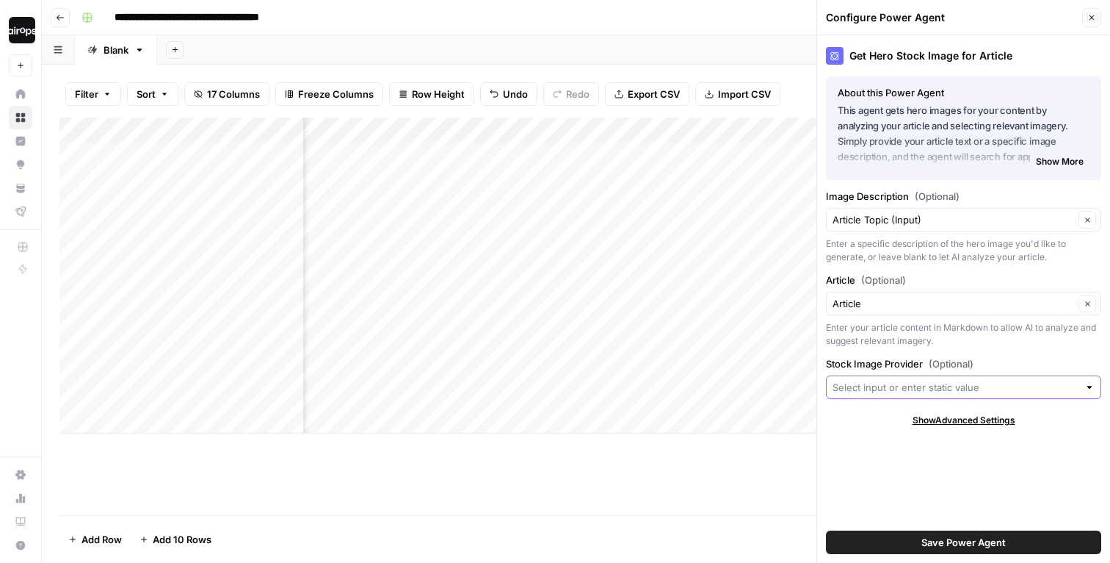
click at [907, 387] on input "Stock Image Provider (Optional)" at bounding box center [956, 387] width 246 height 15
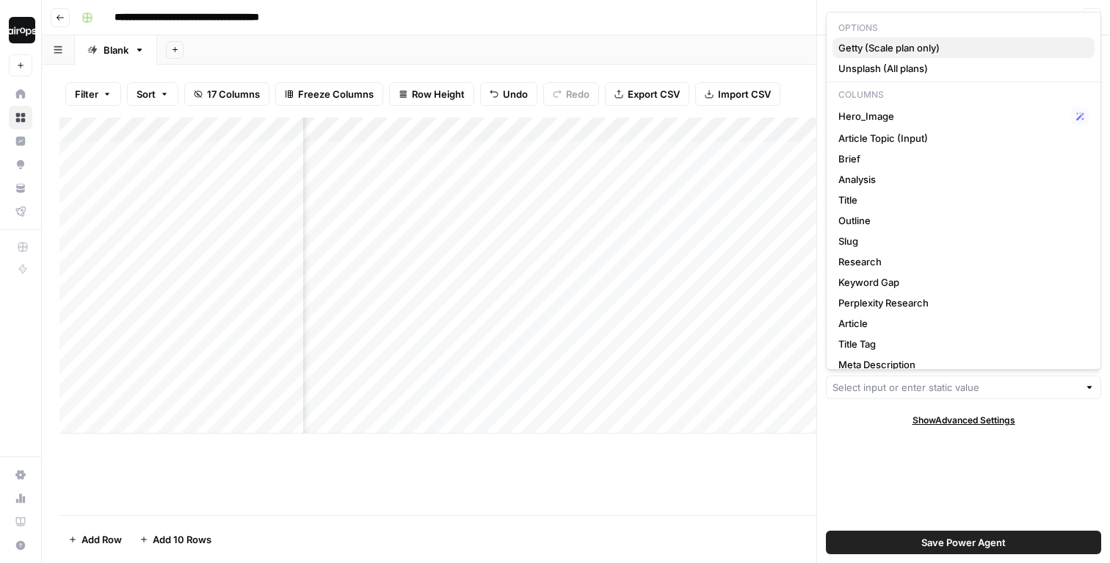
click at [958, 44] on span "Getty (Scale plan only)" at bounding box center [961, 47] width 245 height 15
type input "Getty (Scale plan only)"
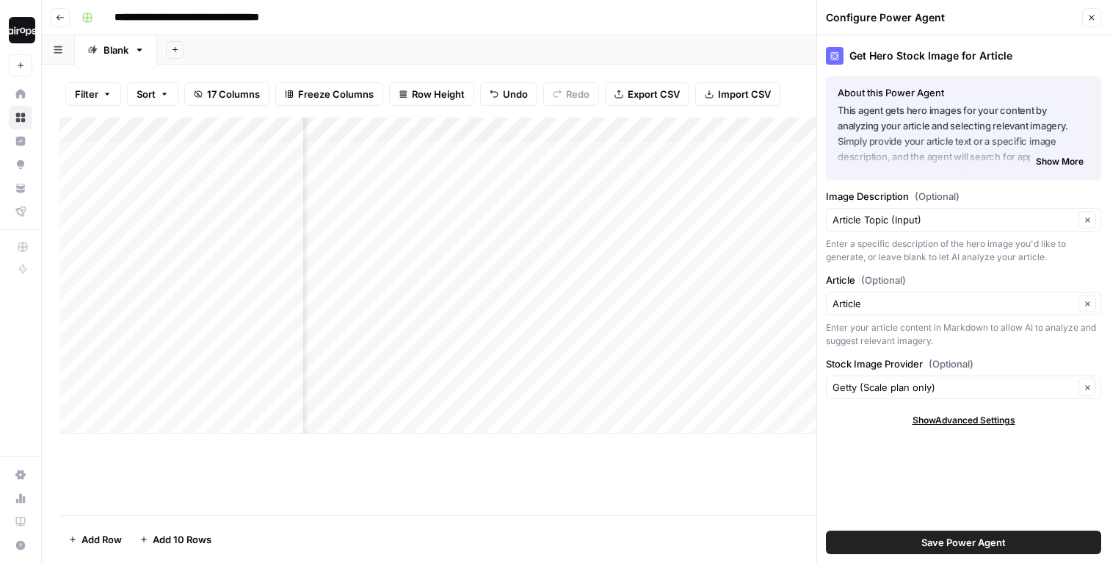
click at [911, 542] on button "Save Power Agent" at bounding box center [963, 542] width 275 height 24
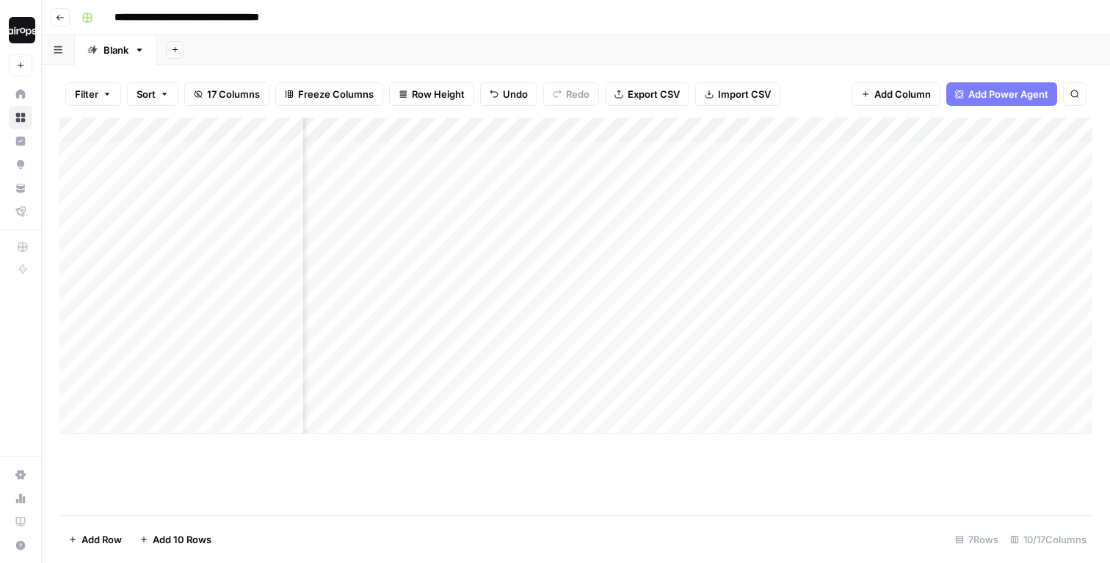
click at [807, 498] on div "Add Column" at bounding box center [575, 316] width 1033 height 397
click at [626, 245] on div "Add Column" at bounding box center [575, 276] width 1033 height 316
click at [167, 408] on div "Add Column" at bounding box center [575, 276] width 1033 height 316
click at [166, 421] on div "Add Column" at bounding box center [575, 276] width 1033 height 316
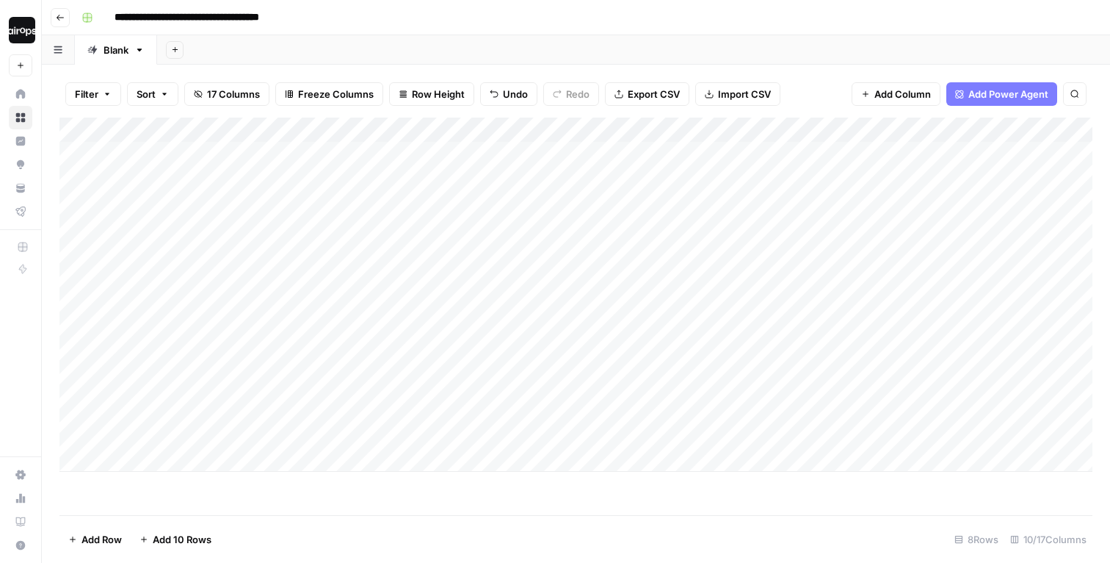
click at [162, 461] on div "Add Column" at bounding box center [575, 295] width 1033 height 354
click at [229, 323] on div "Add Column" at bounding box center [575, 314] width 1033 height 392
click at [588, 276] on div "Add Column" at bounding box center [575, 314] width 1033 height 392
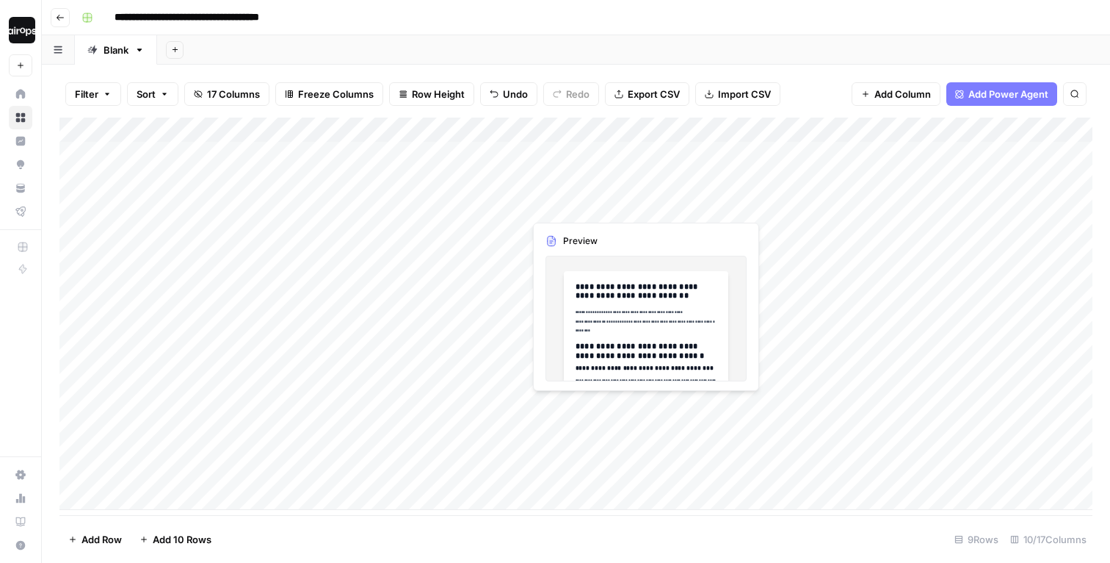
click at [608, 161] on div "Add Column" at bounding box center [575, 314] width 1033 height 392
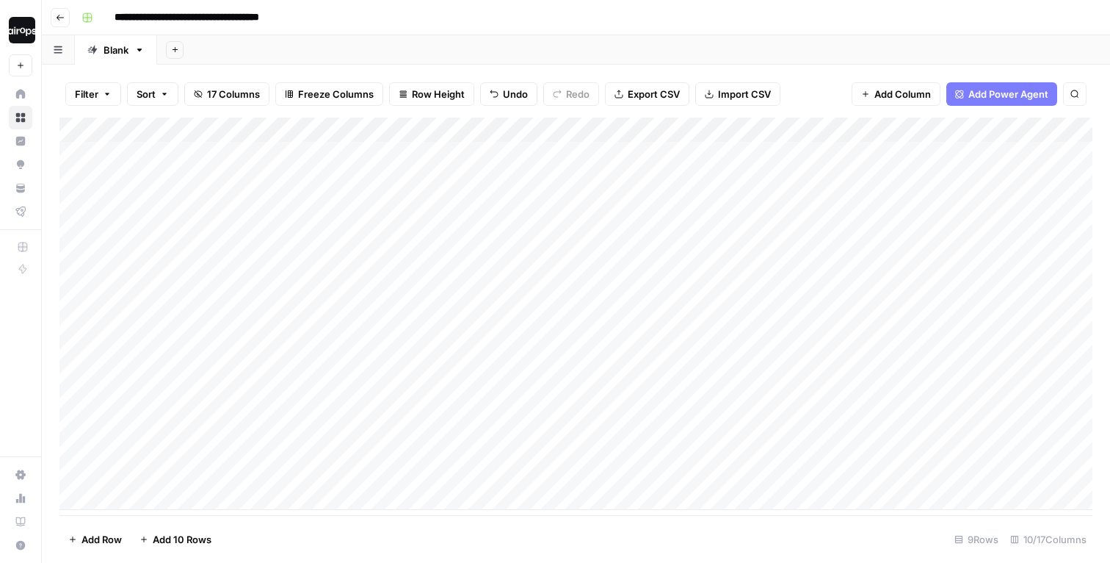
click at [610, 46] on div "Add Sheet" at bounding box center [633, 49] width 953 height 29
click at [561, 49] on div "Add Sheet" at bounding box center [633, 49] width 953 height 29
click at [508, 44] on div "Add Sheet" at bounding box center [633, 49] width 953 height 29
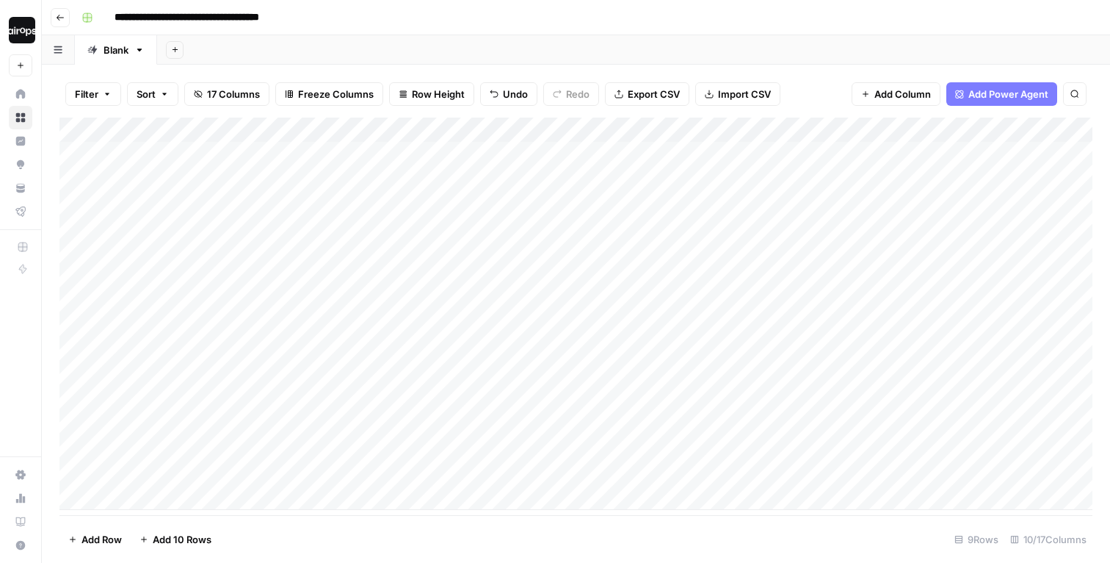
click at [509, 43] on div "Add Sheet" at bounding box center [633, 49] width 953 height 29
